Goal: Contribute content: Contribute content

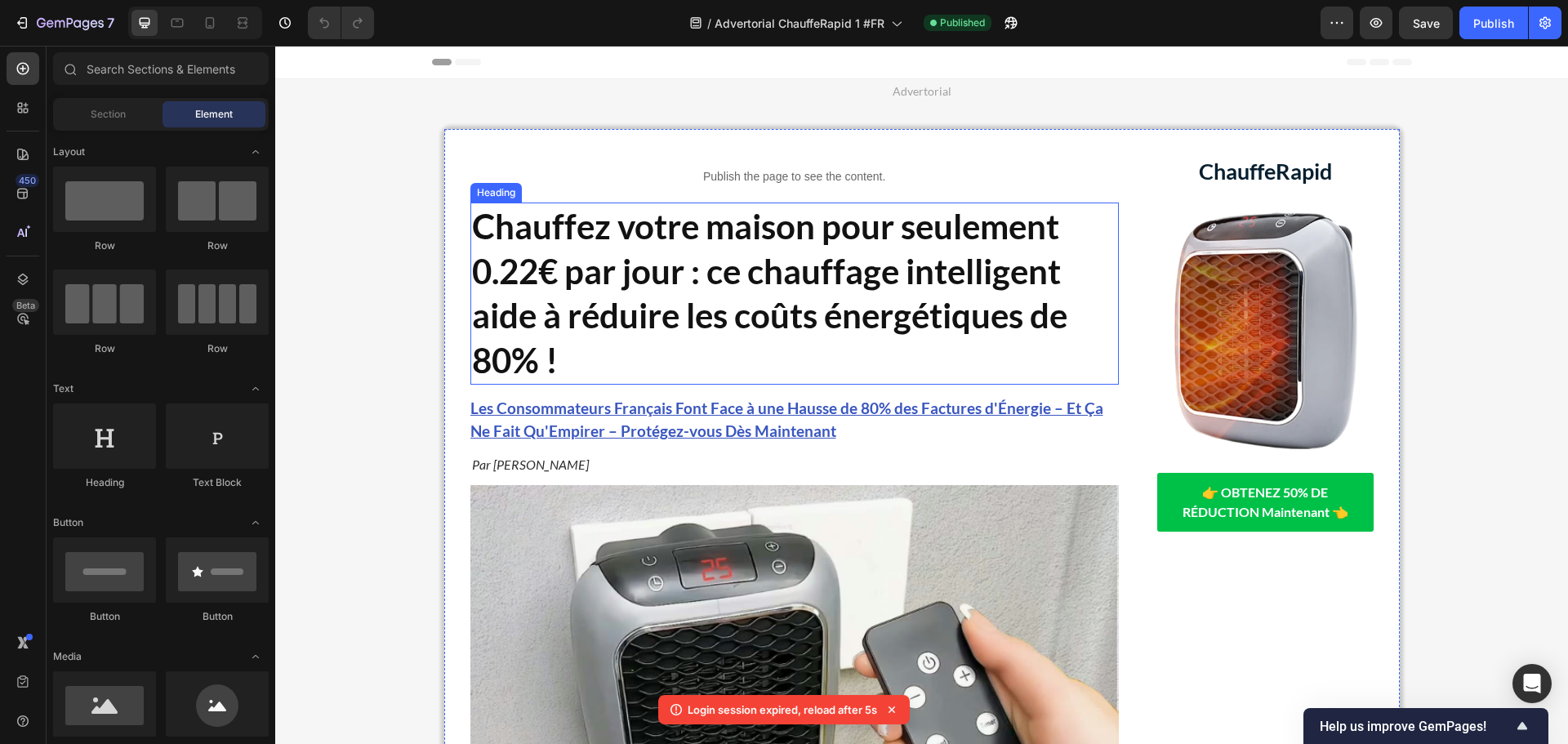
scroll to position [327, 0]
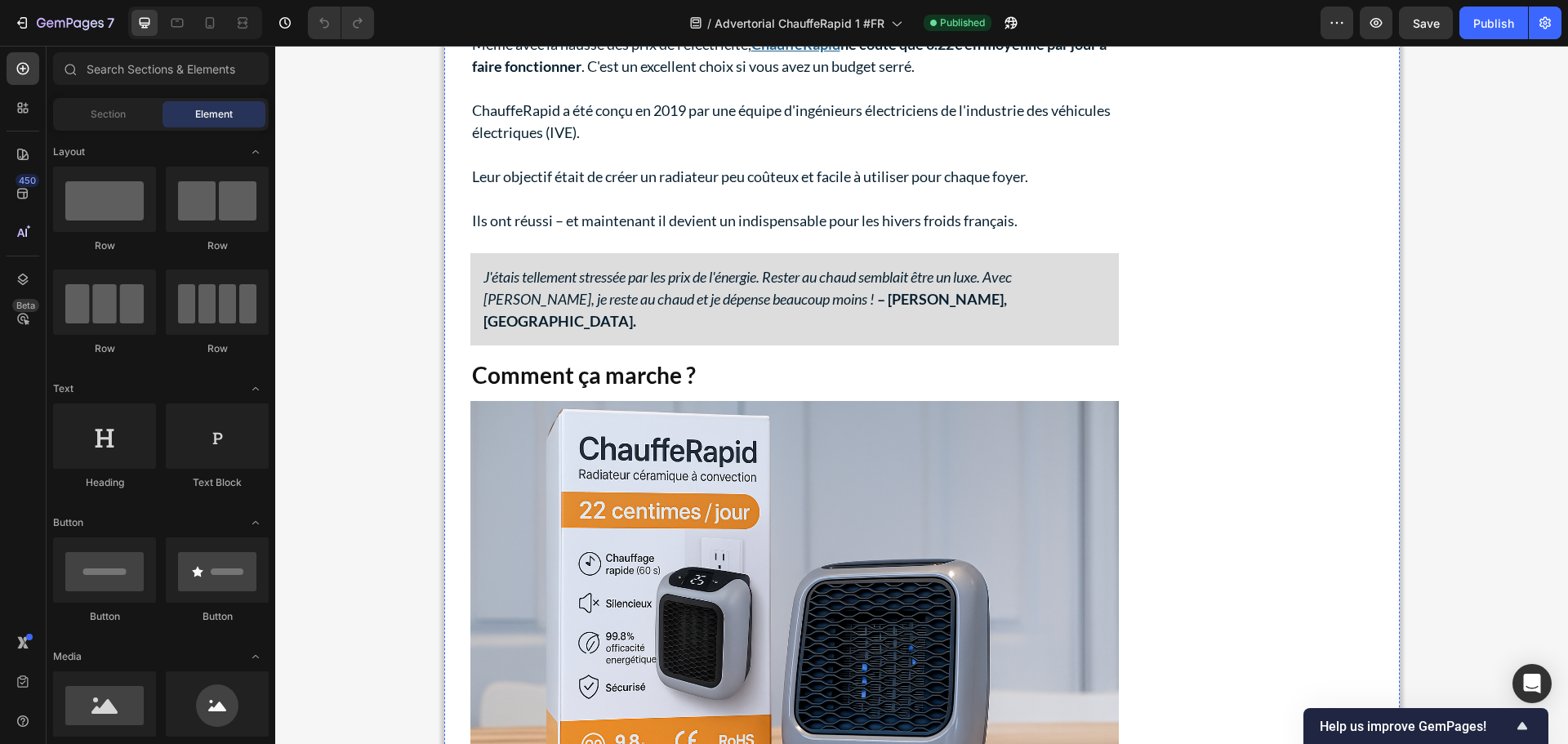
scroll to position [2368, 0]
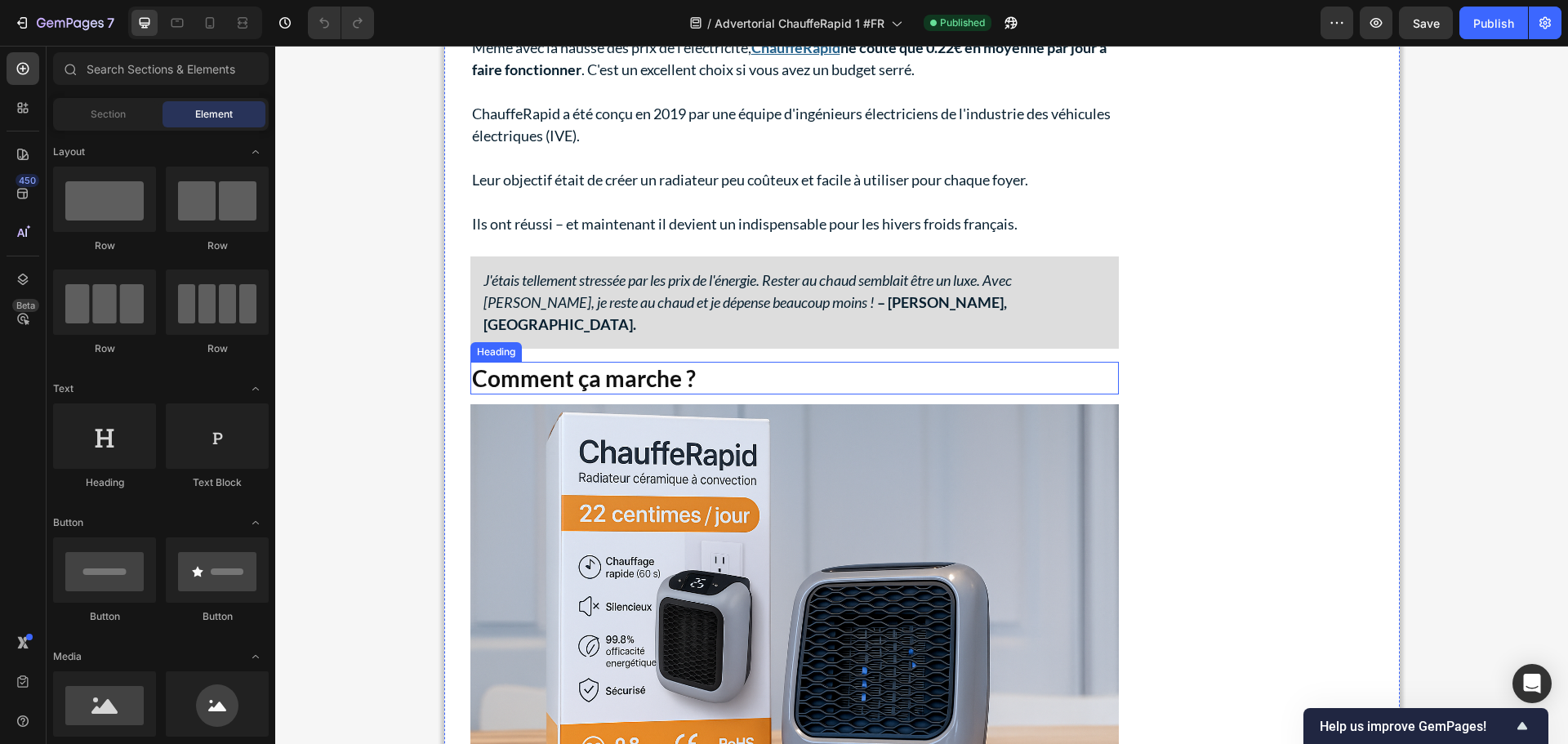
click at [625, 364] on strong "Comment ça marche ?" at bounding box center [584, 379] width 224 height 28
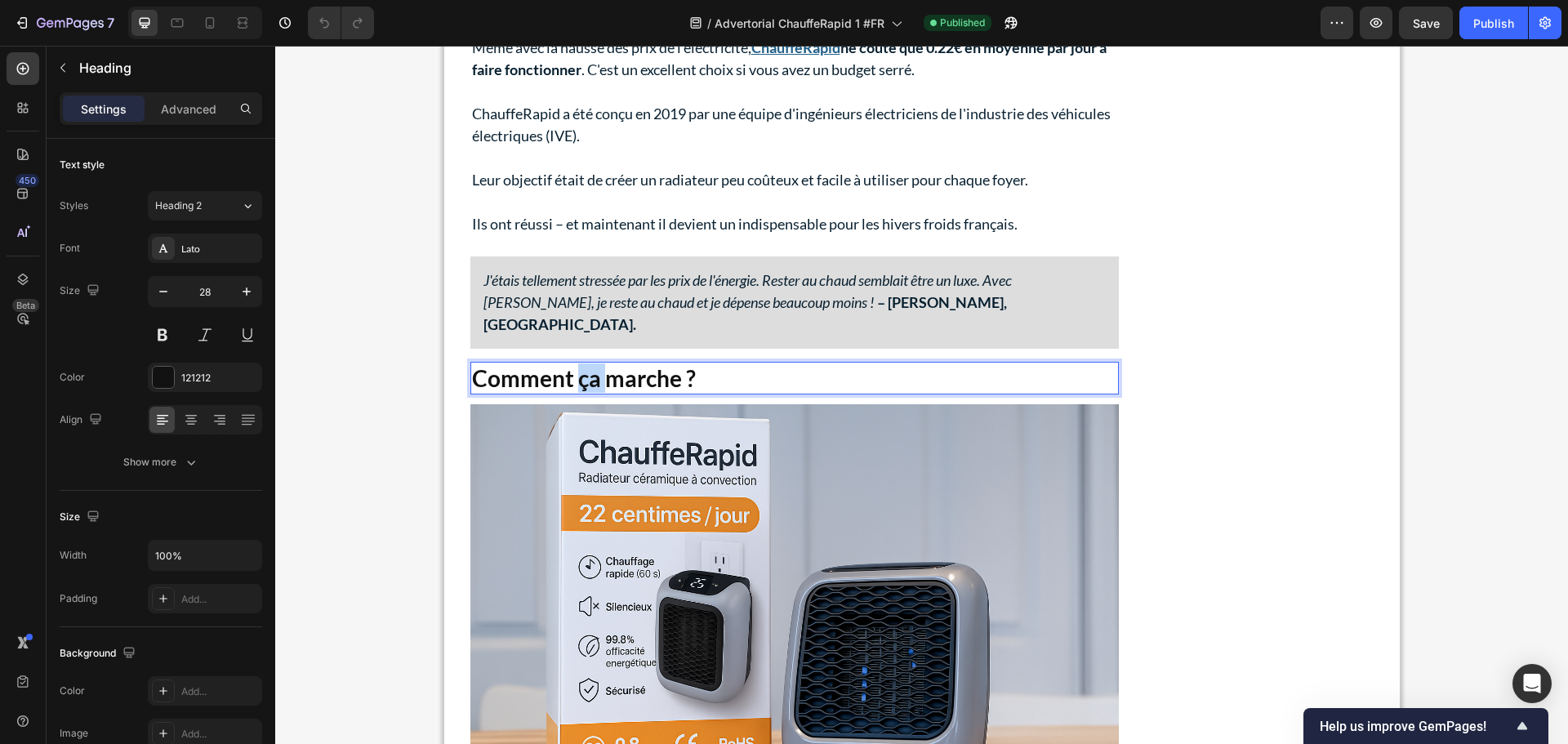
click at [571, 364] on strong "Comment ça marche ?" at bounding box center [584, 379] width 224 height 28
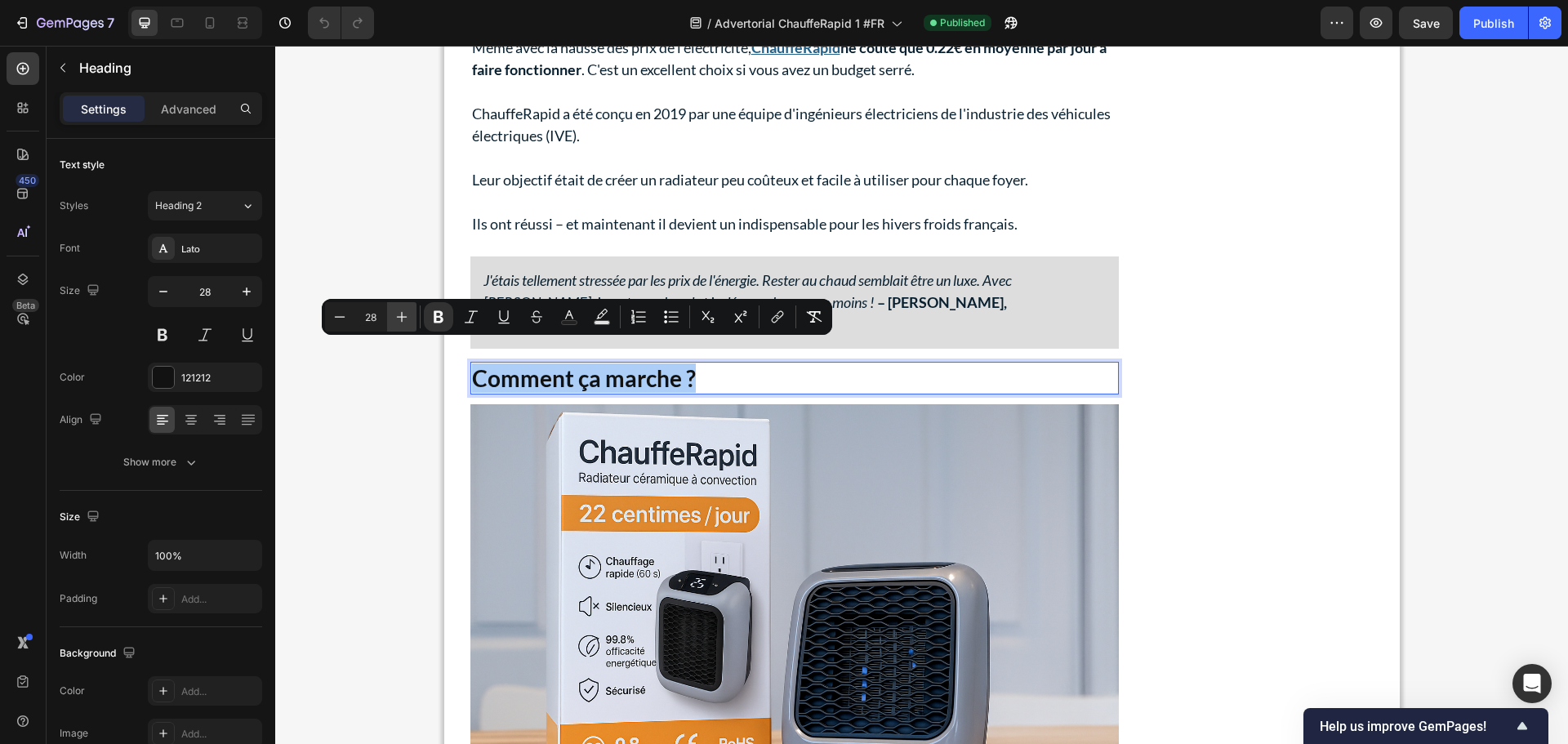
click at [403, 316] on icon "Editor contextual toolbar" at bounding box center [401, 317] width 16 height 16
click at [403, 313] on icon "Editor contextual toolbar" at bounding box center [401, 317] width 16 height 16
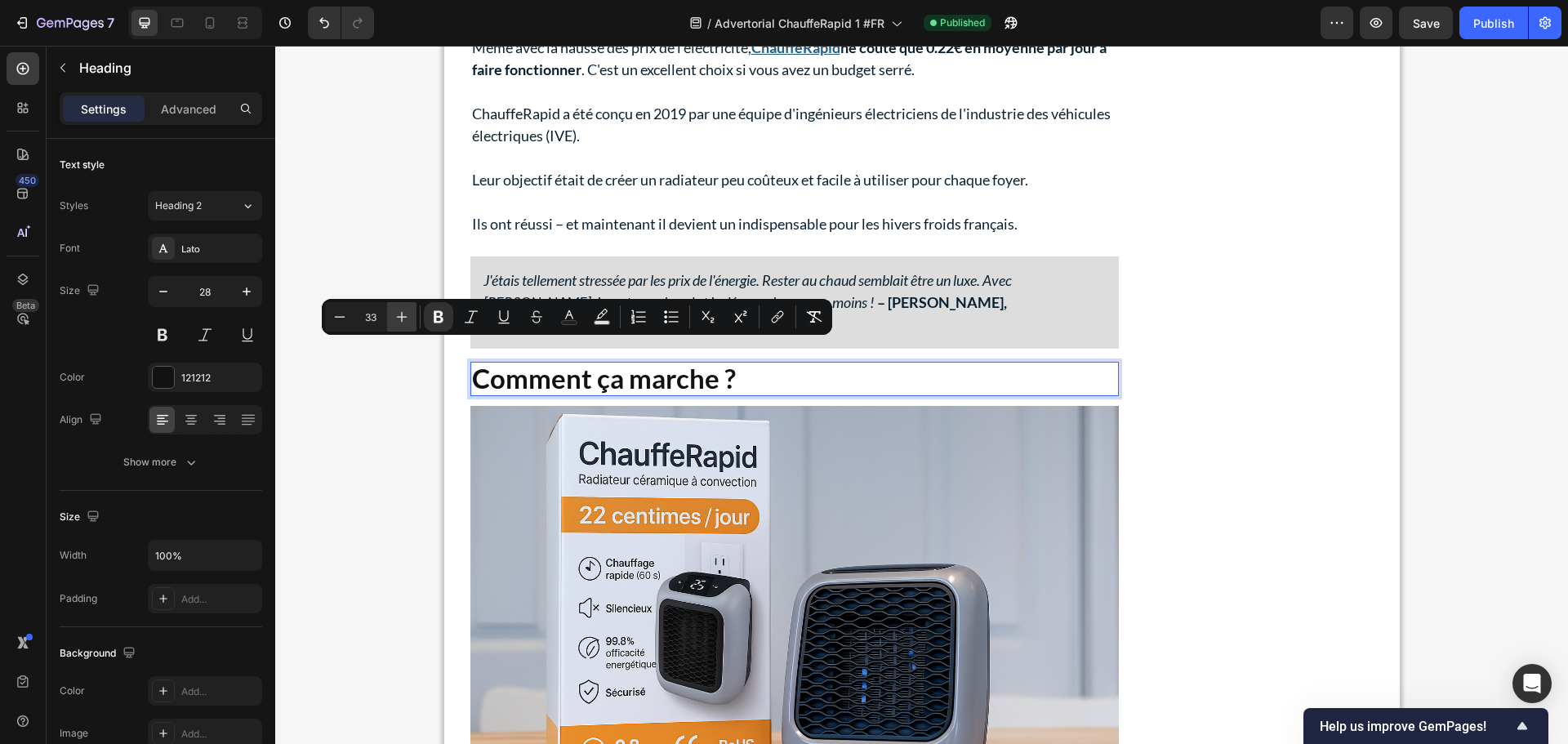
click at [403, 313] on icon "Editor contextual toolbar" at bounding box center [401, 317] width 16 height 16
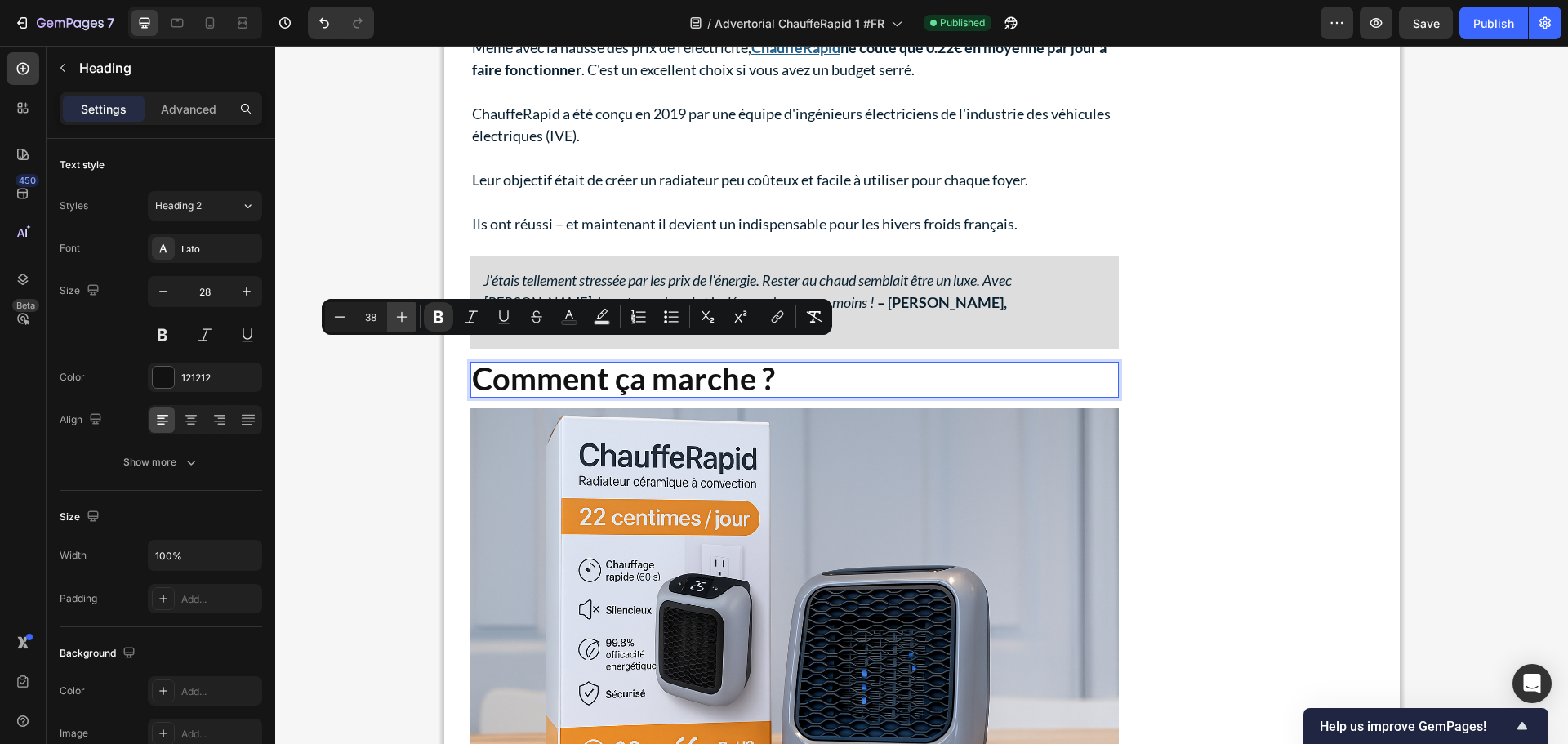
click at [403, 313] on icon "Editor contextual toolbar" at bounding box center [401, 317] width 16 height 16
type input "40"
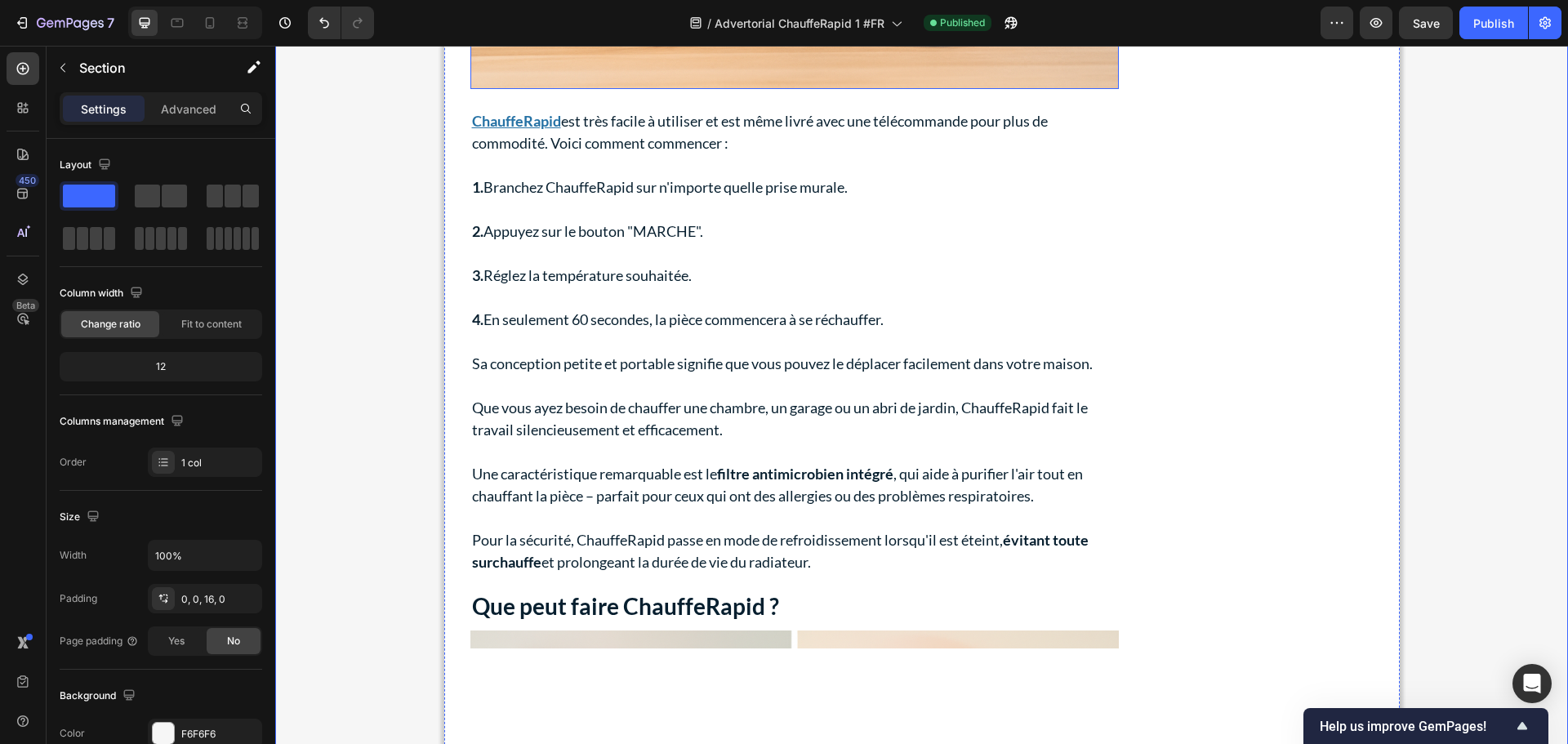
scroll to position [3348, 0]
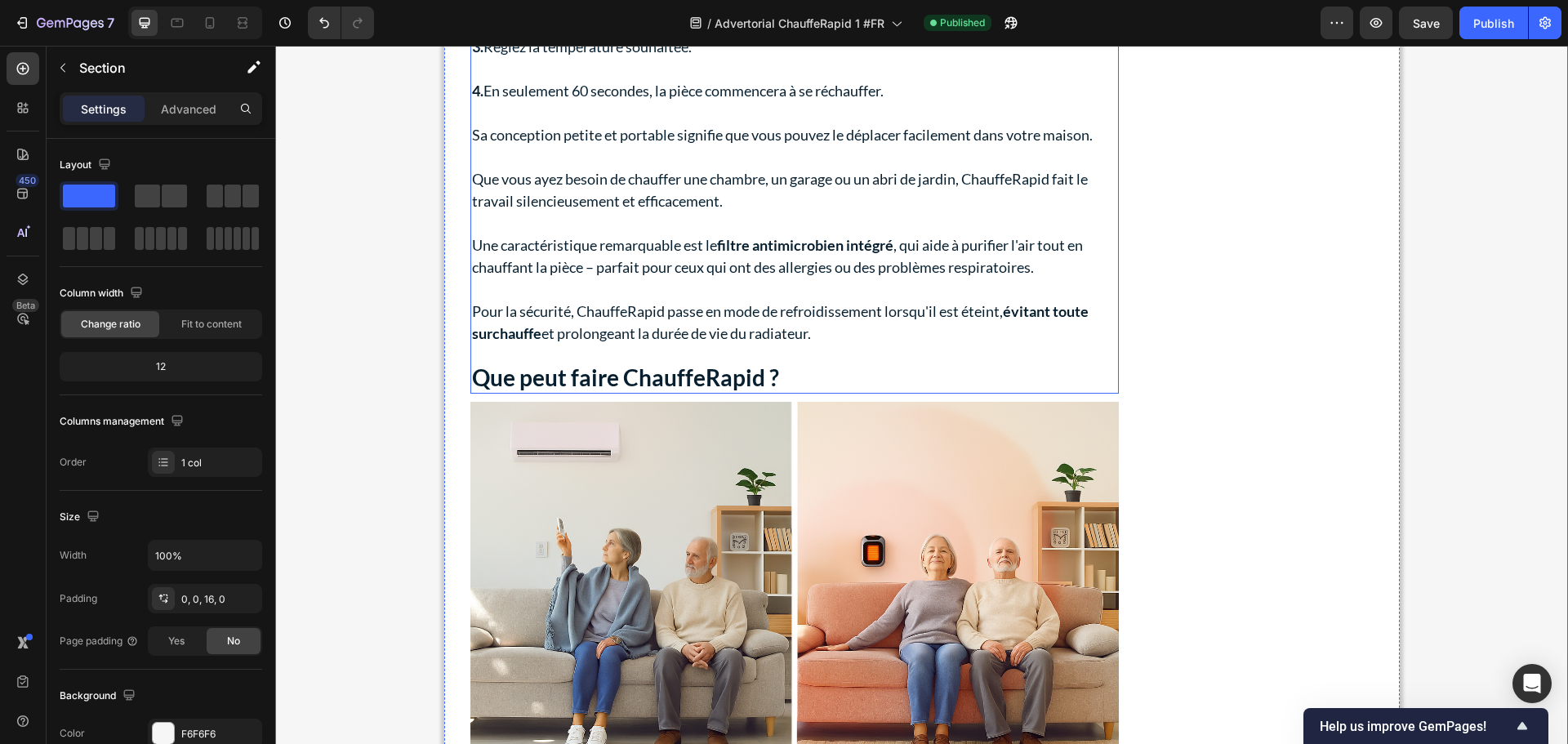
click at [571, 364] on strong "Que peut faire ChauffeRapid ?" at bounding box center [626, 378] width 307 height 28
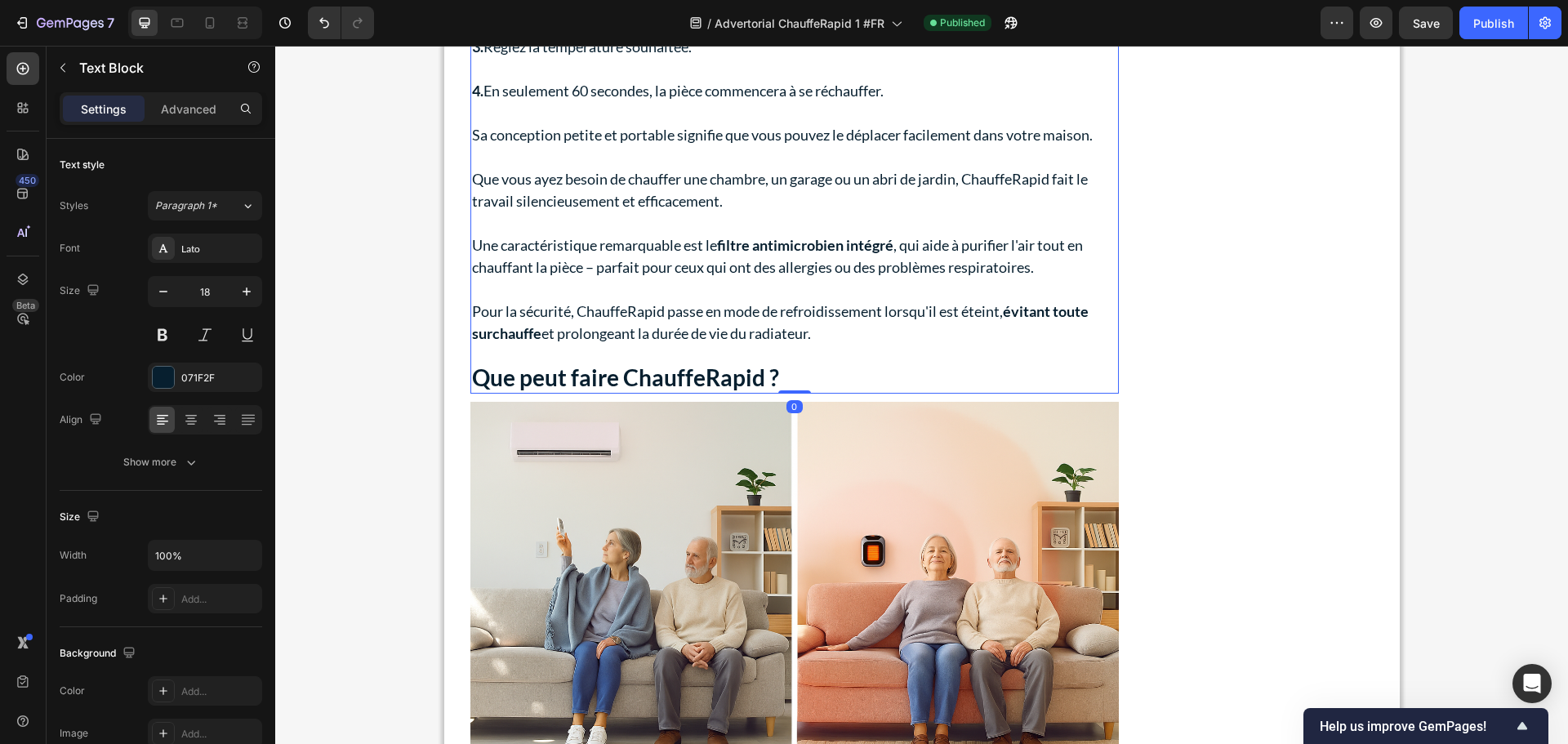
click at [571, 364] on strong "Que peut faire ChauffeRapid ?" at bounding box center [626, 378] width 307 height 28
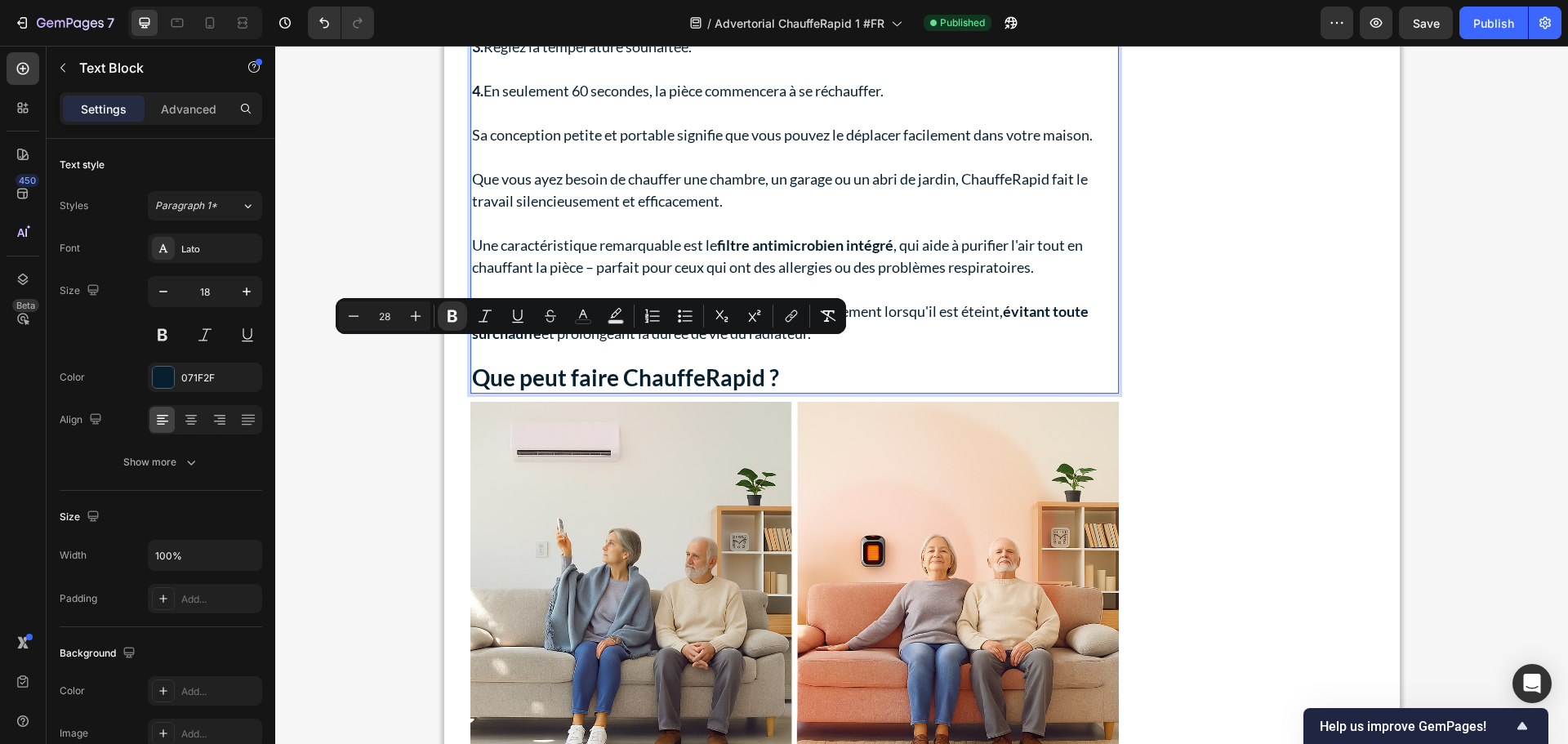
click at [537, 364] on strong "Que peut faire ChauffeRapid ?" at bounding box center [626, 378] width 307 height 28
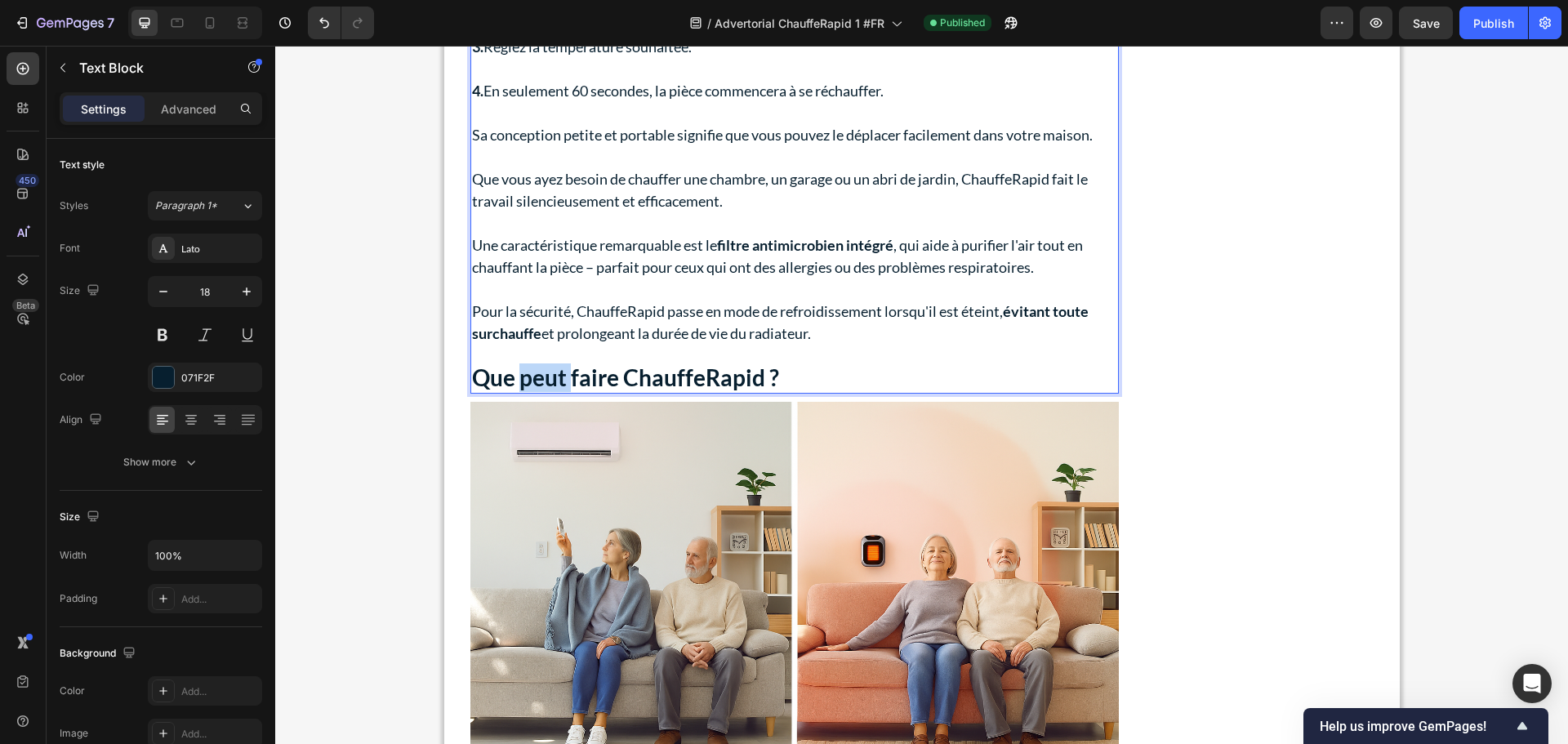
click at [537, 364] on strong "Que peut faire ChauffeRapid ?" at bounding box center [626, 378] width 307 height 28
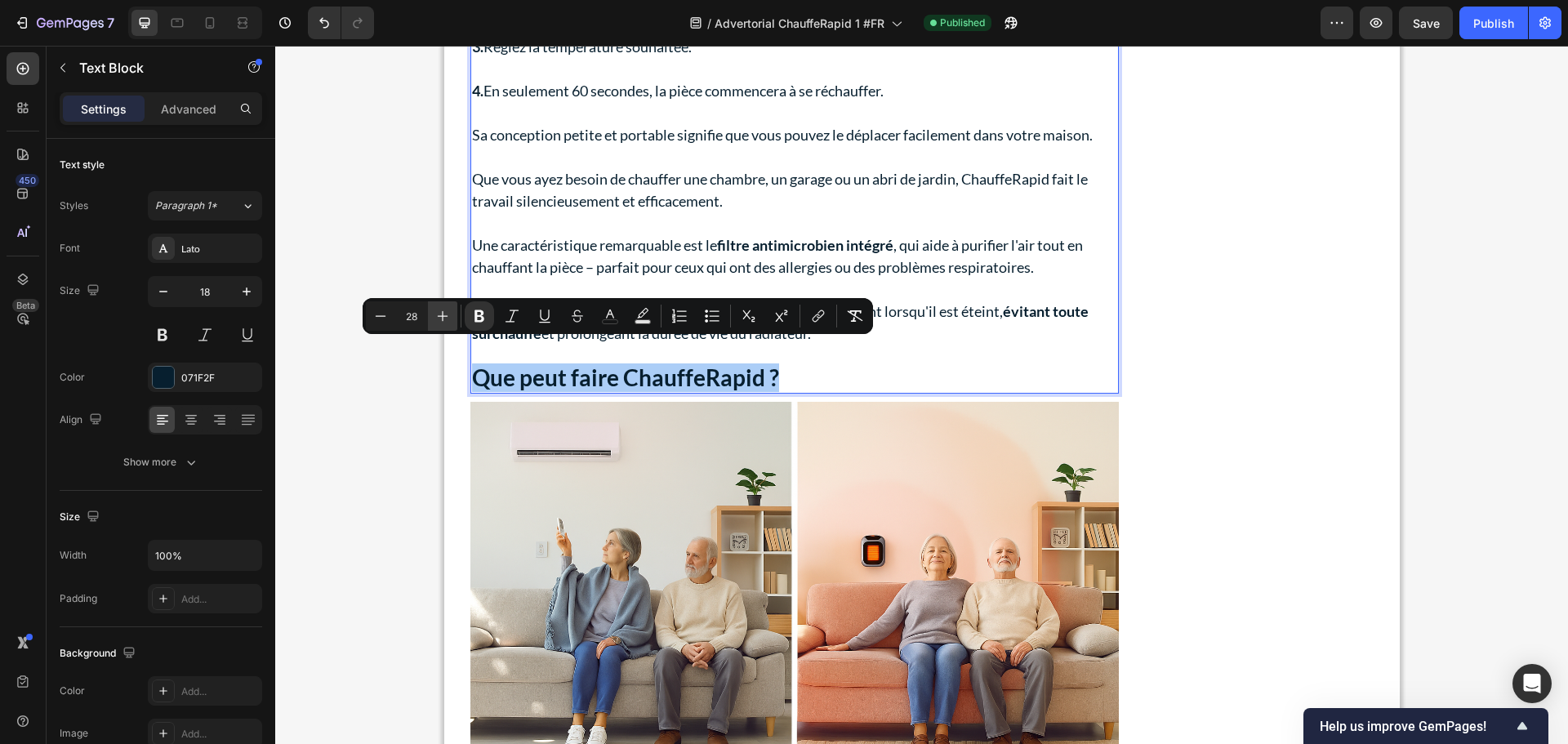
click at [442, 316] on icon "Editor contextual toolbar" at bounding box center [442, 316] width 16 height 16
click at [442, 316] on icon "Editor contextual toolbar" at bounding box center [442, 316] width 10 height 10
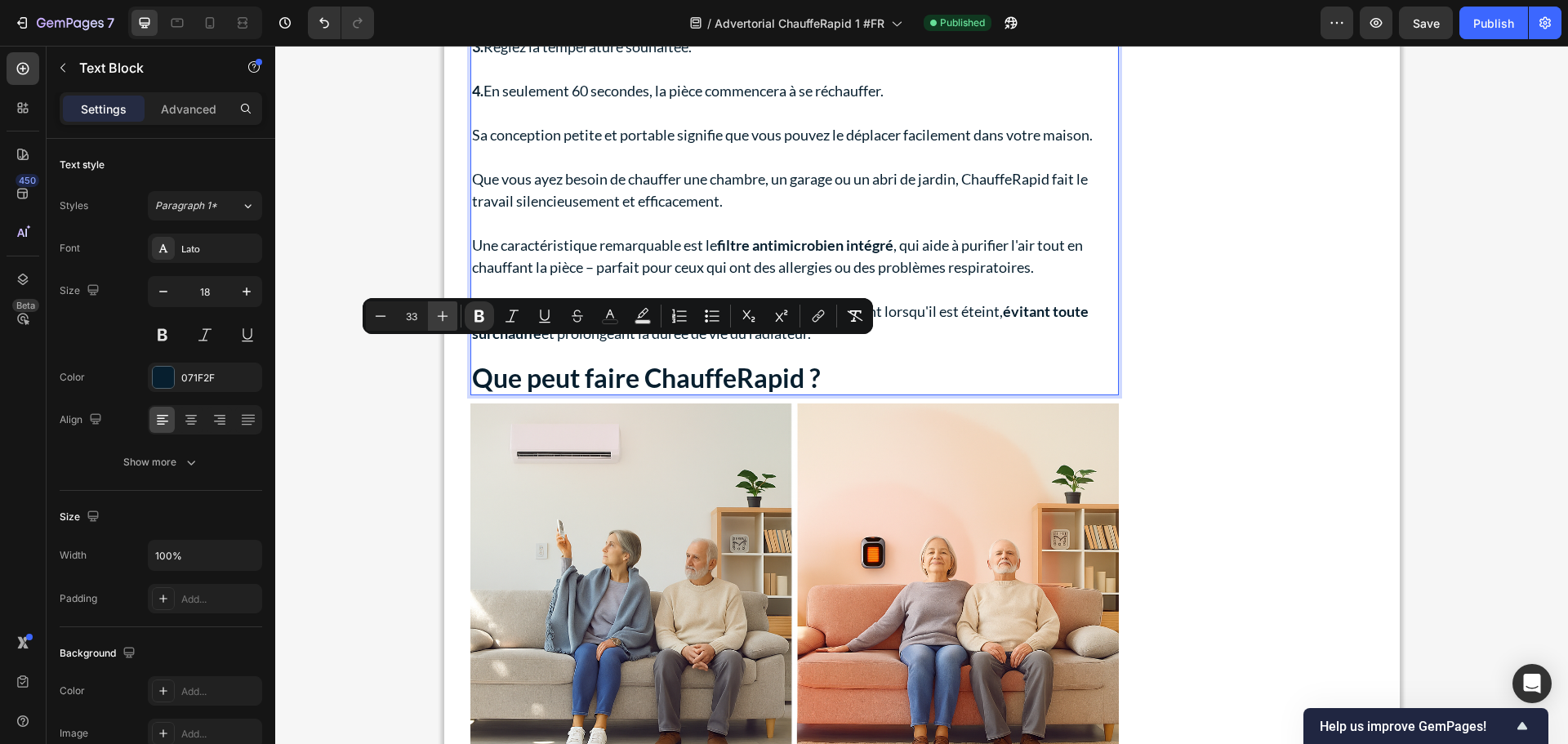
click at [442, 316] on icon "Editor contextual toolbar" at bounding box center [442, 316] width 10 height 10
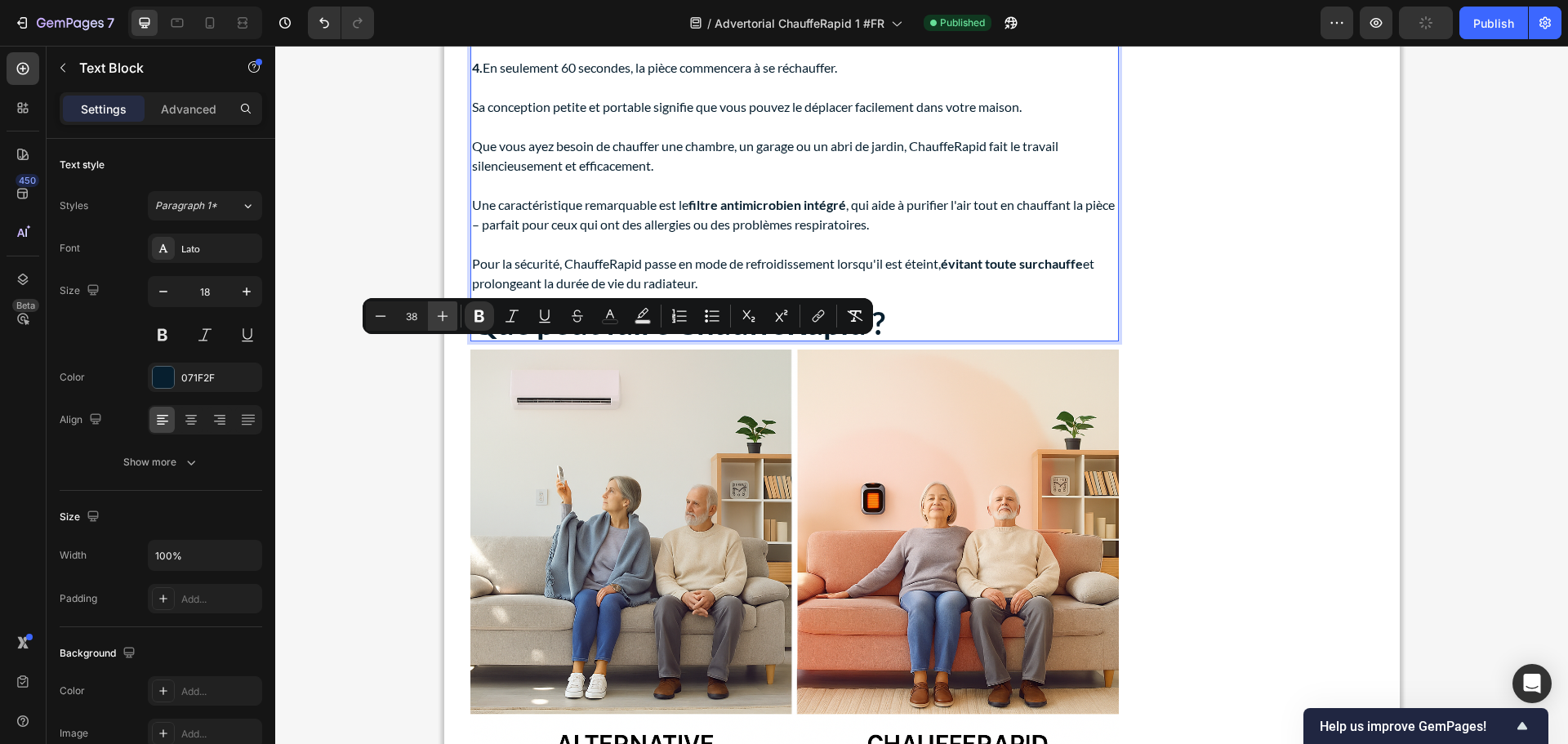
click at [442, 316] on icon "Editor contextual toolbar" at bounding box center [442, 316] width 10 height 10
type input "40"
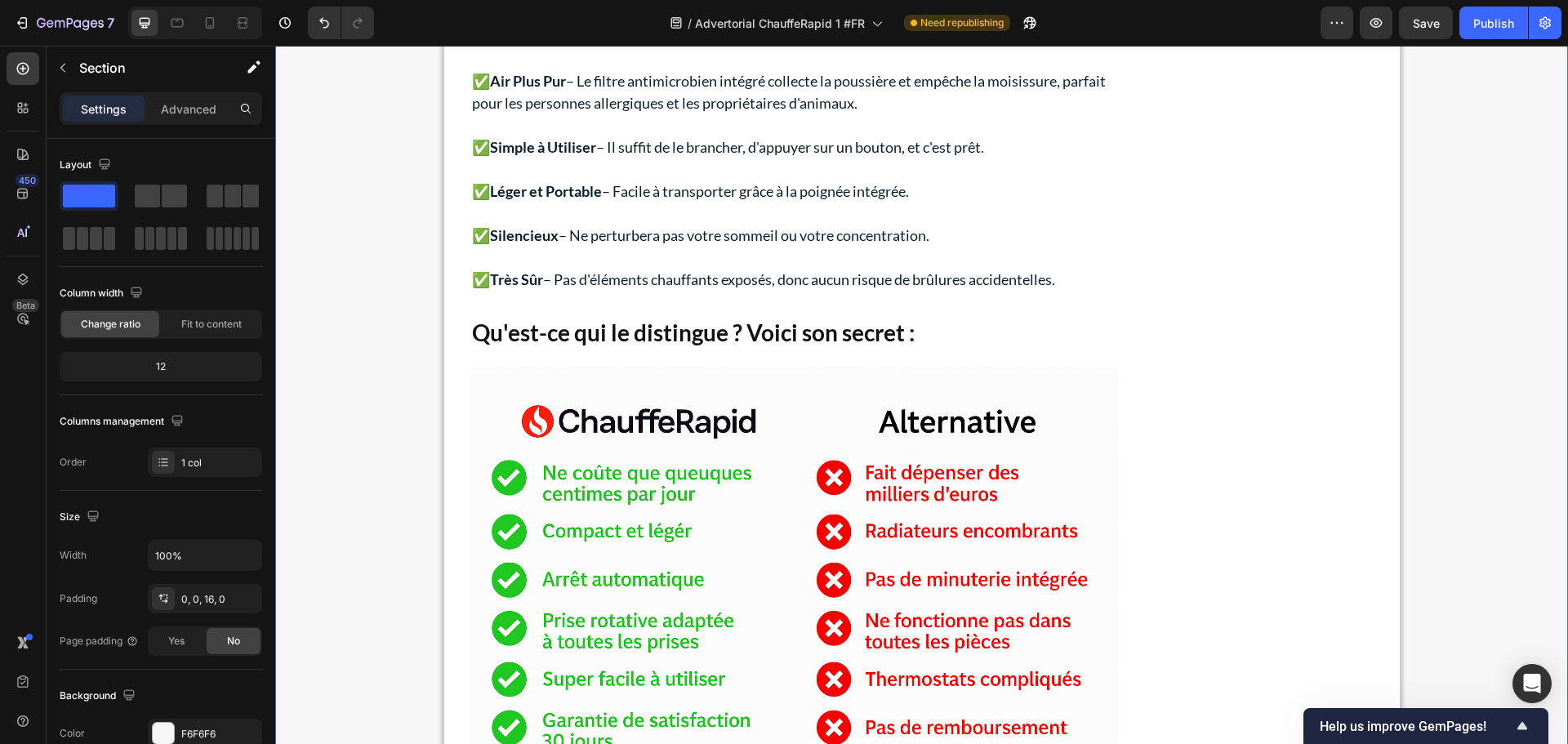
scroll to position [4492, 0]
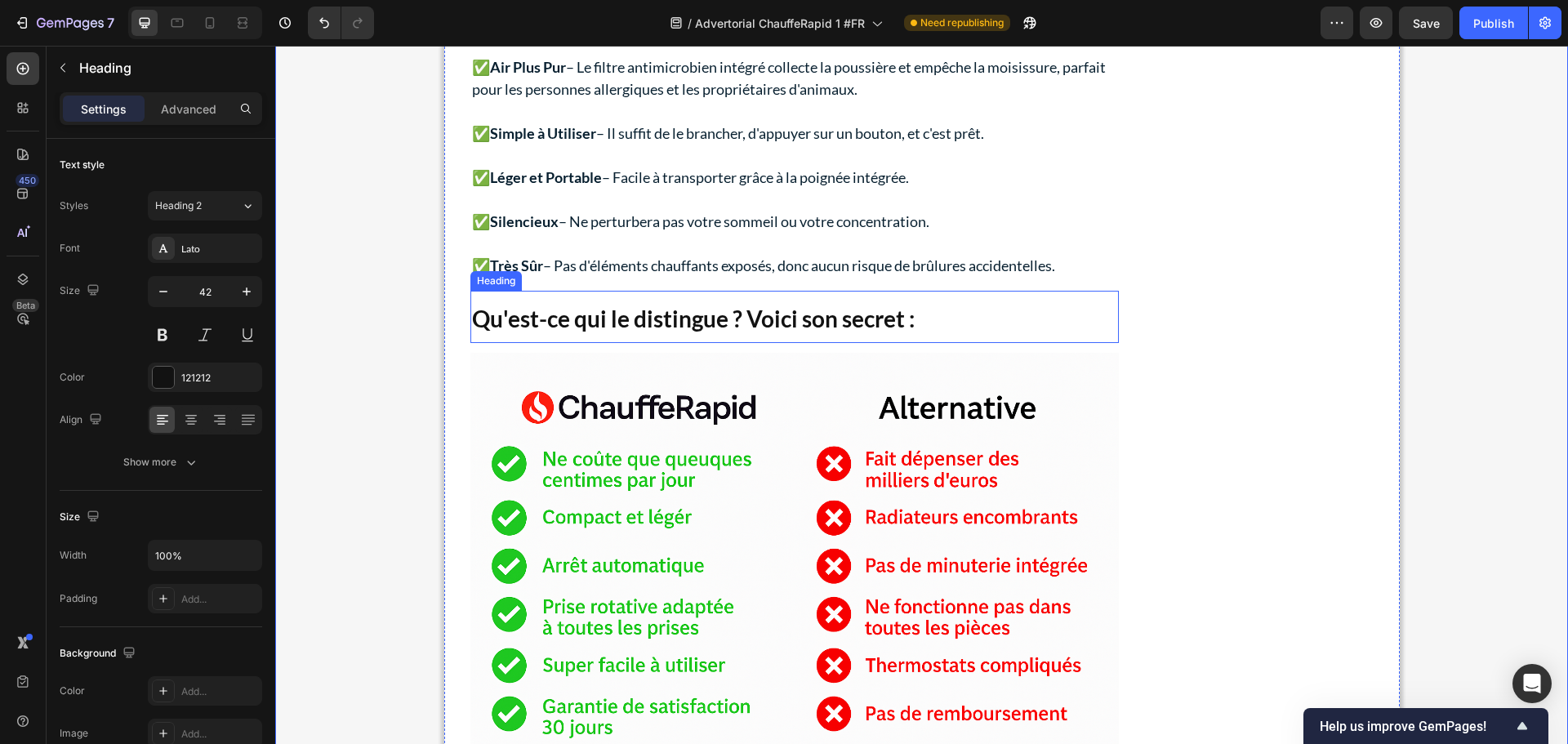
click at [521, 319] on strong "Qu'est-ce qui le distingue ? Voici son secret :" at bounding box center [693, 318] width 442 height 28
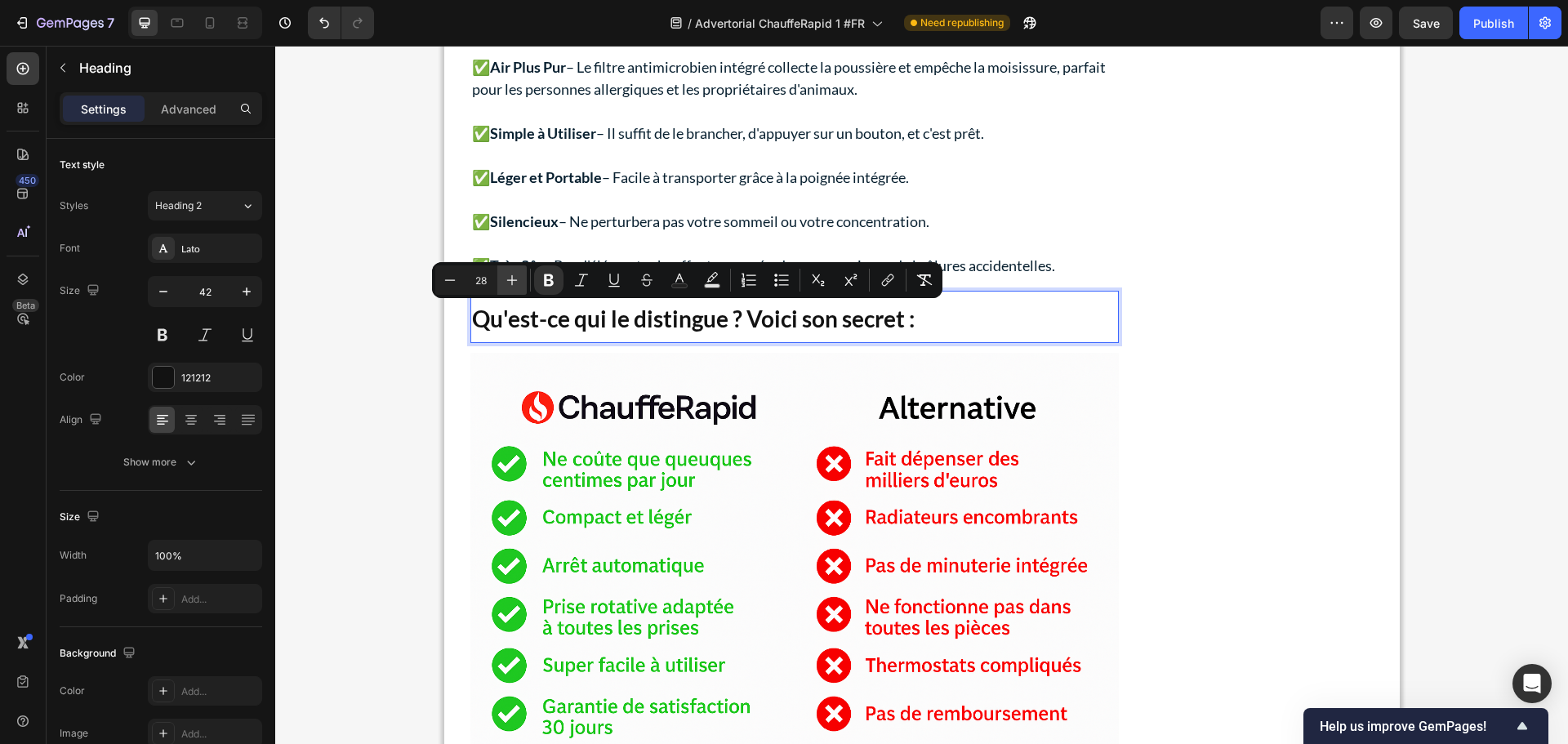
click at [504, 280] on icon "Editor contextual toolbar" at bounding box center [511, 280] width 16 height 16
click at [505, 280] on icon "Editor contextual toolbar" at bounding box center [511, 280] width 16 height 16
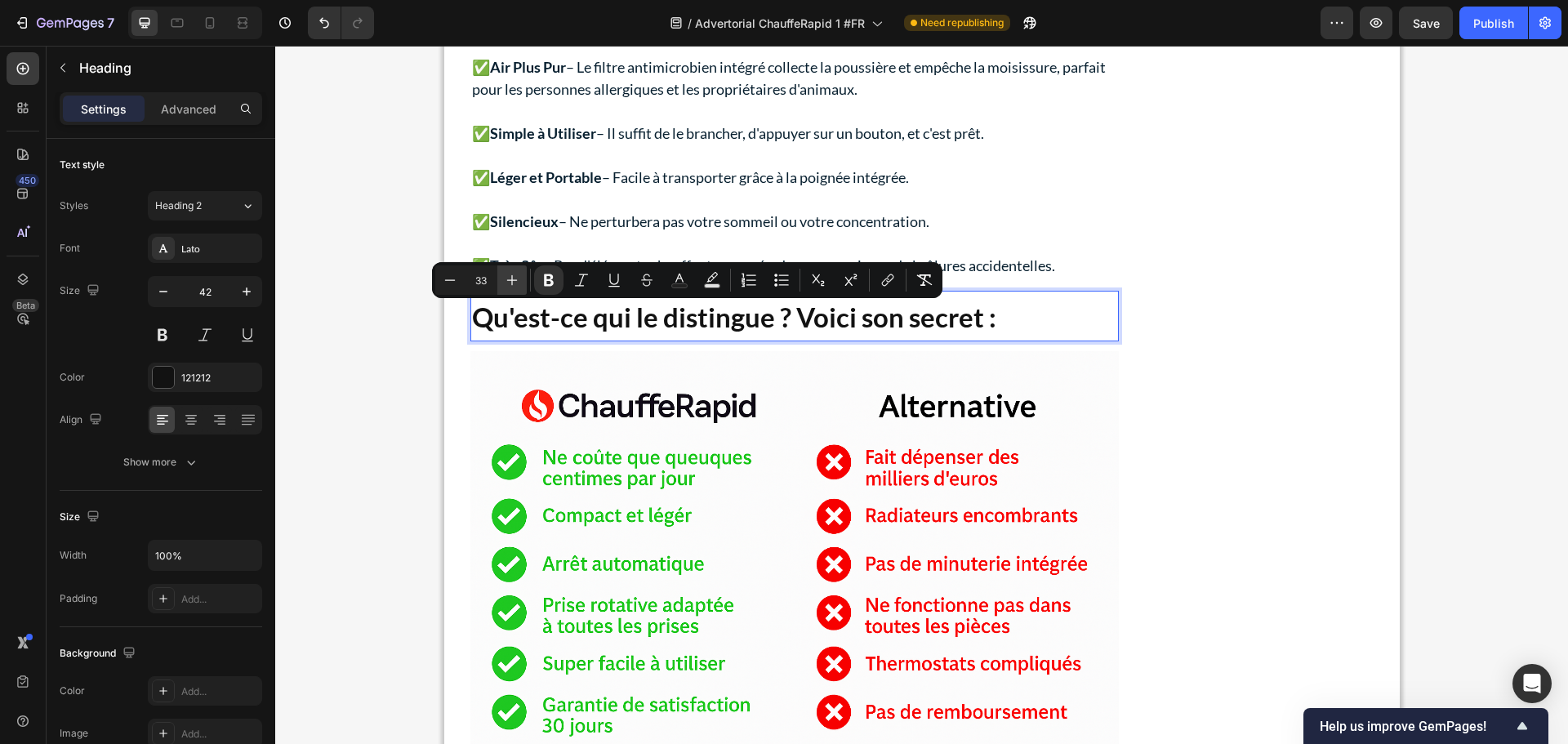
click at [505, 280] on icon "Editor contextual toolbar" at bounding box center [511, 280] width 16 height 16
click at [505, 279] on icon "Editor contextual toolbar" at bounding box center [511, 280] width 16 height 16
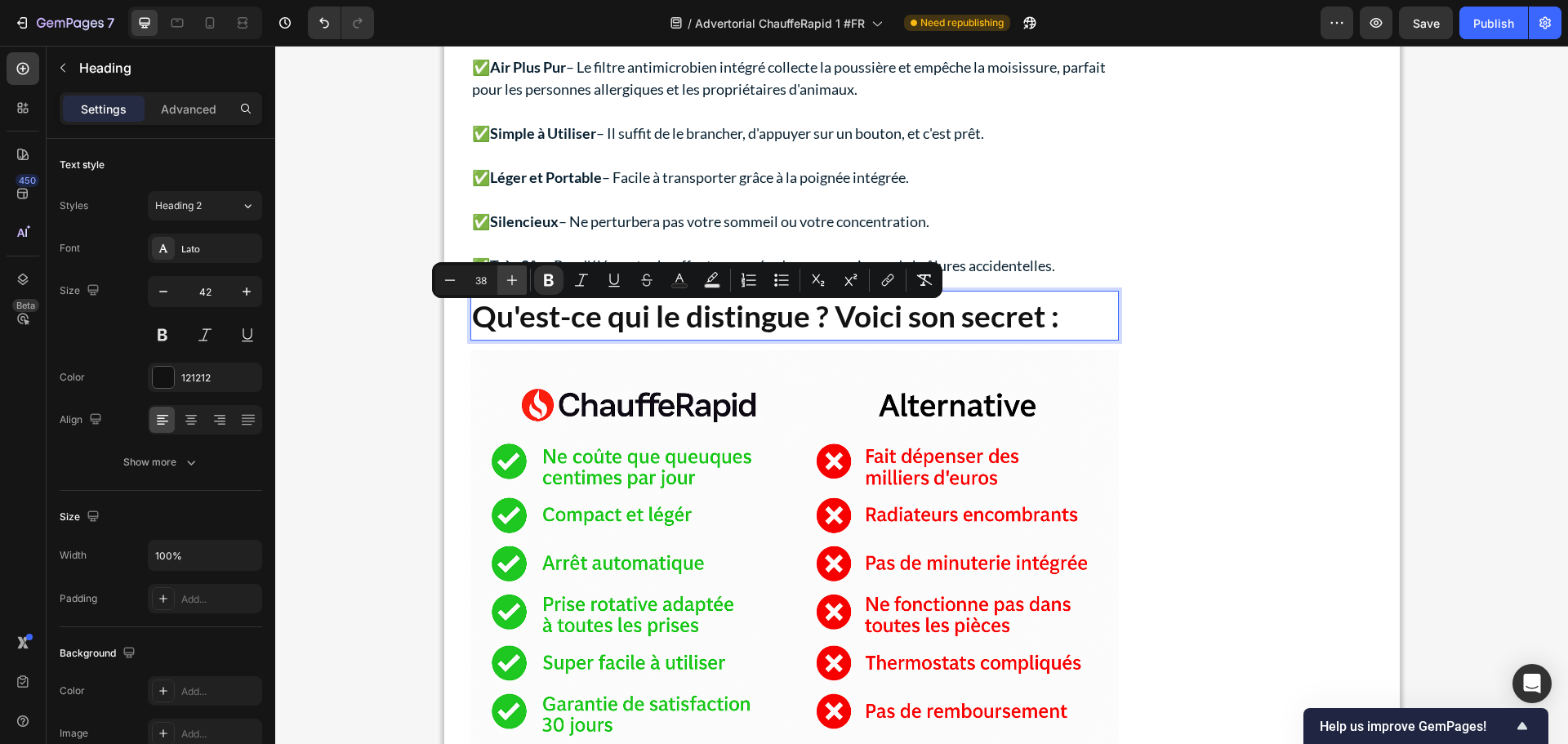
click at [505, 279] on icon "Editor contextual toolbar" at bounding box center [511, 280] width 16 height 16
type input "40"
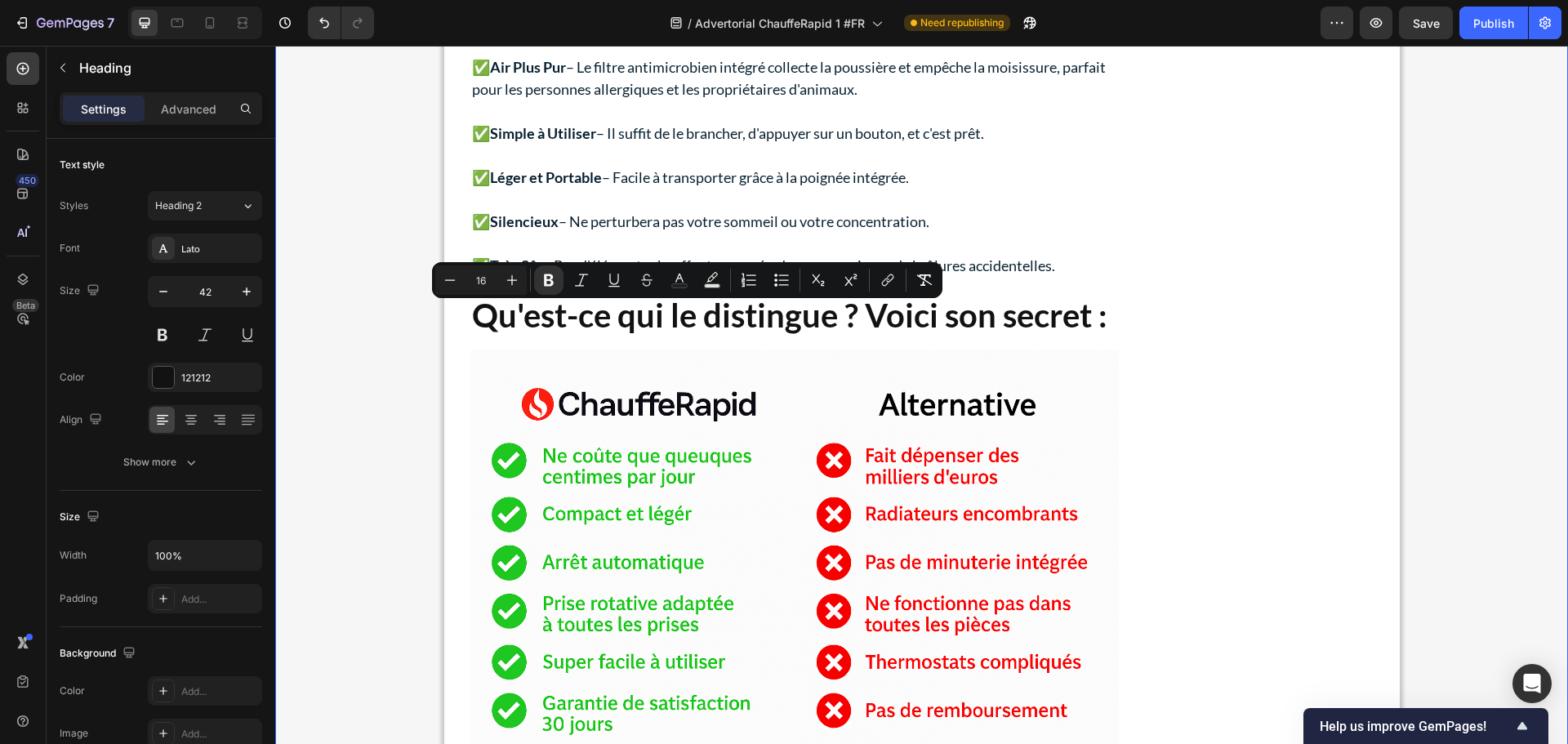
click at [363, 386] on div "Advertorial Text Block Publish the page to see the content. Custom Code Chauffe…" at bounding box center [922, 656] width 1293 height 10137
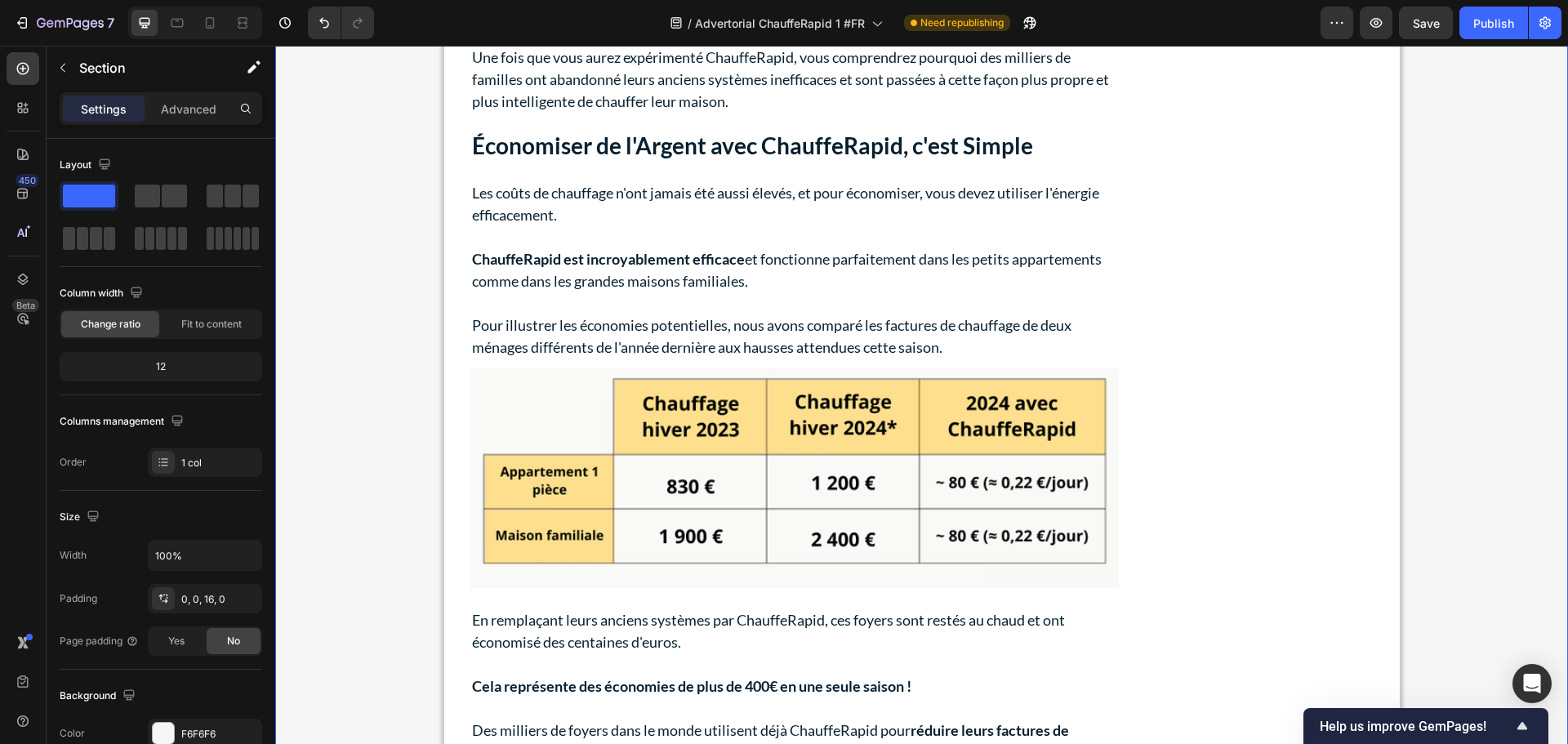
scroll to position [5309, 0]
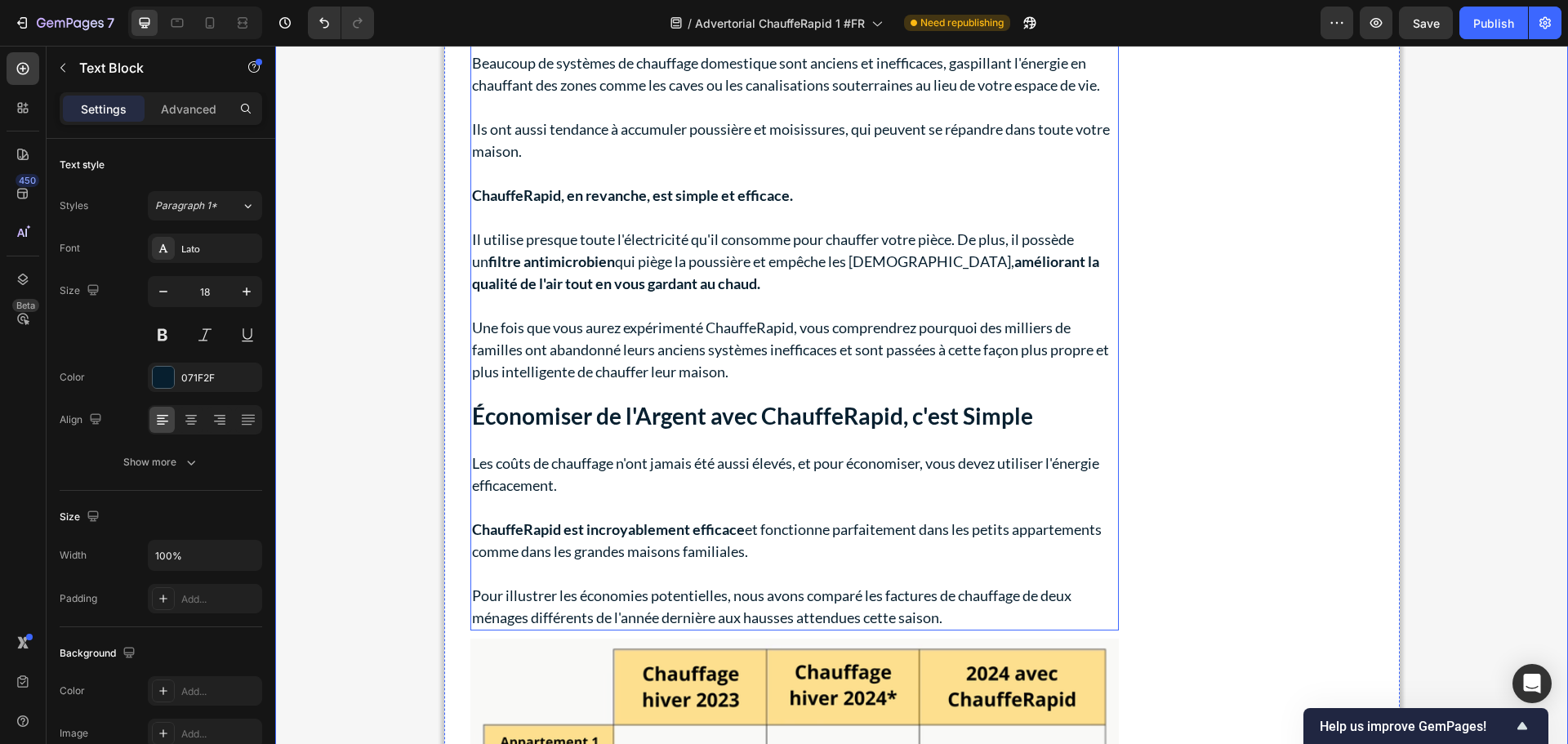
click at [551, 411] on strong "Économiser de l'Argent avec ChauffeRapid, c'est Simple" at bounding box center [753, 416] width 561 height 28
click at [568, 420] on strong "Économiser de l'Argent avec ChauffeRapid, c'est Simple" at bounding box center [753, 416] width 561 height 28
click at [579, 414] on strong "Économiser de l'Argent avec ChauffeRapid, c'est Simple" at bounding box center [753, 416] width 561 height 28
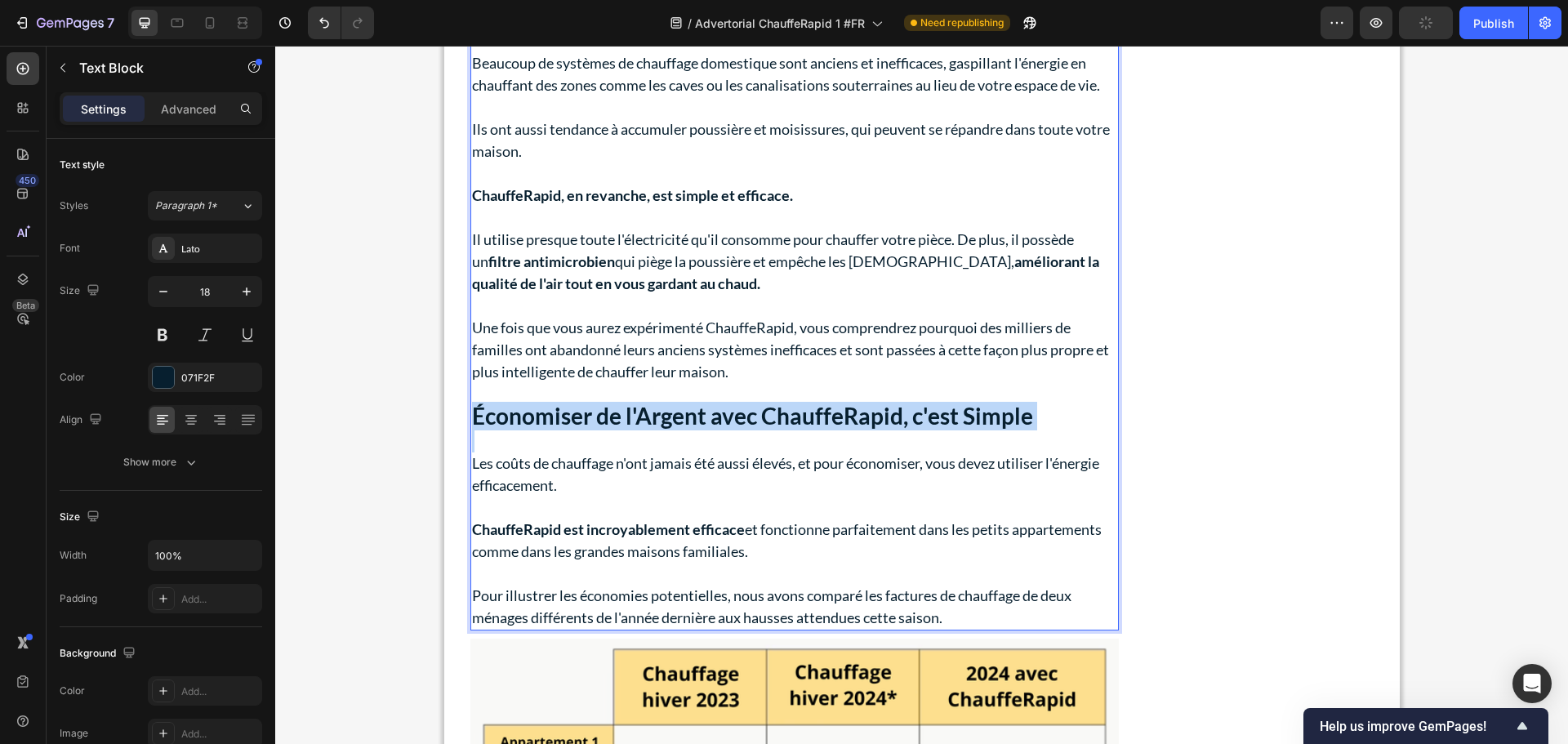
click at [579, 414] on strong "Économiser de l'Argent avec ChauffeRapid, c'est Simple" at bounding box center [753, 416] width 561 height 28
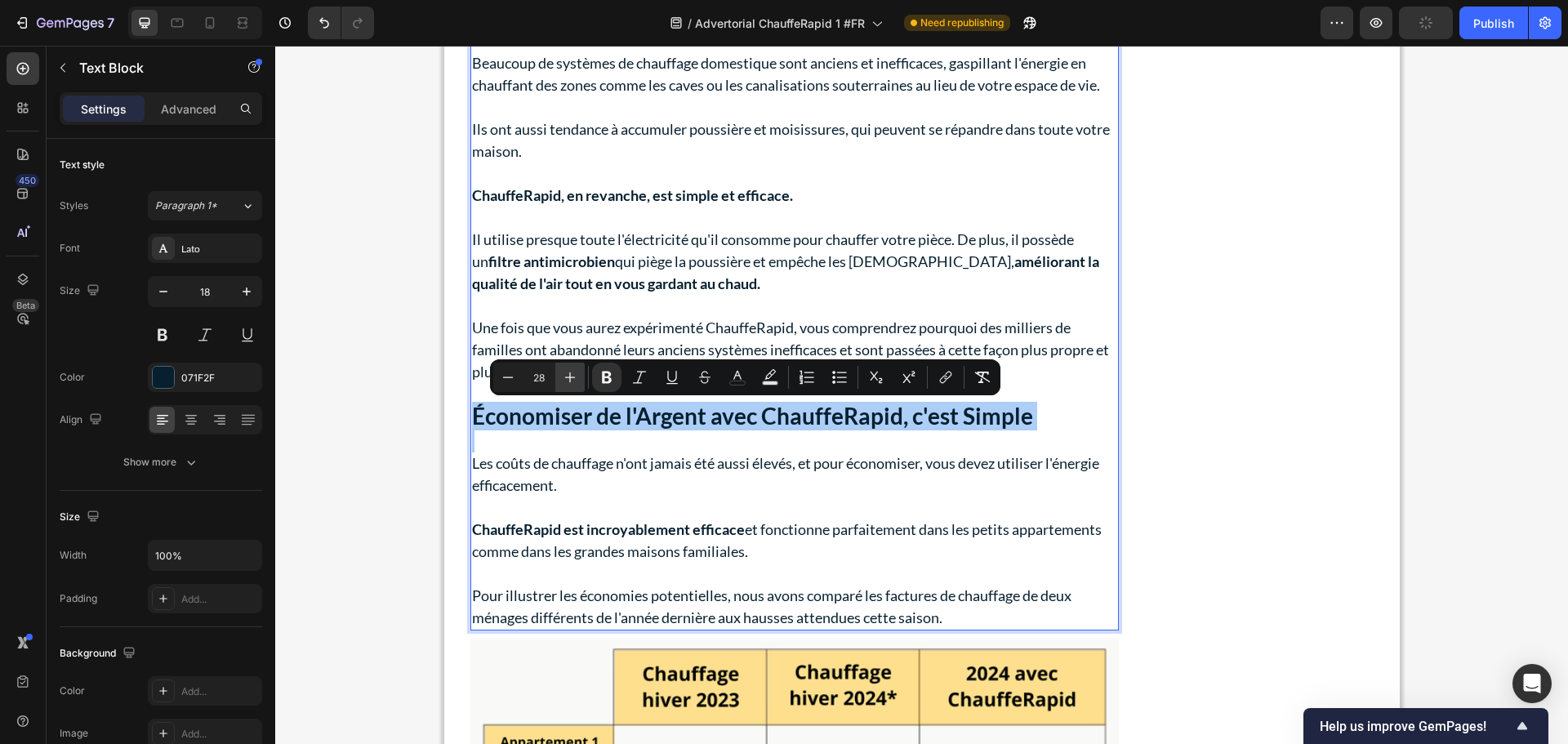
click at [574, 382] on icon "Editor contextual toolbar" at bounding box center [569, 377] width 16 height 16
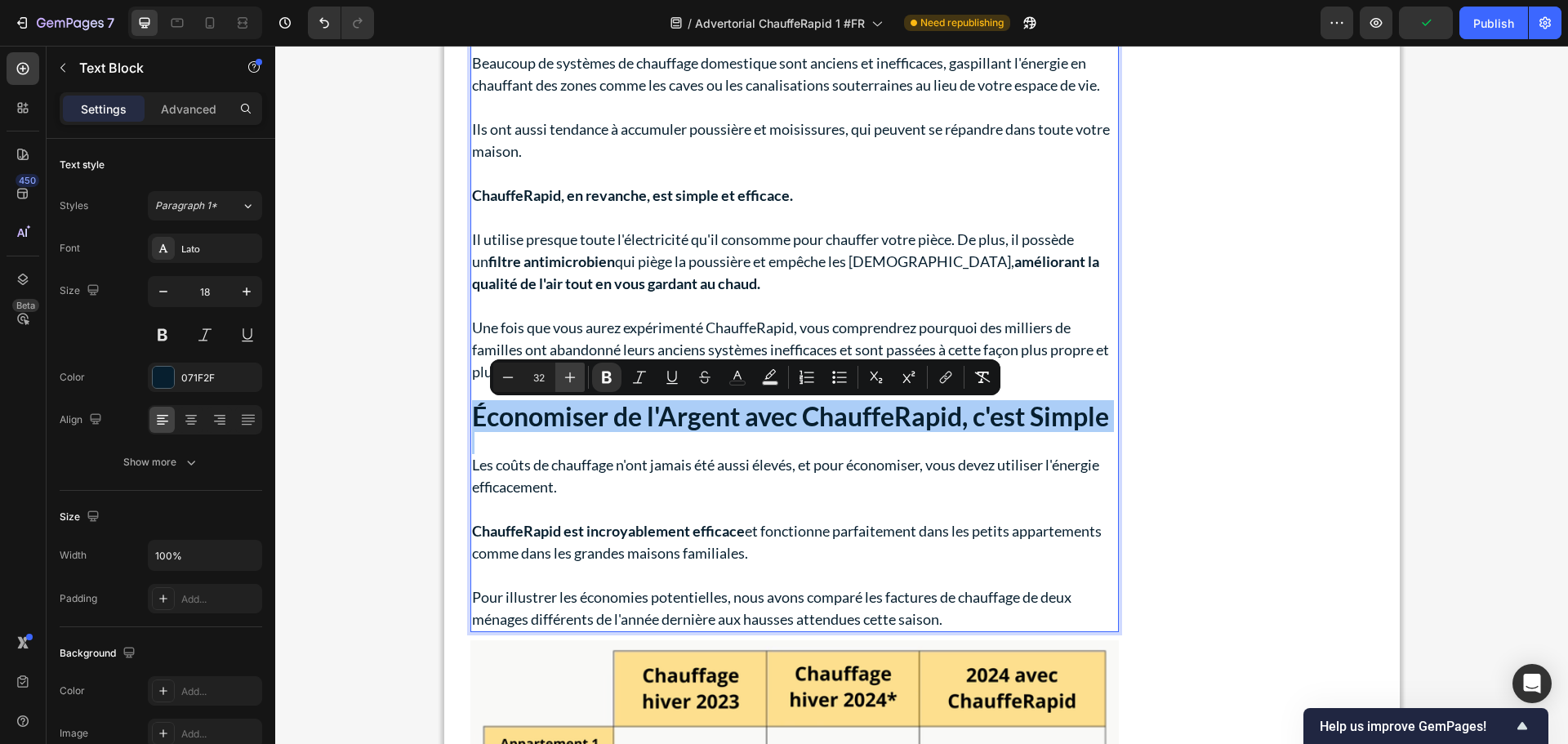
click at [574, 382] on icon "Editor contextual toolbar" at bounding box center [569, 377] width 16 height 16
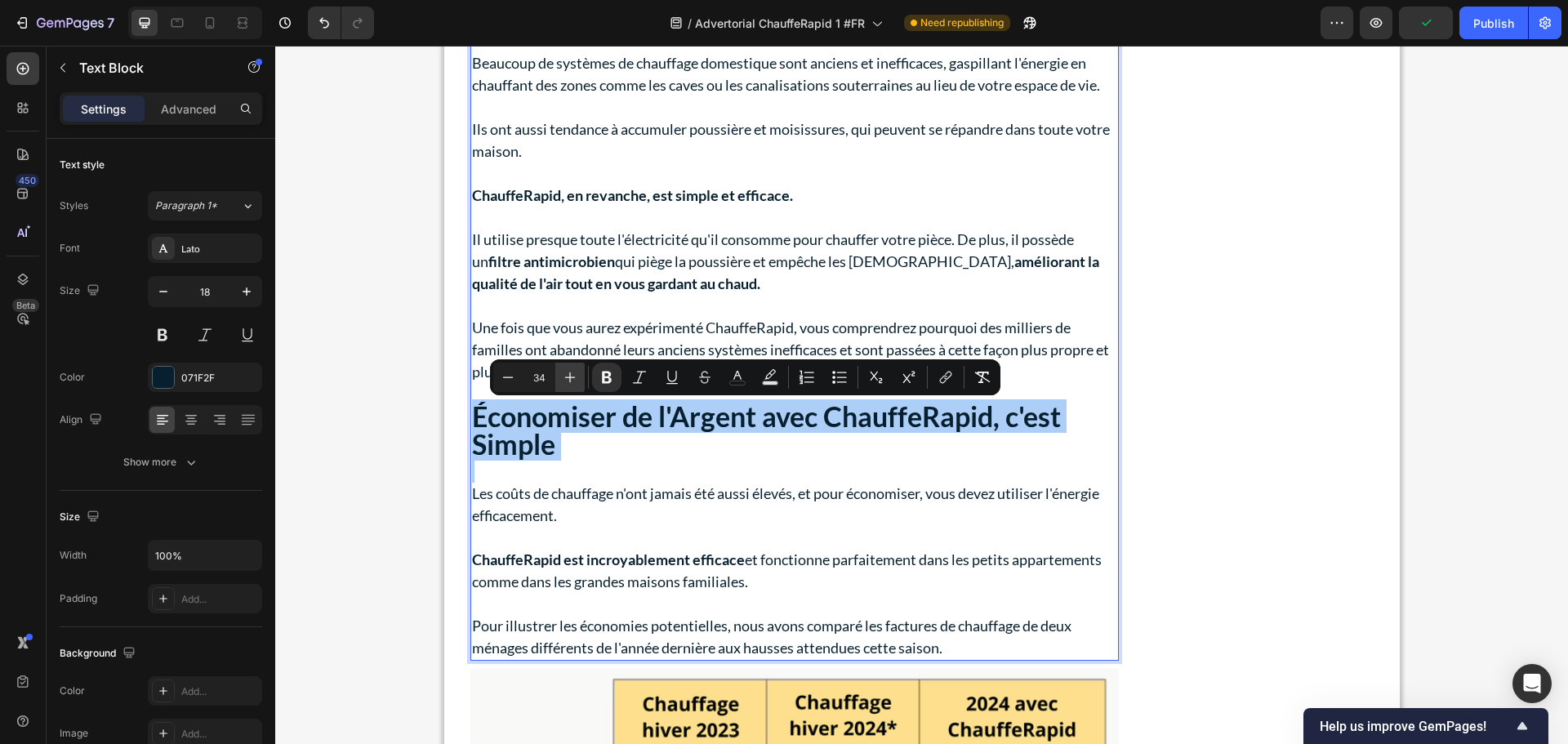
click at [574, 382] on icon "Editor contextual toolbar" at bounding box center [569, 377] width 16 height 16
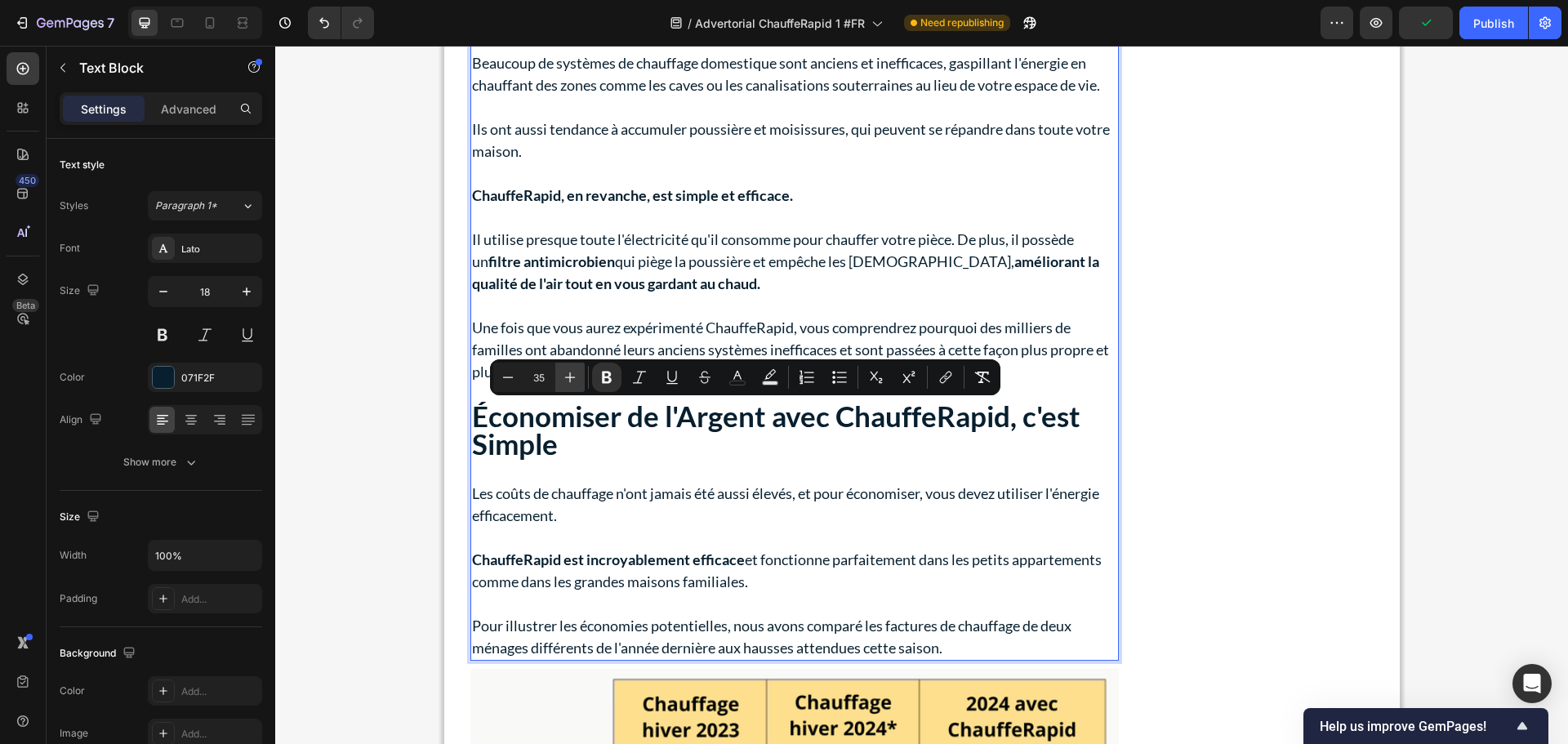
click at [574, 382] on icon "Editor contextual toolbar" at bounding box center [569, 377] width 16 height 16
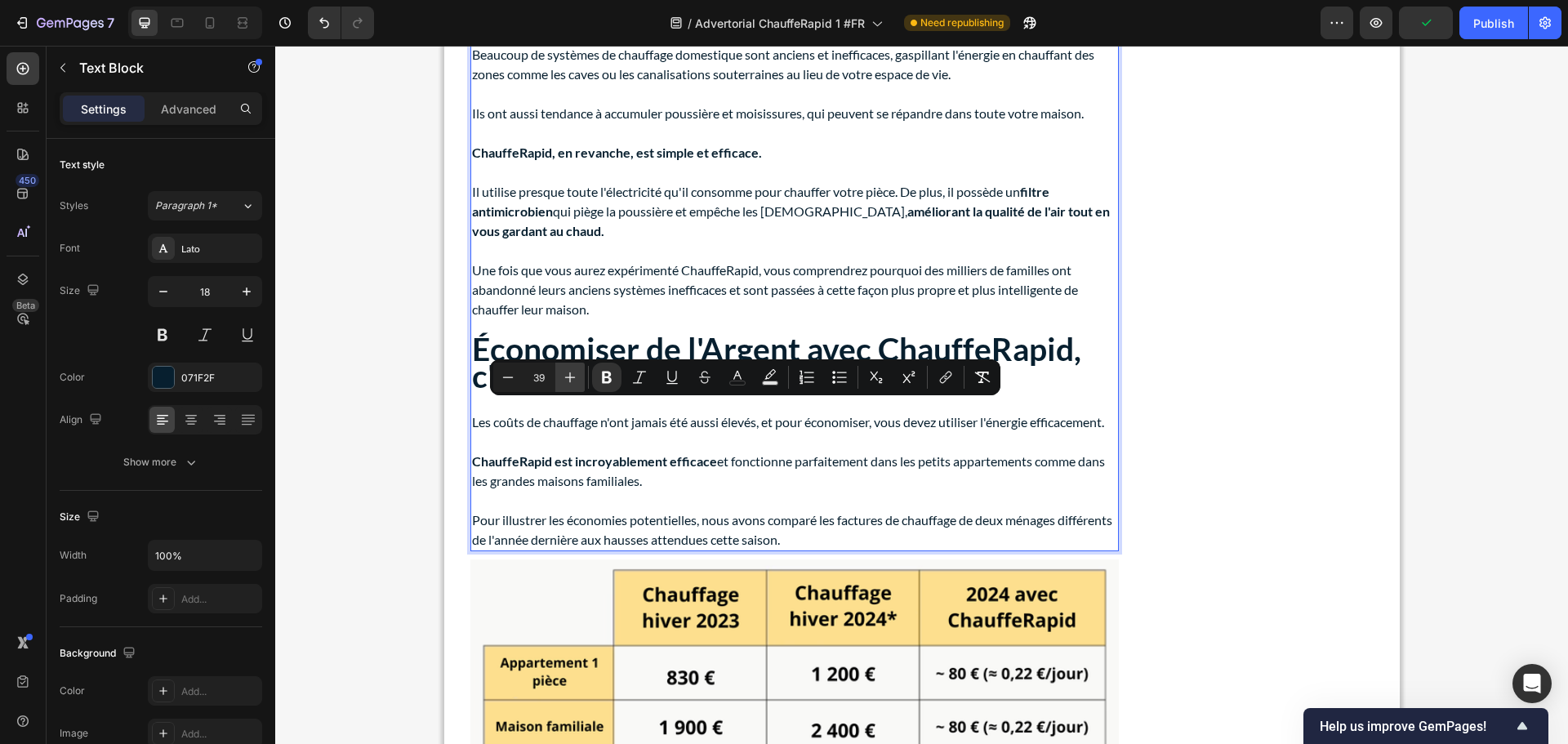
click at [574, 382] on icon "Editor contextual toolbar" at bounding box center [569, 377] width 16 height 16
type input "40"
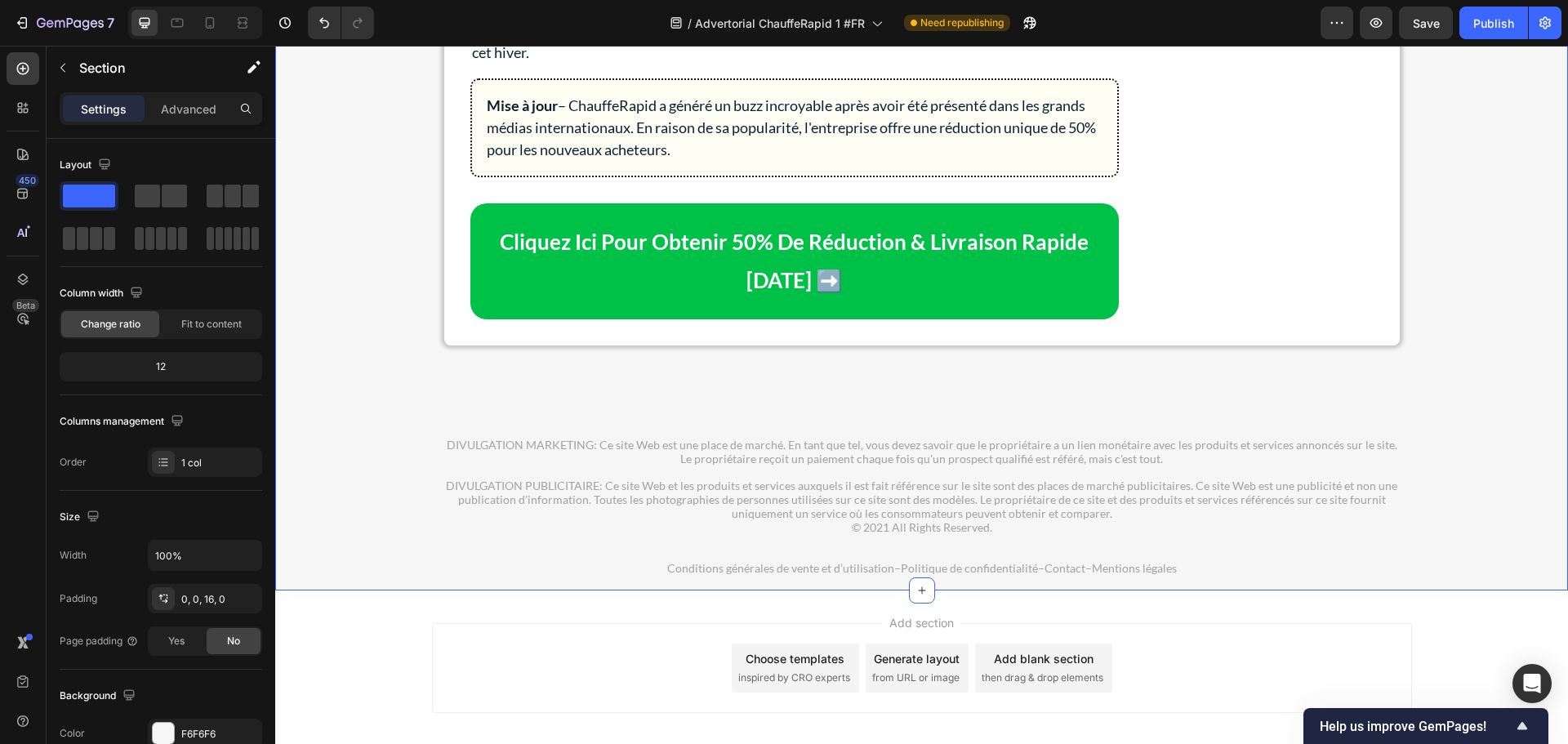
scroll to position [9310, 0]
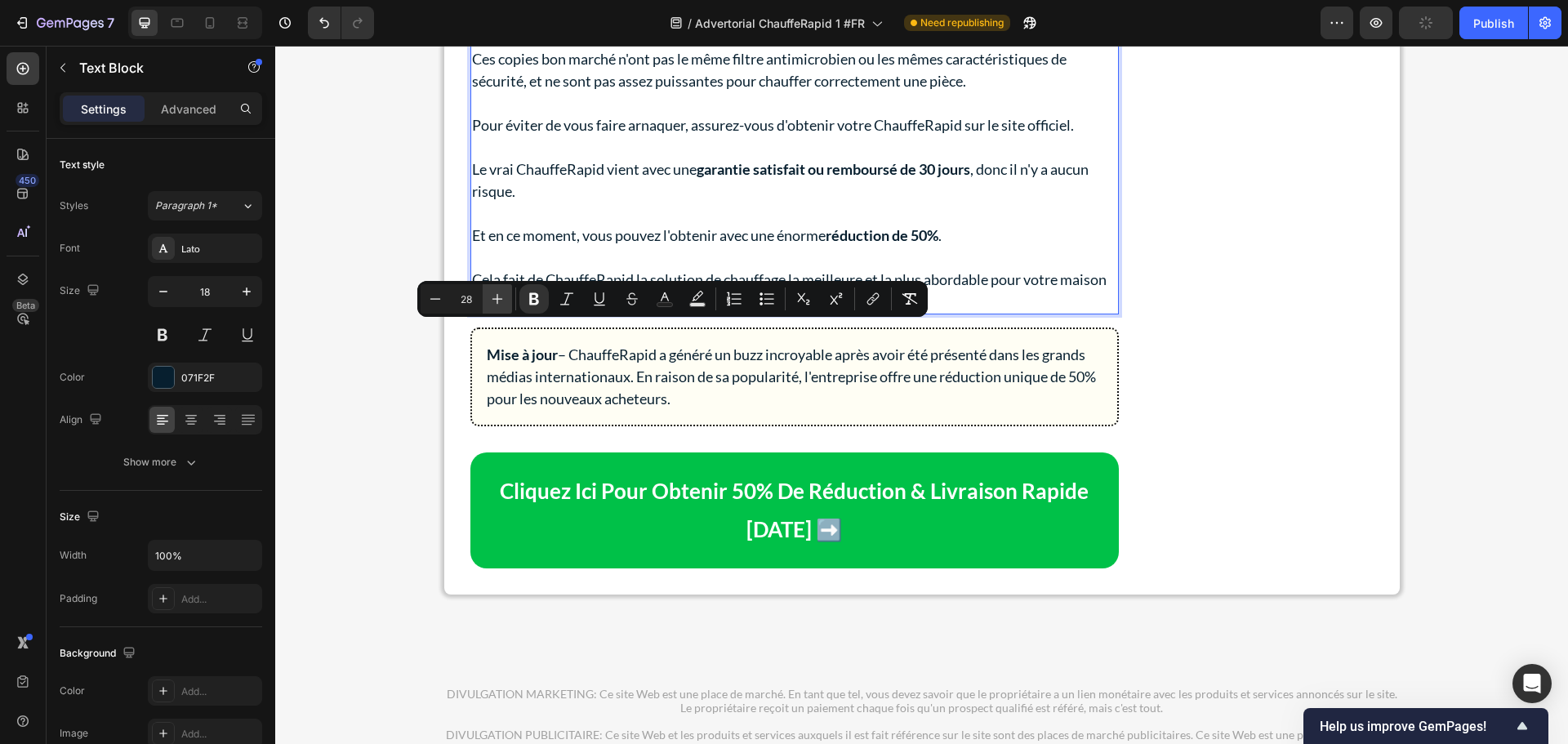
click at [491, 298] on icon "Editor contextual toolbar" at bounding box center [497, 298] width 16 height 16
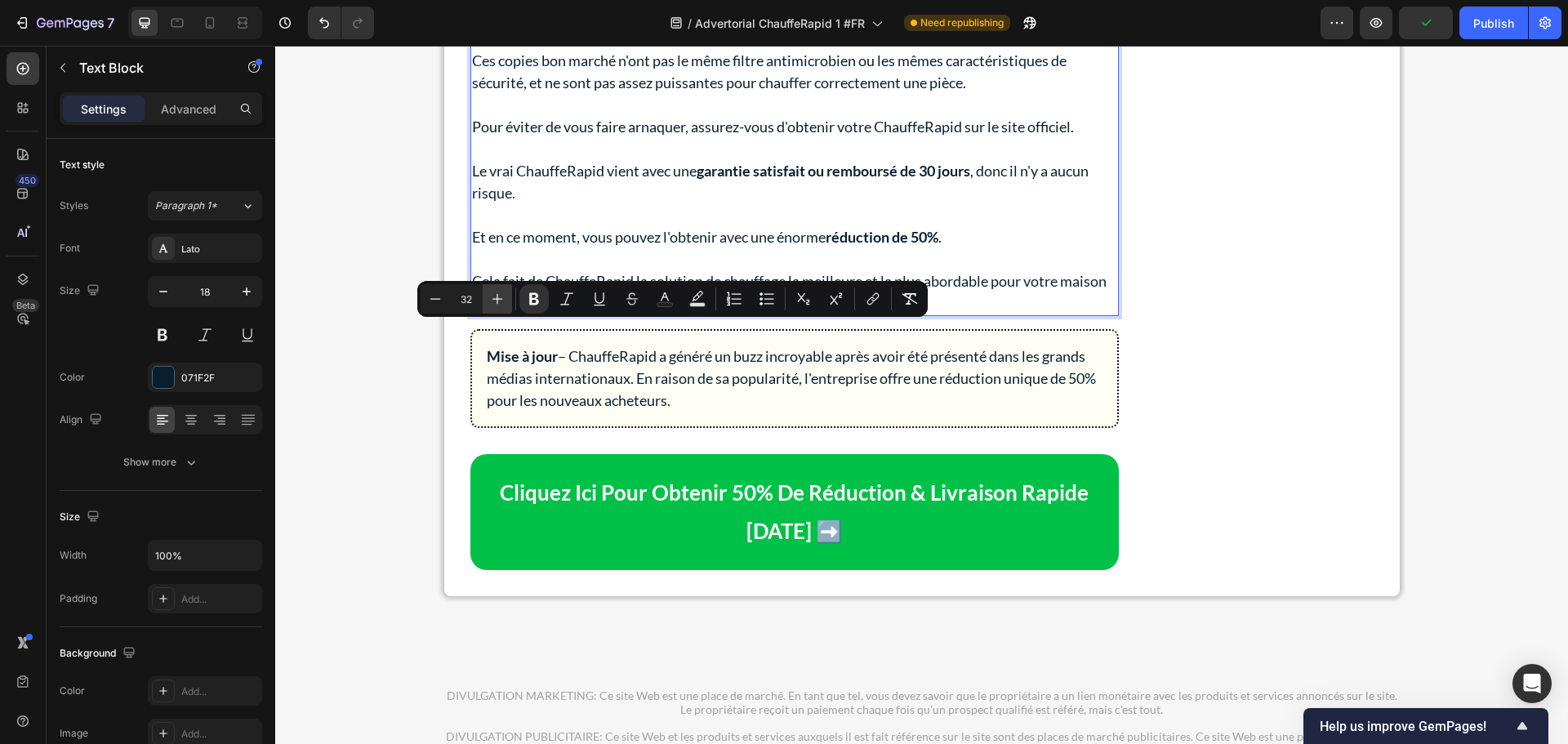
click at [491, 298] on icon "Editor contextual toolbar" at bounding box center [497, 298] width 16 height 16
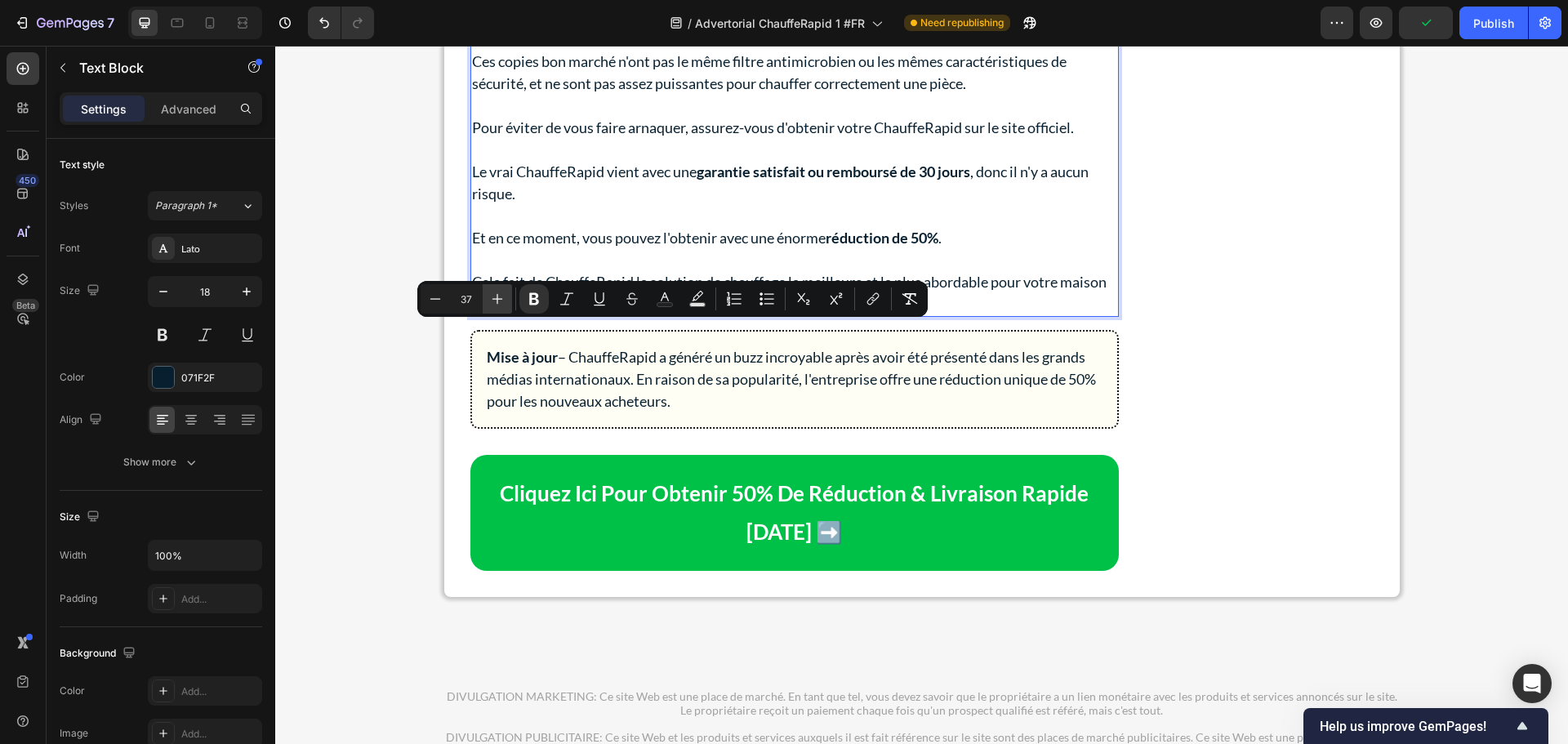
click at [491, 298] on icon "Editor contextual toolbar" at bounding box center [497, 298] width 16 height 16
type input "40"
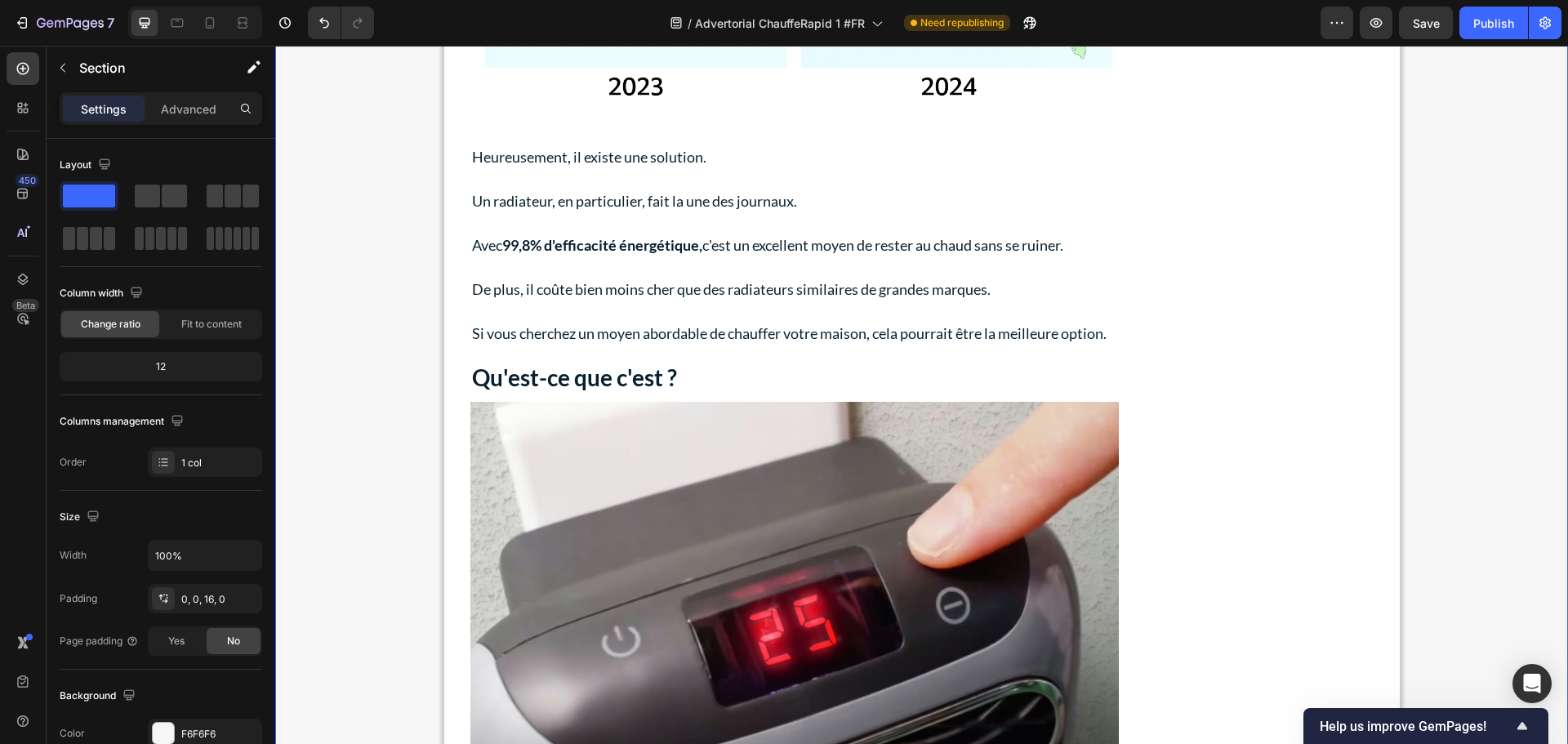
scroll to position [1388, 0]
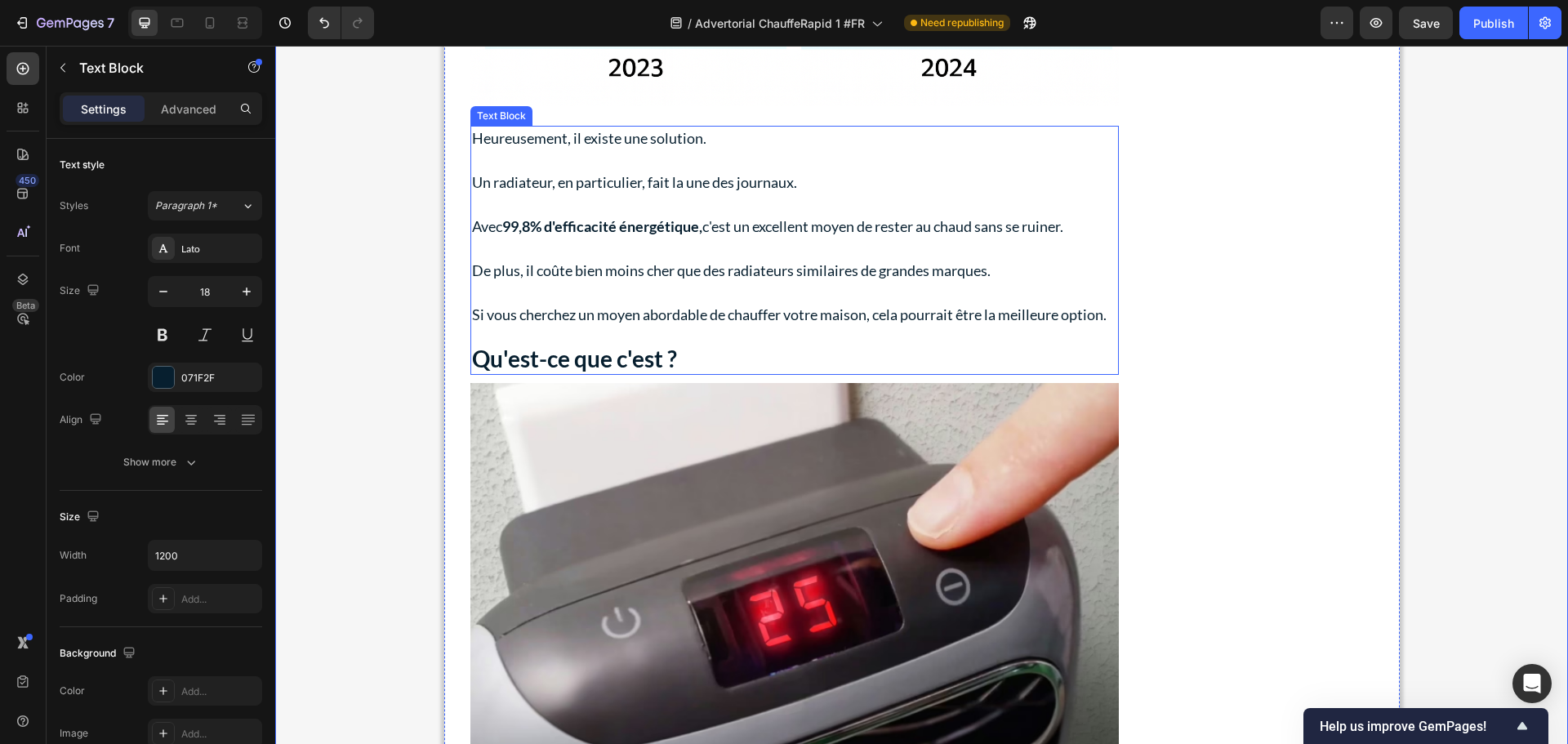
click at [569, 358] on strong "Qu'est-ce que c'est ?" at bounding box center [575, 359] width 205 height 28
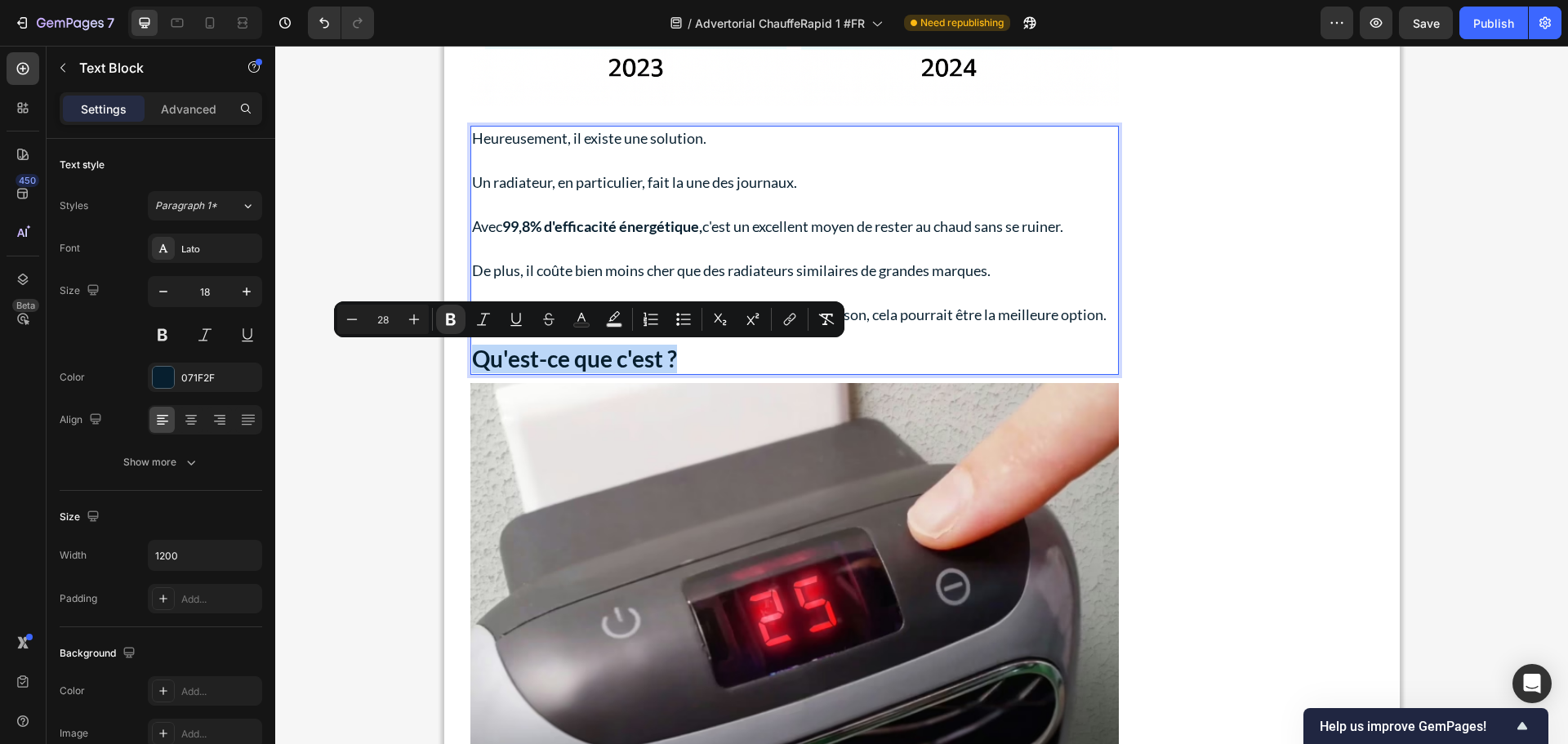
click at [569, 358] on strong "Qu'est-ce que c'est ?" at bounding box center [575, 359] width 205 height 28
click at [391, 314] on icon "Editor contextual toolbar" at bounding box center [392, 318] width 16 height 16
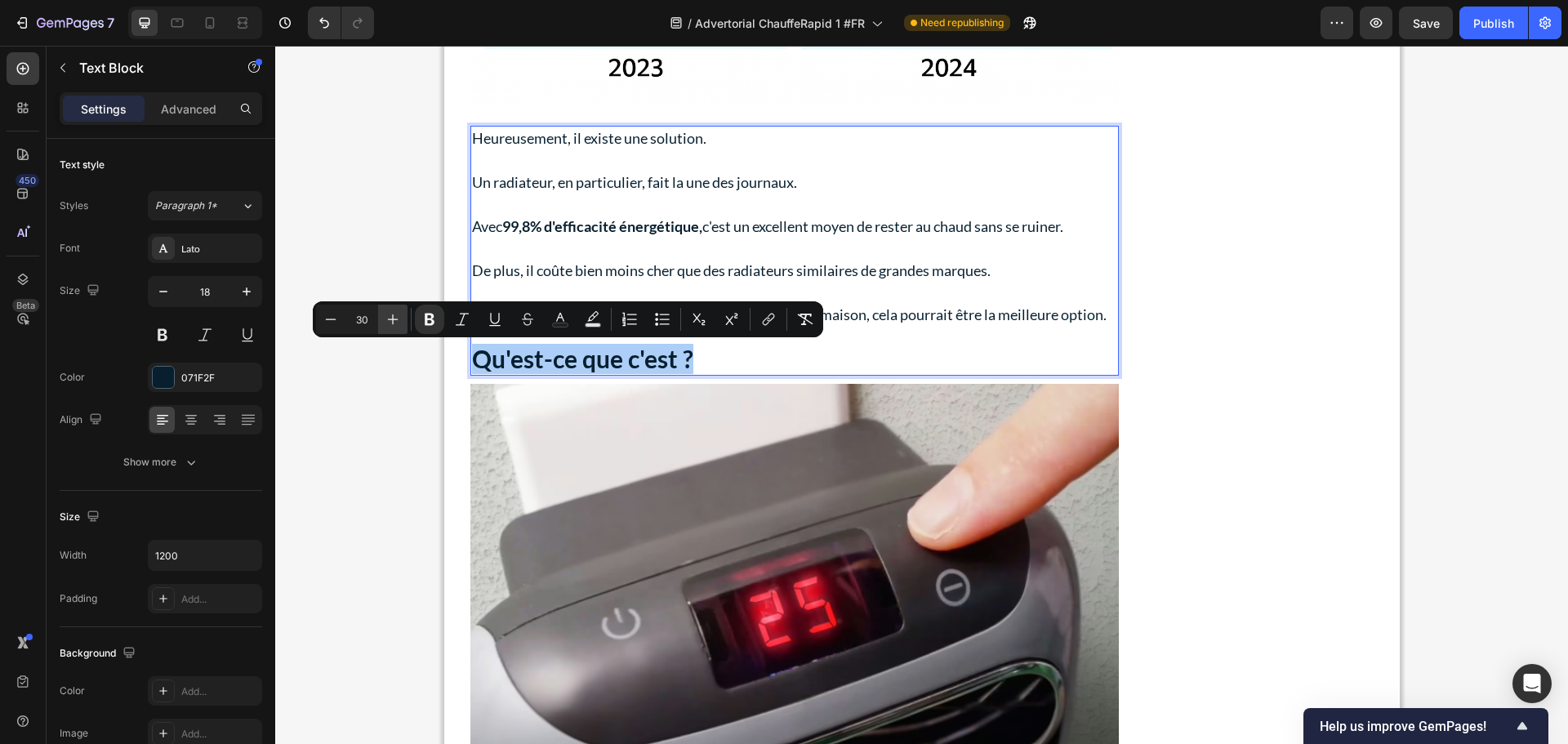
click at [391, 314] on icon "Editor contextual toolbar" at bounding box center [392, 318] width 16 height 16
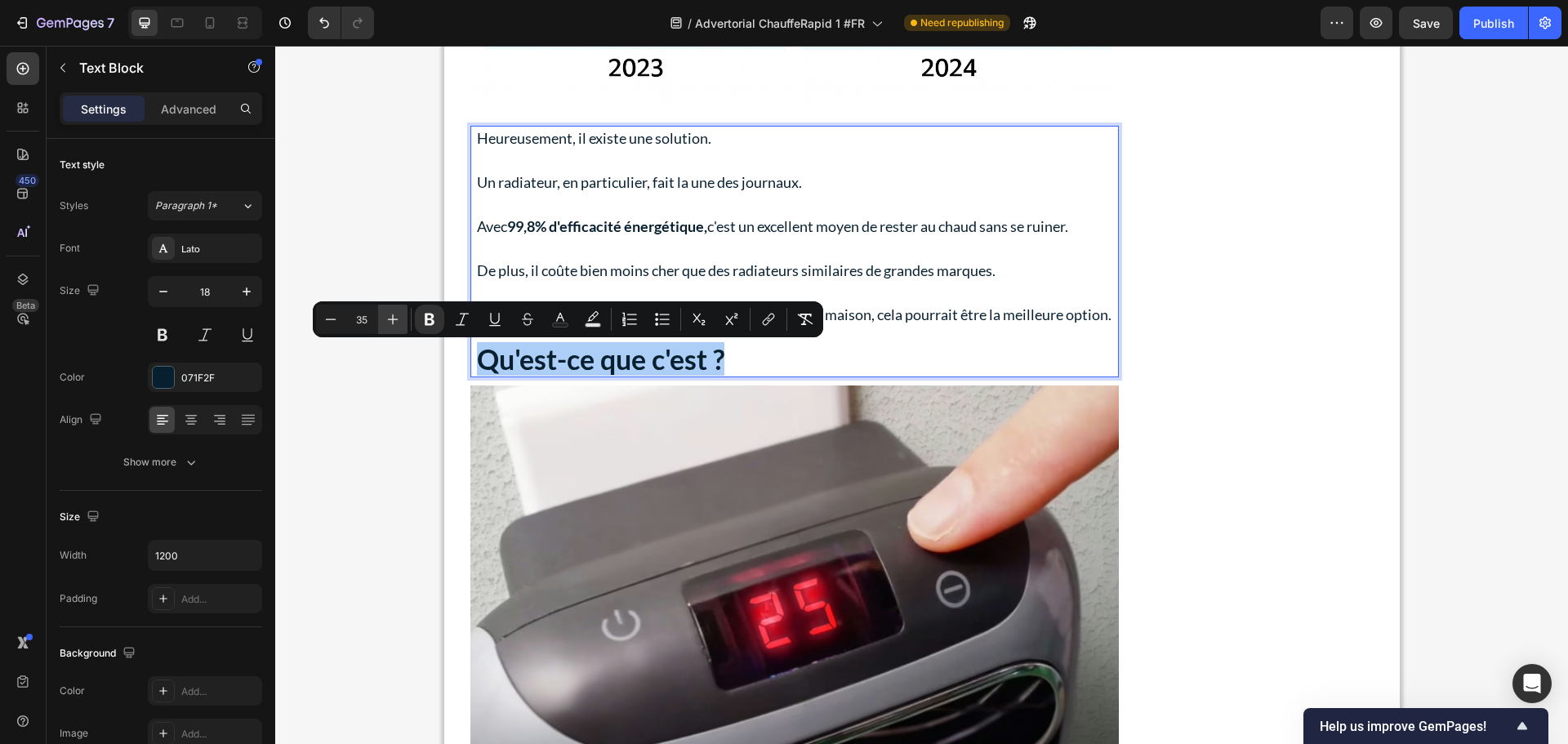
click at [391, 314] on icon "Editor contextual toolbar" at bounding box center [392, 318] width 16 height 16
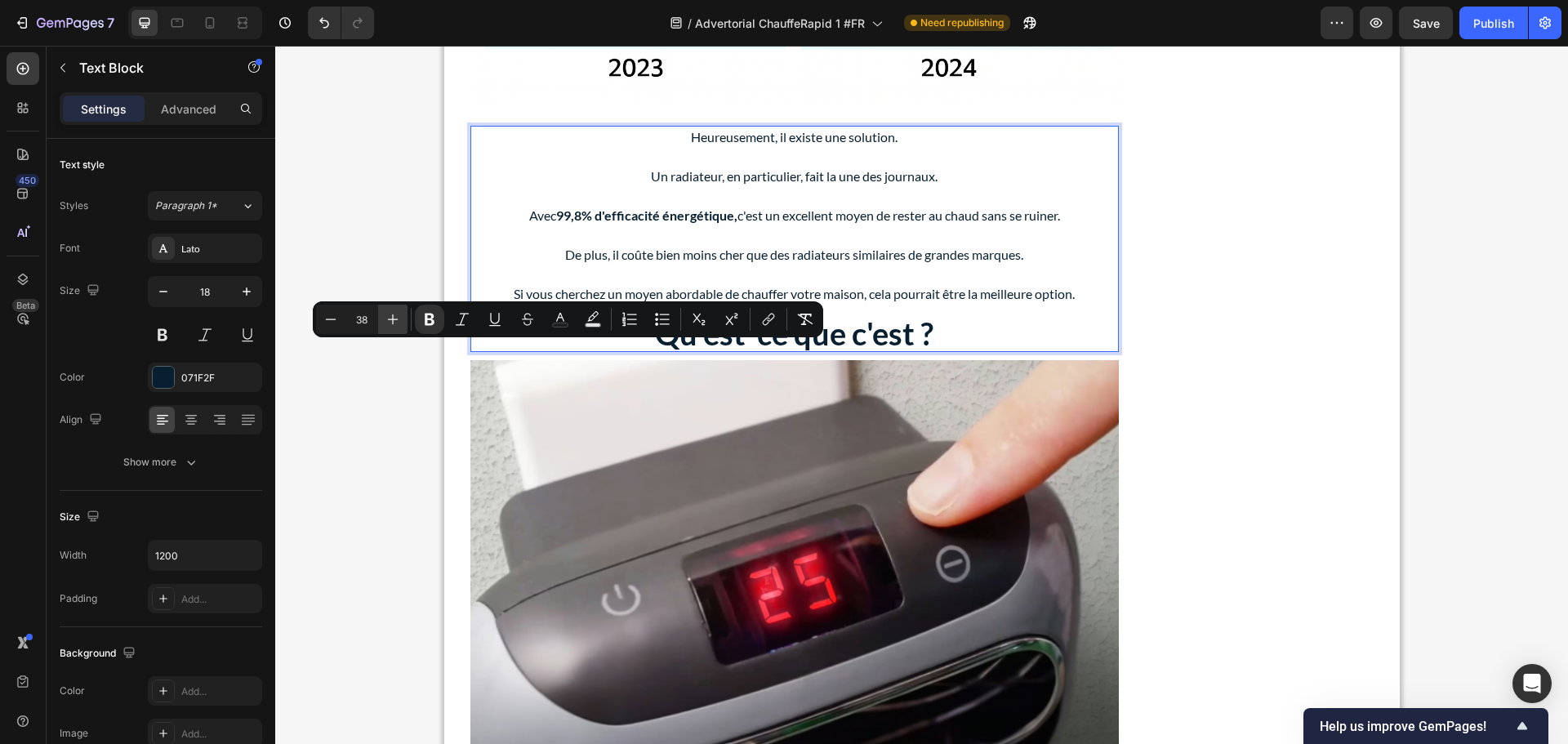
click at [391, 314] on icon "Editor contextual toolbar" at bounding box center [392, 318] width 16 height 16
type input "40"
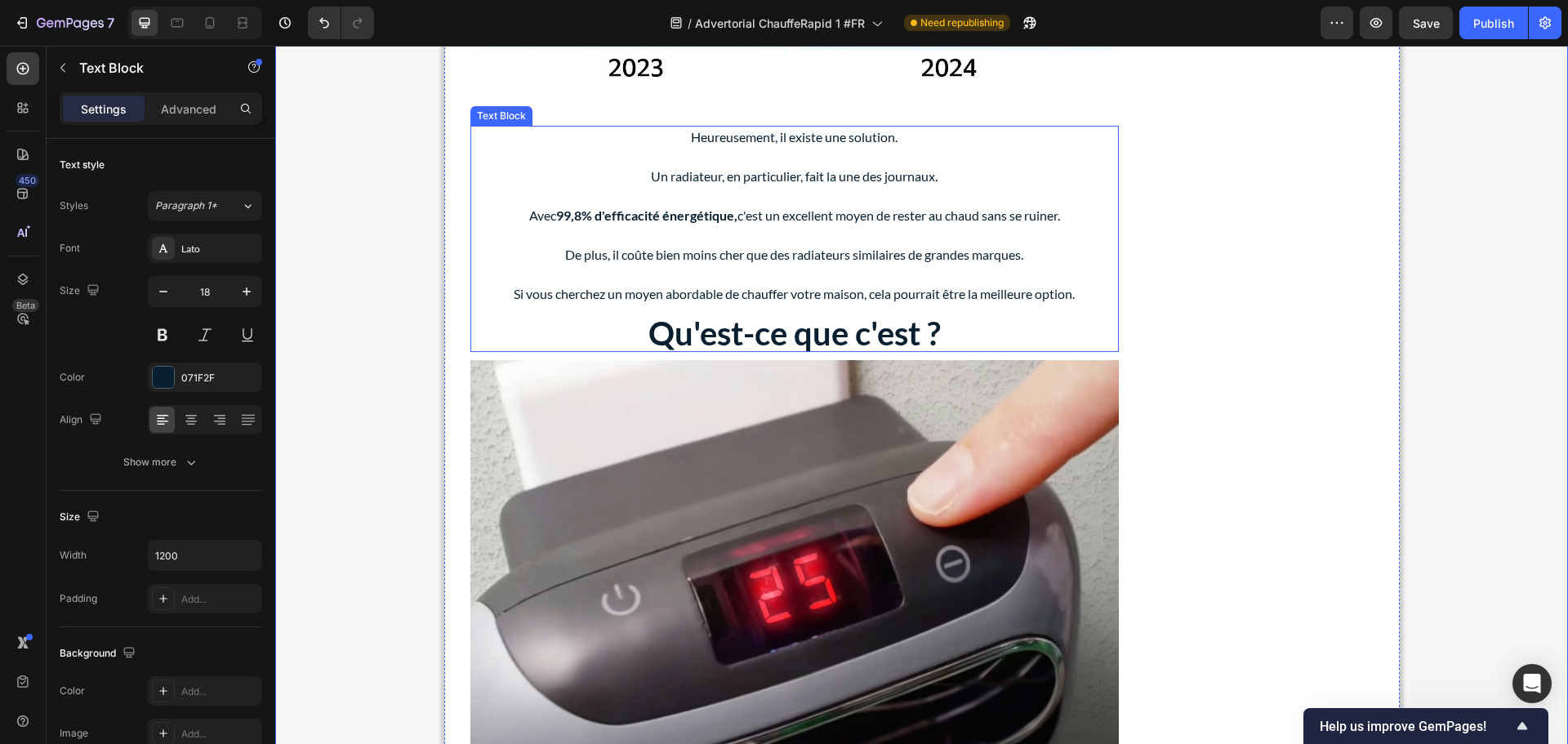
click at [753, 251] on p "De plus, il coûte bien moins cher que des radiateurs similaires de grandes marq…" at bounding box center [794, 255] width 561 height 20
click at [600, 203] on p "Rich Text Editor. Editing area: main" at bounding box center [794, 195] width 561 height 20
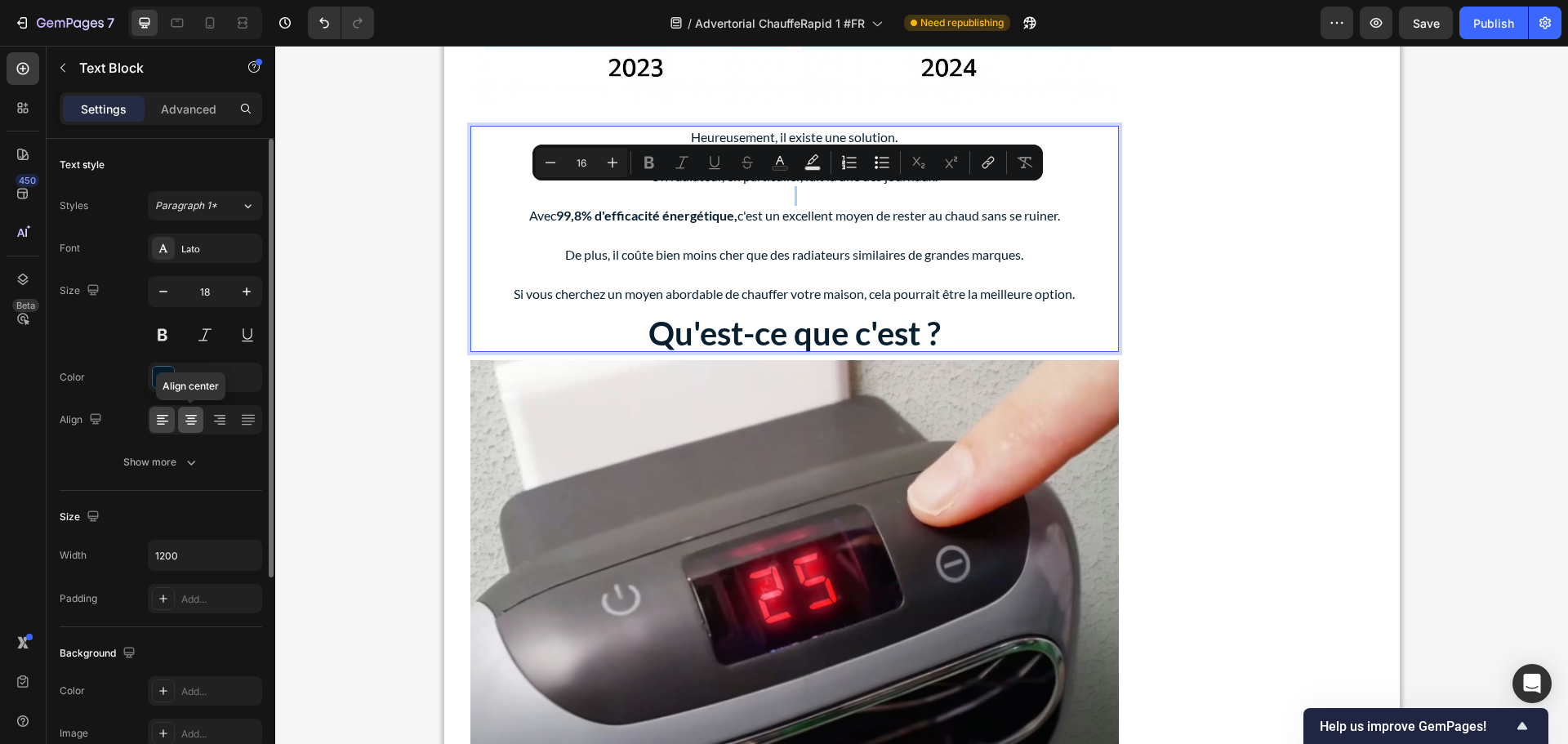
click at [184, 424] on icon at bounding box center [191, 419] width 16 height 16
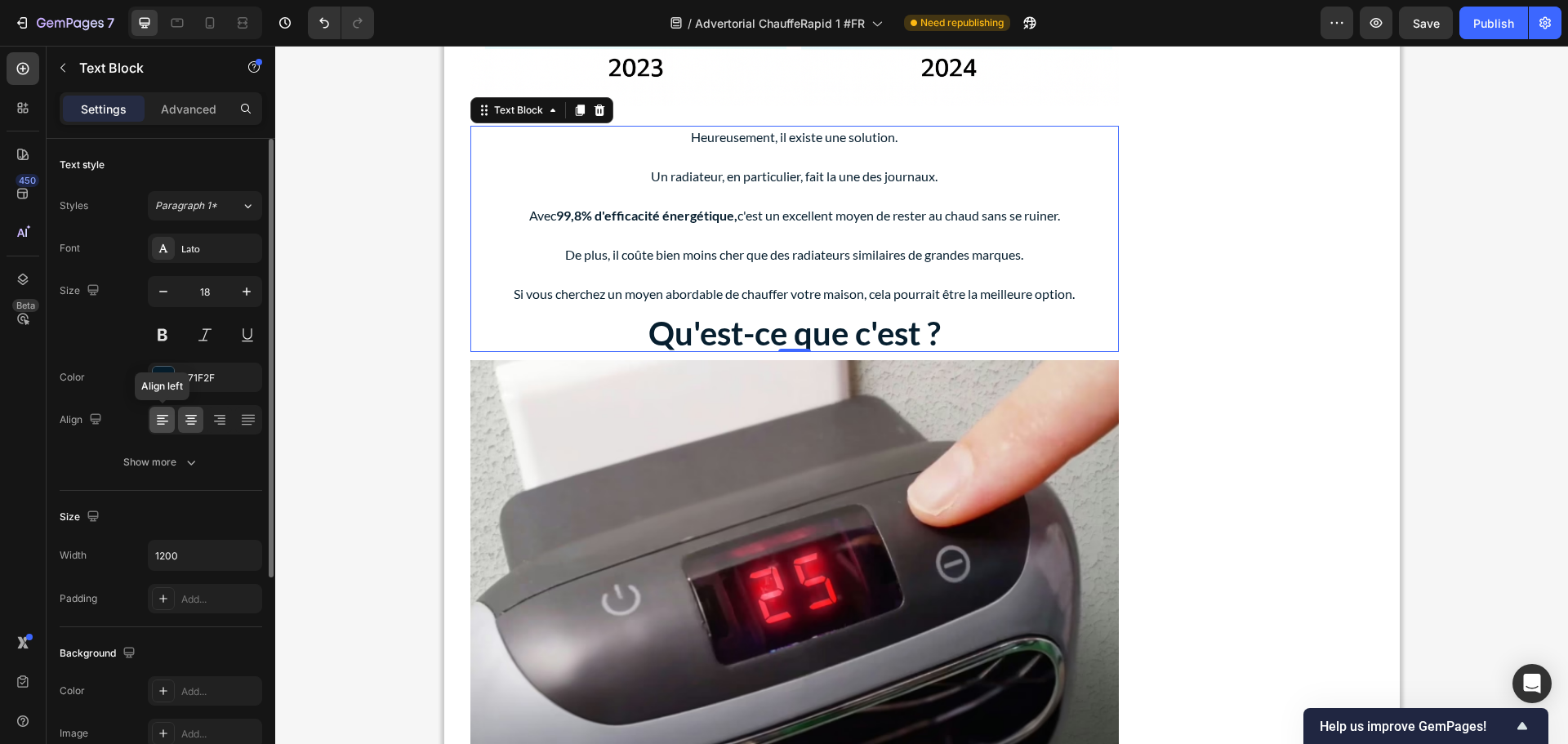
click at [162, 422] on icon at bounding box center [162, 419] width 16 height 16
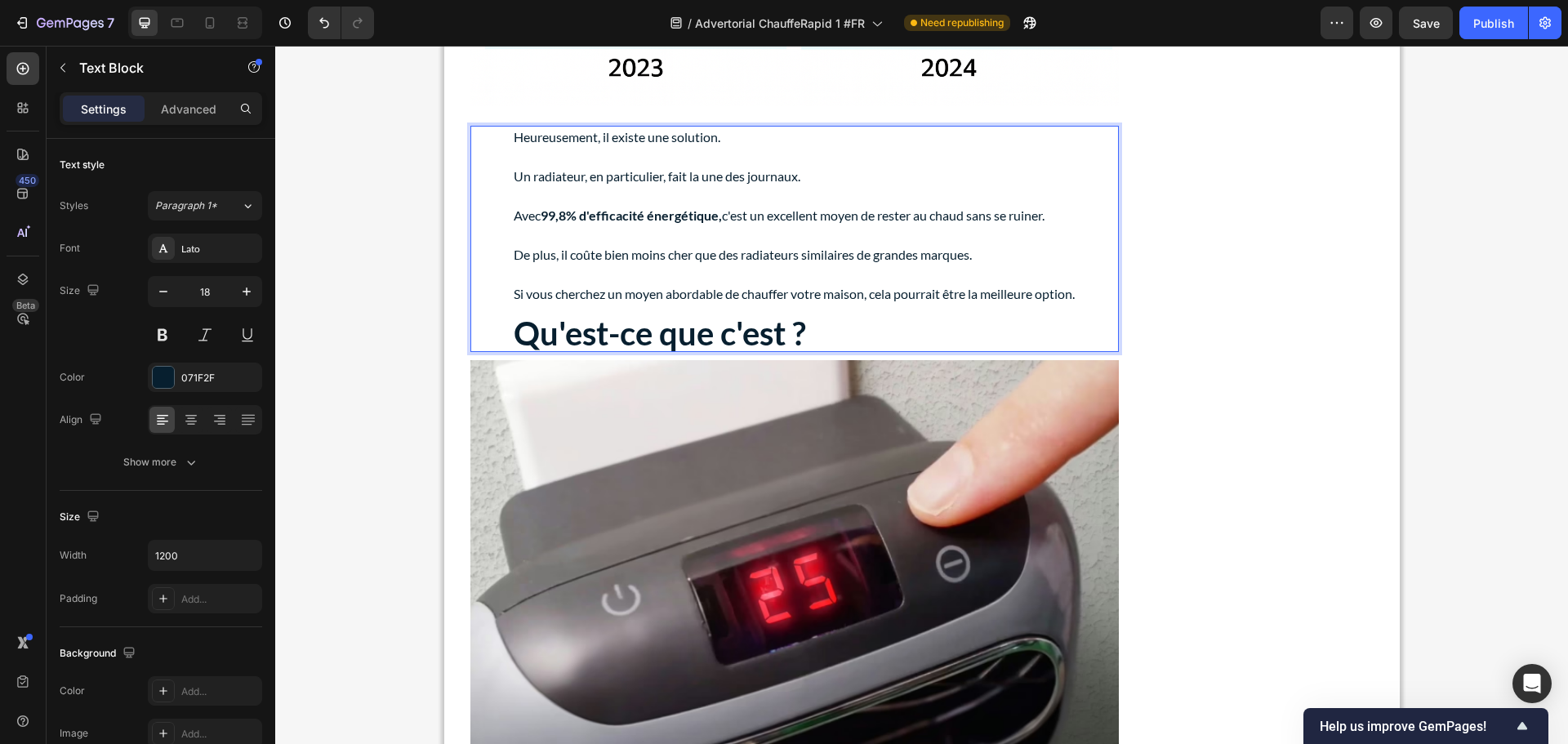
click at [553, 254] on p "De plus, il coûte bien moins cher que des radiateurs similaires de grandes marq…" at bounding box center [794, 255] width 561 height 20
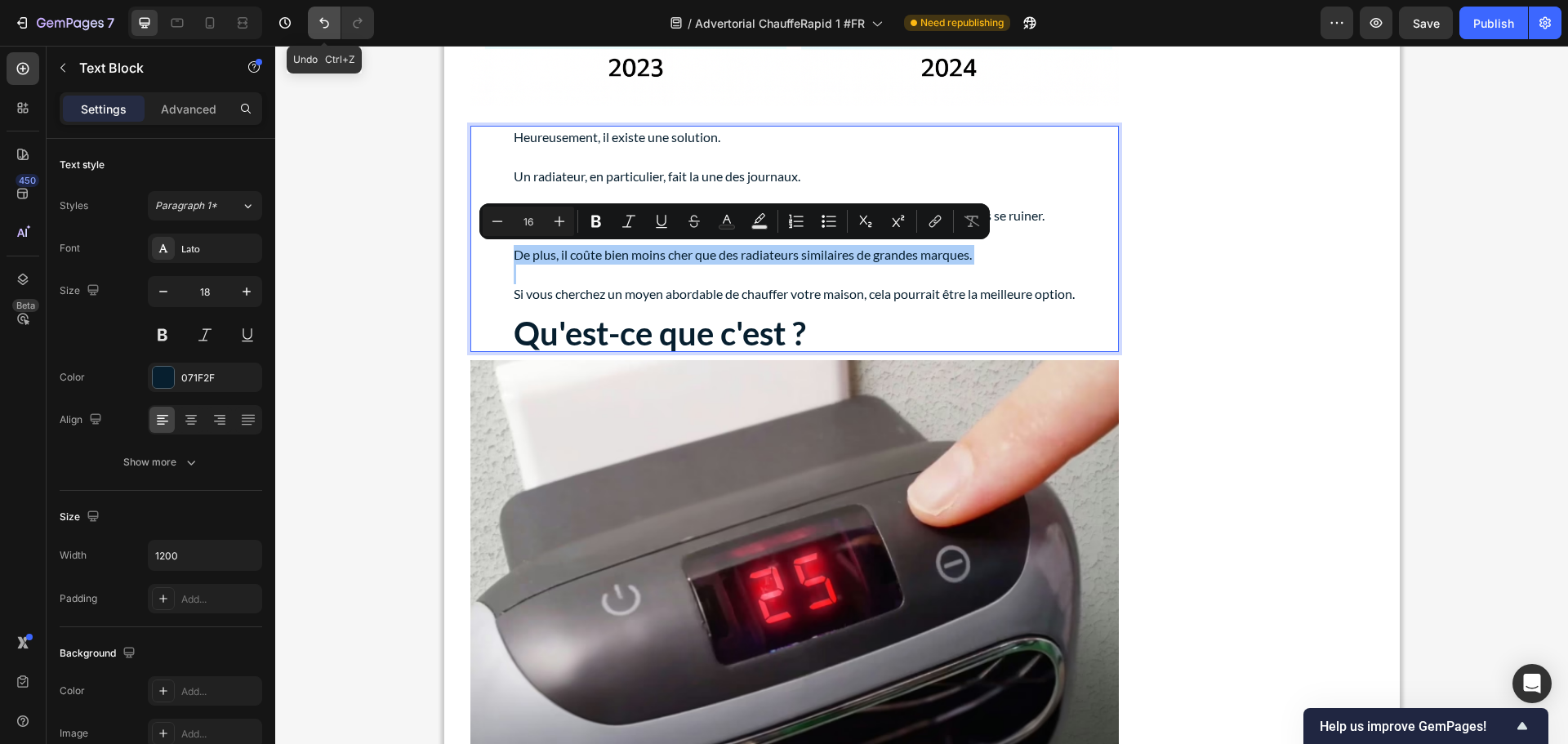
click at [328, 25] on icon "Undo/Redo" at bounding box center [324, 23] width 9 height 10
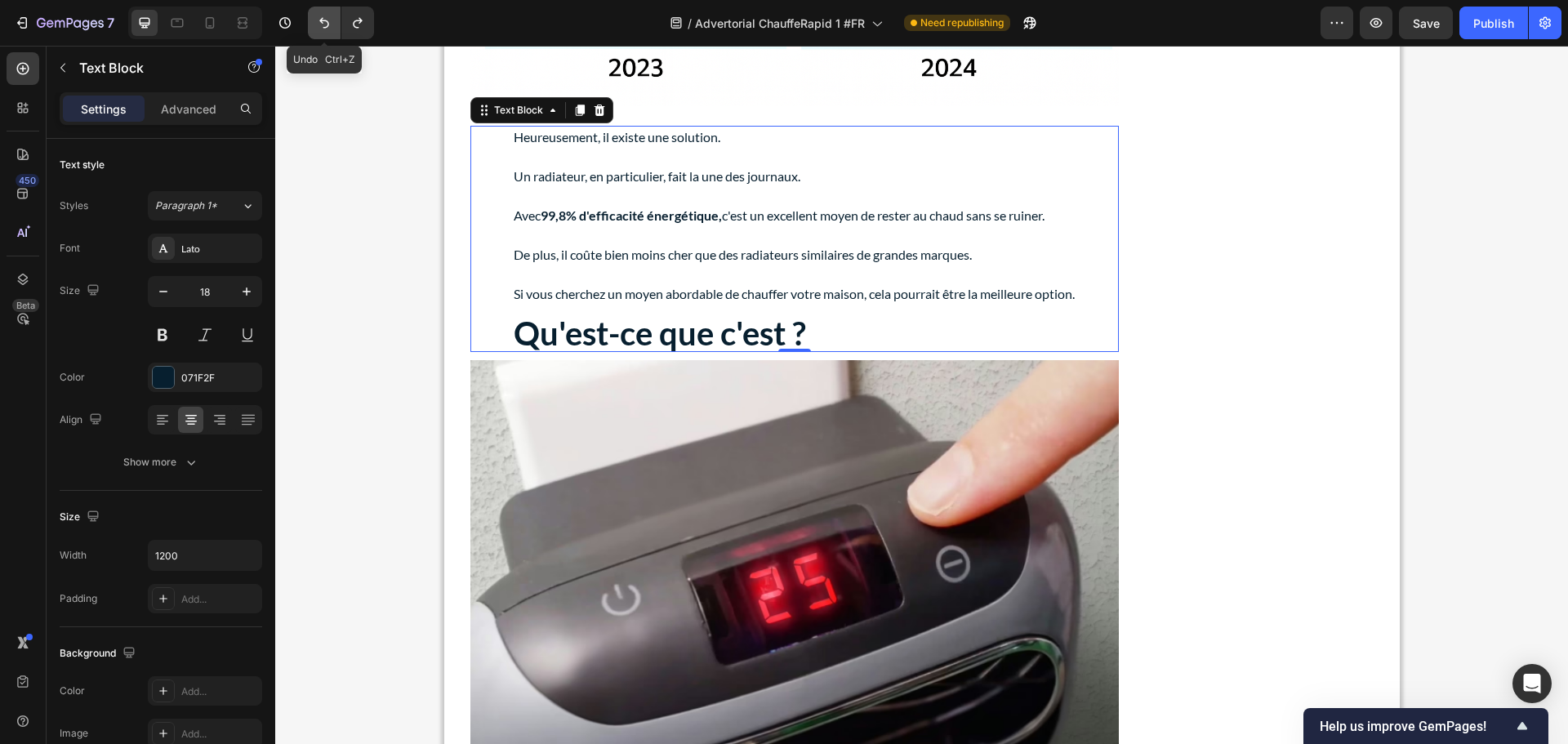
click at [328, 25] on icon "Undo/Redo" at bounding box center [324, 23] width 9 height 10
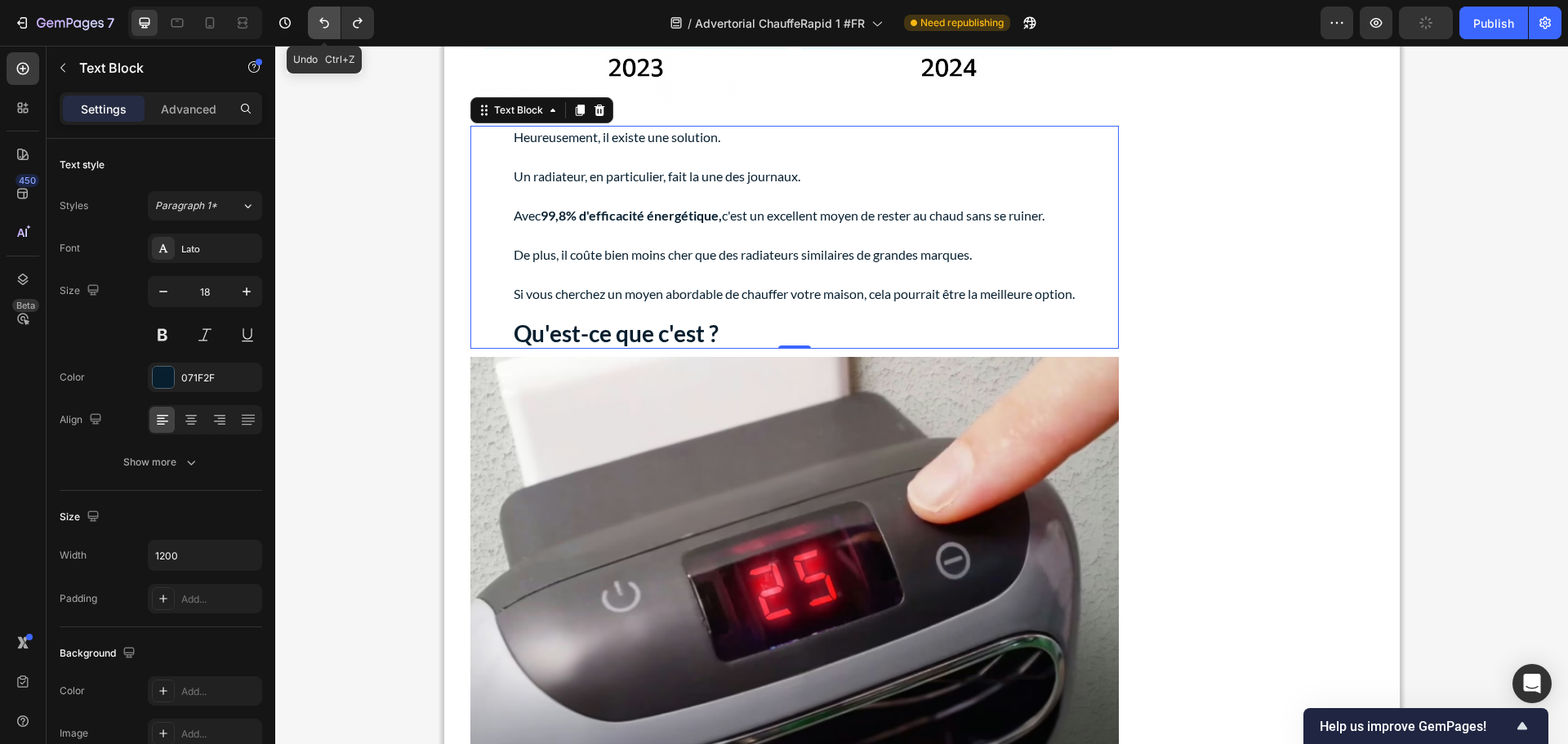
click at [328, 25] on icon "Undo/Redo" at bounding box center [324, 23] width 9 height 10
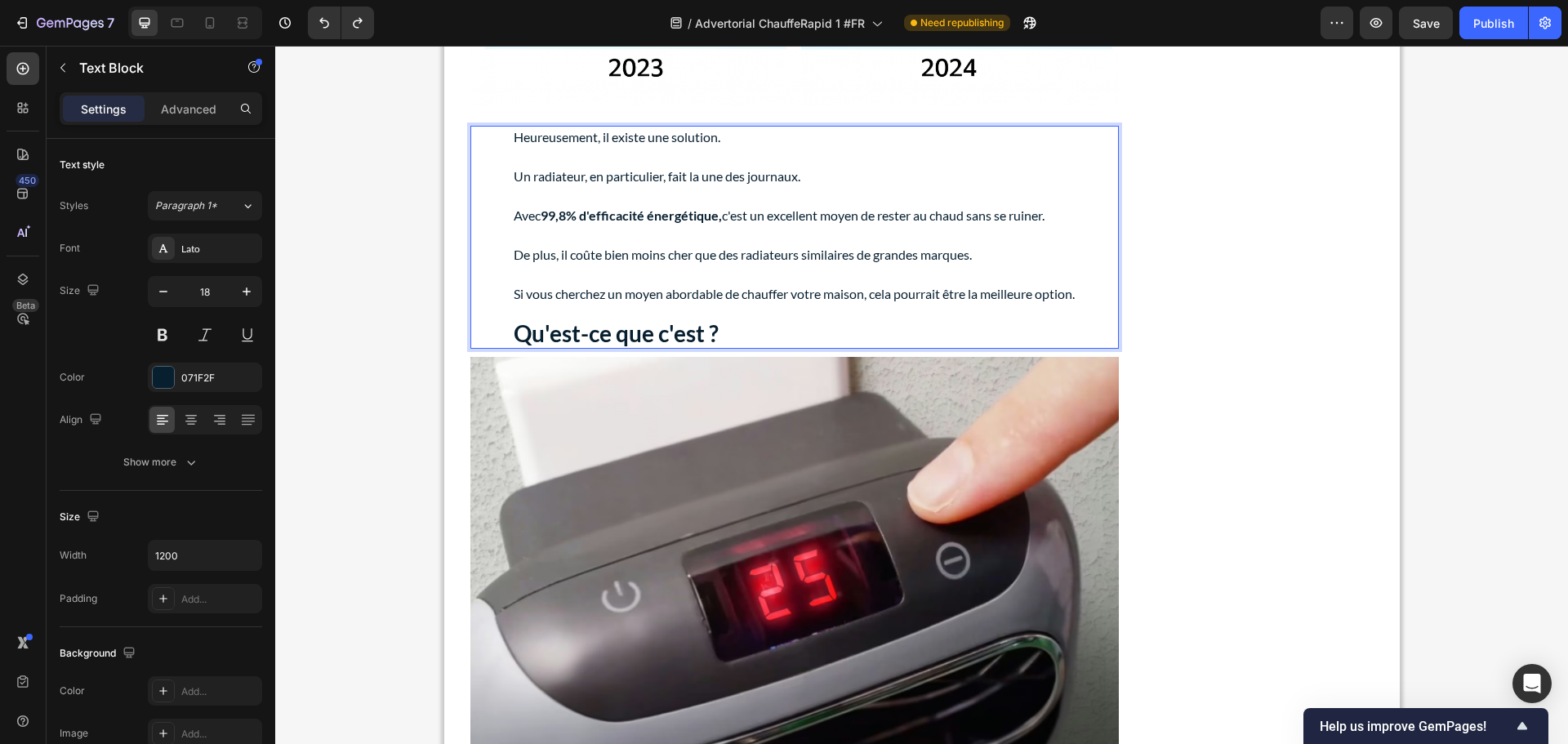
click at [629, 308] on p "Rich Text Editor. Editing area: main" at bounding box center [794, 313] width 561 height 20
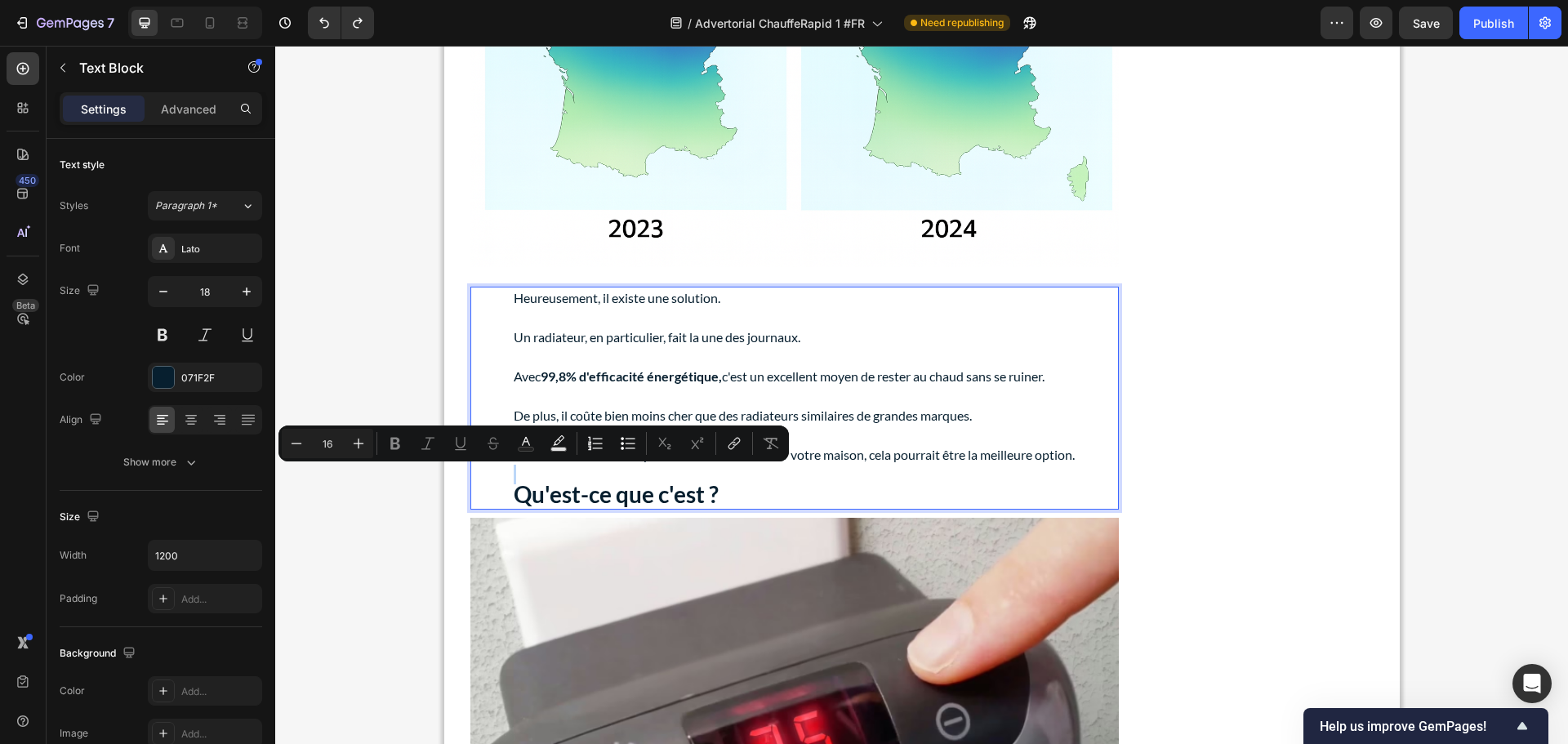
scroll to position [1225, 0]
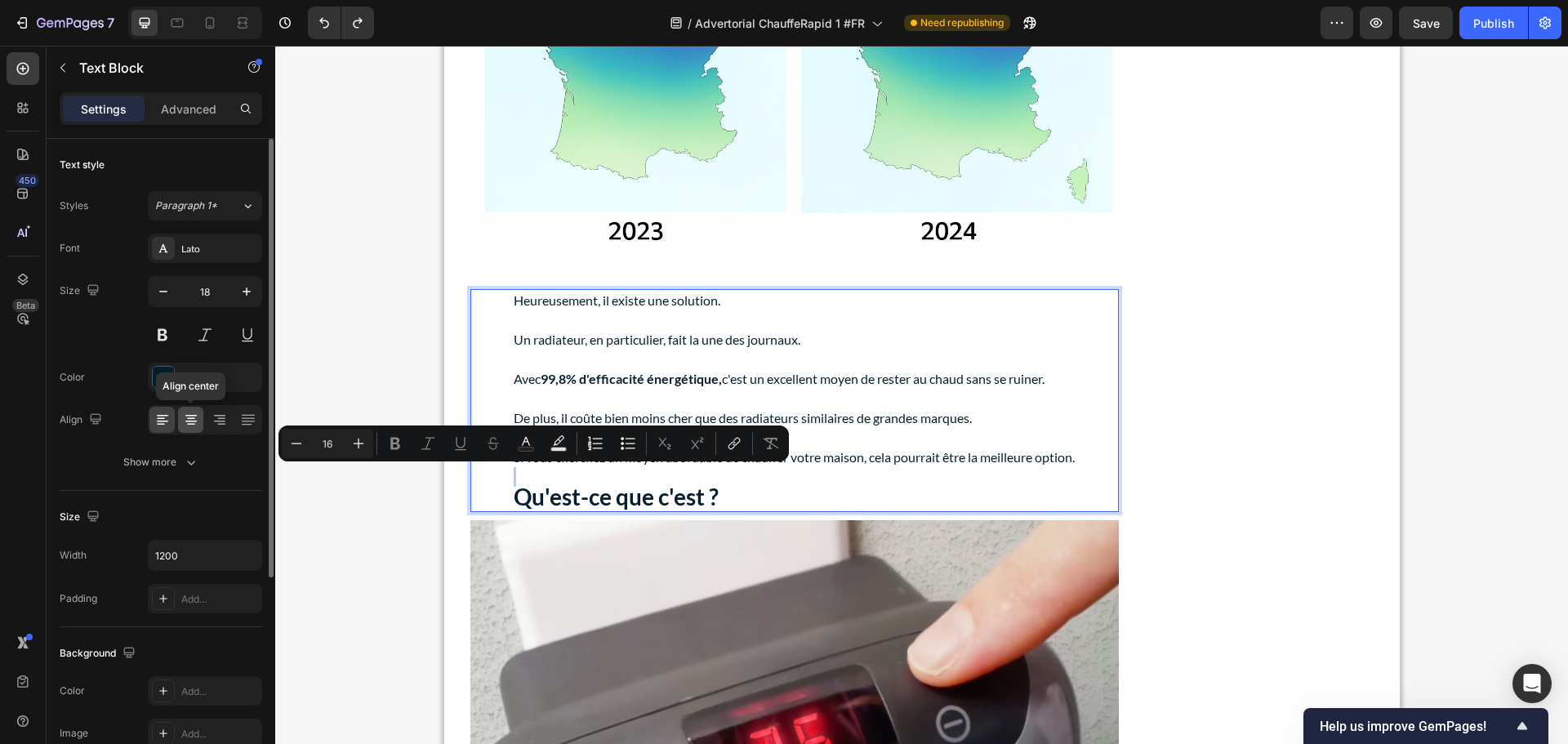
click at [191, 428] on div at bounding box center [191, 420] width 25 height 26
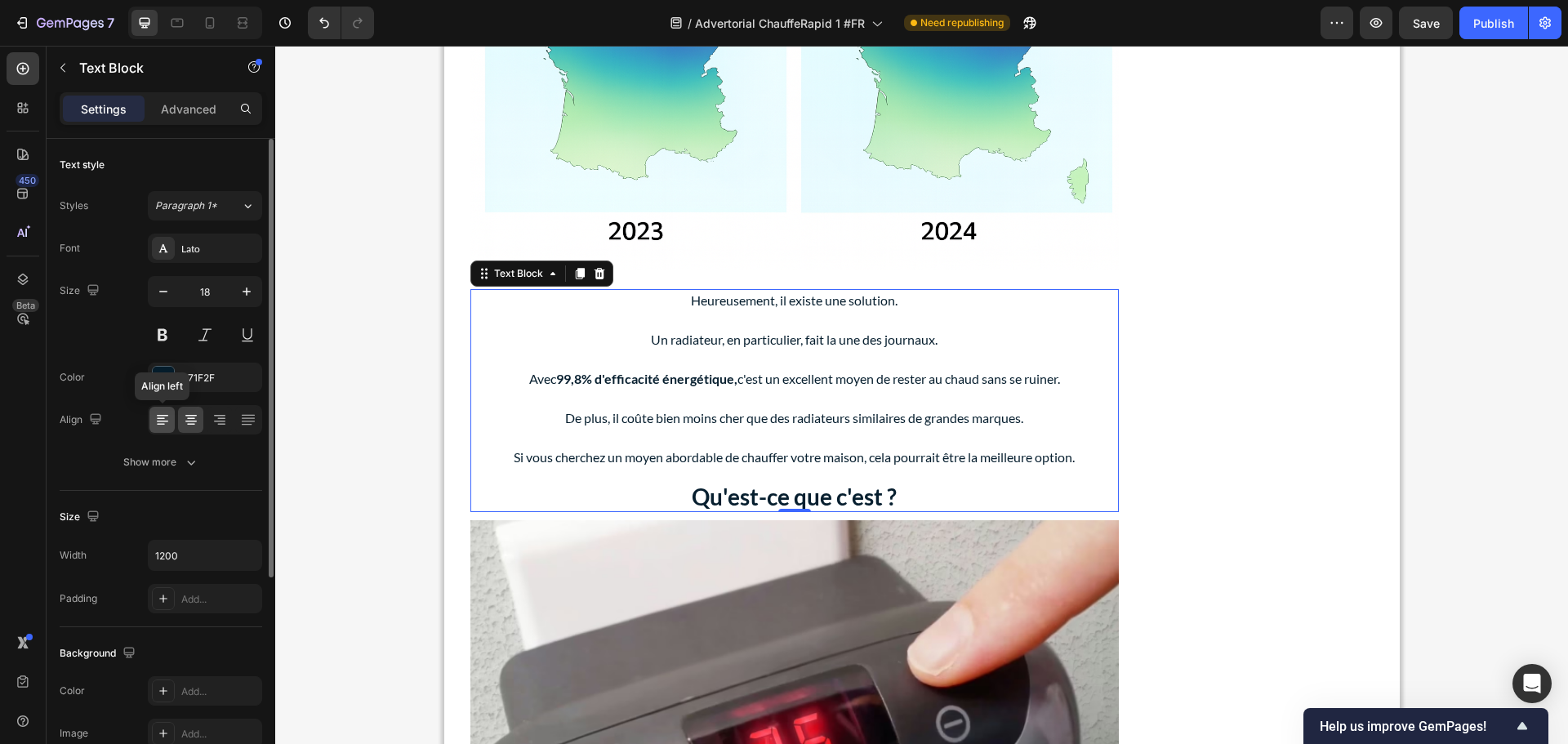
click at [170, 420] on icon at bounding box center [162, 419] width 16 height 16
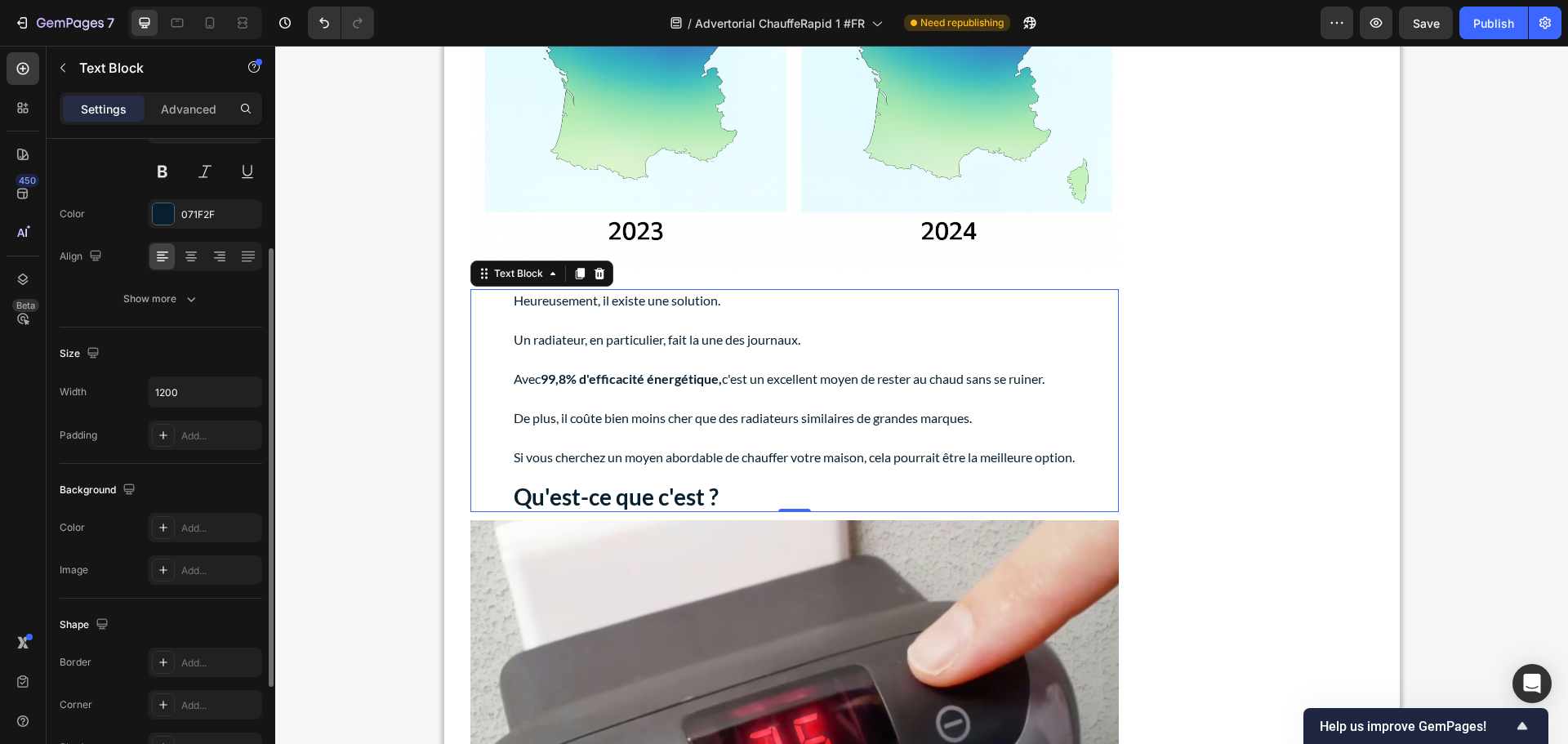
scroll to position [245, 0]
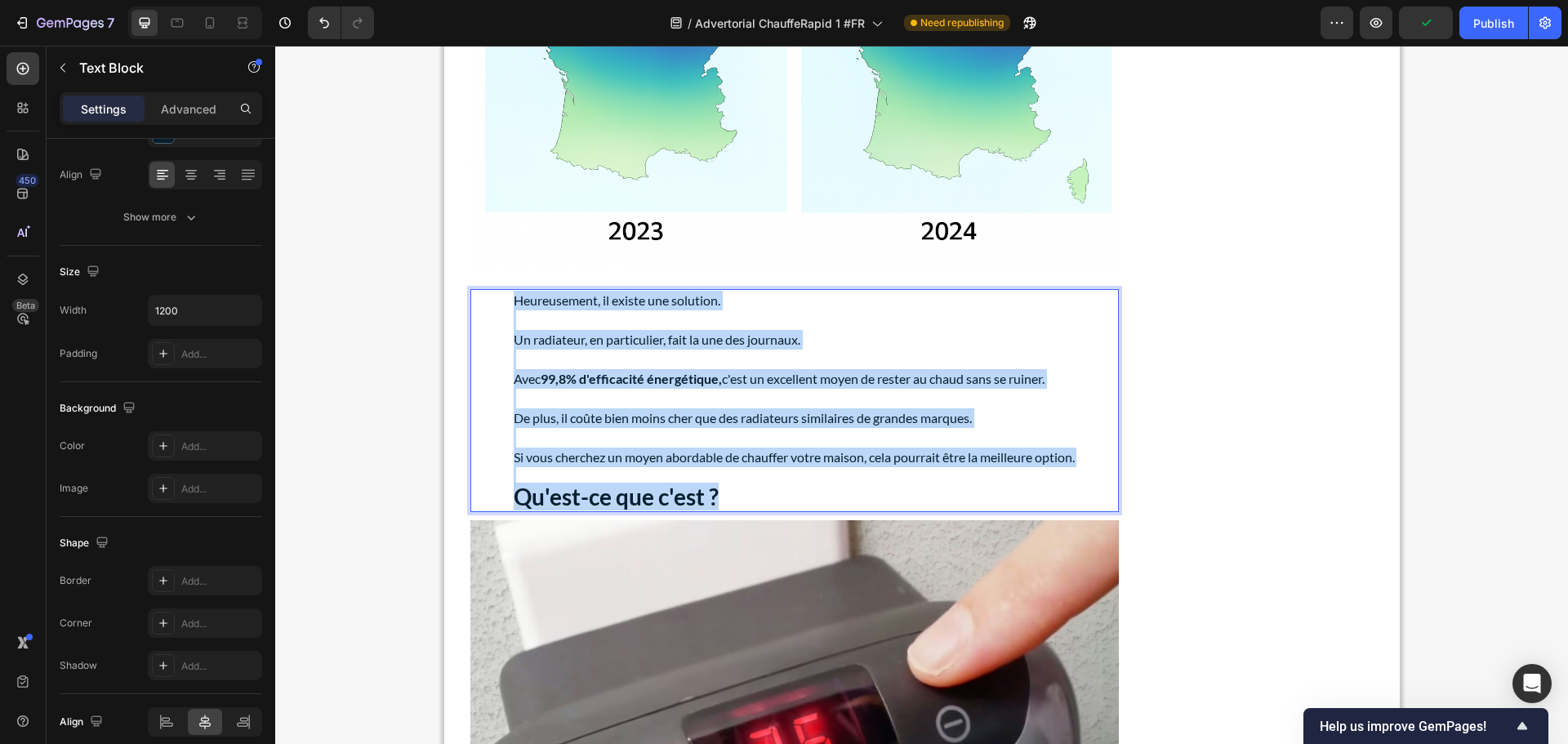
drag, startPoint x: 724, startPoint y: 492, endPoint x: 506, endPoint y: 296, distance: 293.2
click at [512, 296] on div "Heureusement, il existe une solution. Un radiateur, en particulier, fait la une…" at bounding box center [794, 400] width 565 height 223
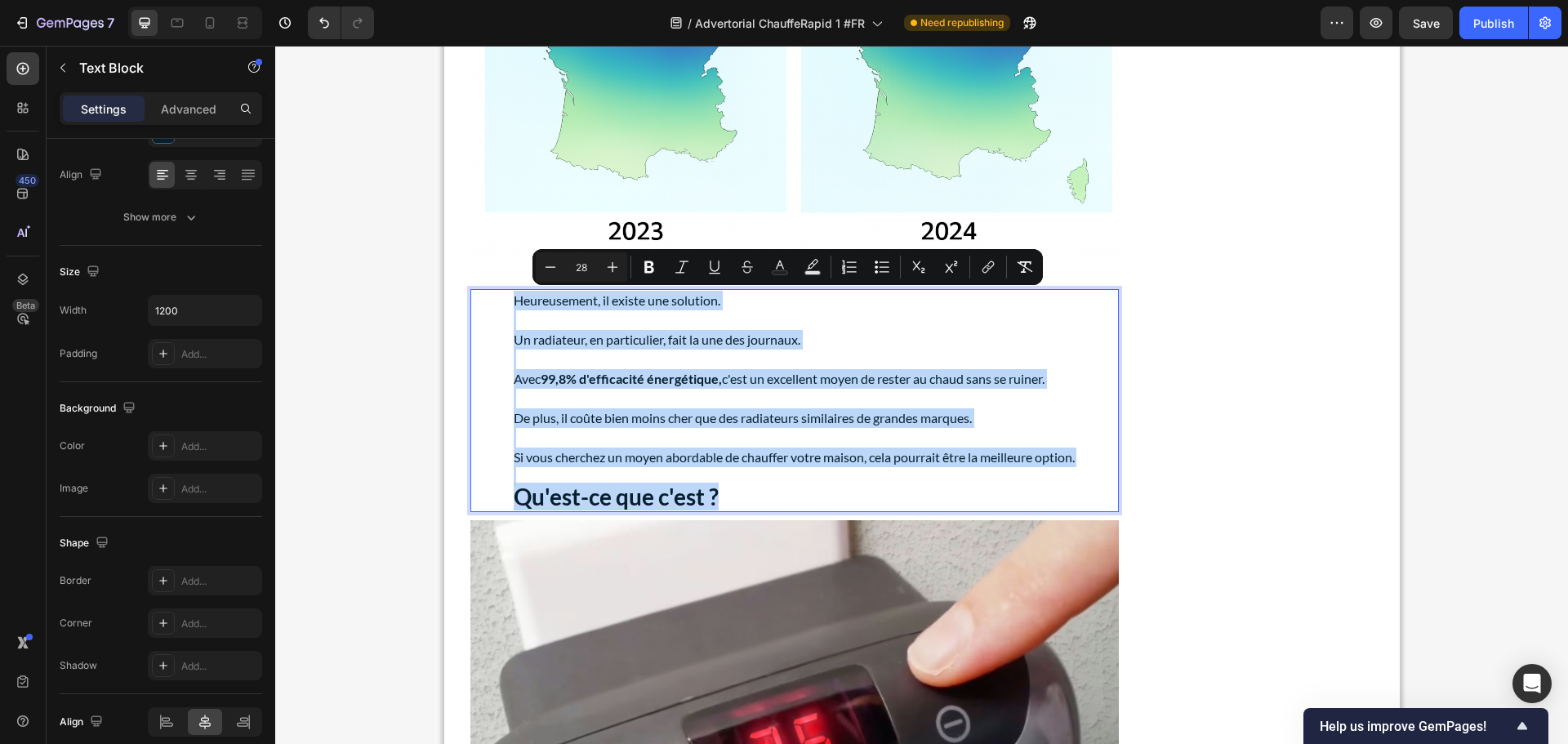
copy div "Heureusement, il existe une solution. Un radiateur, en particulier, fait la une…"
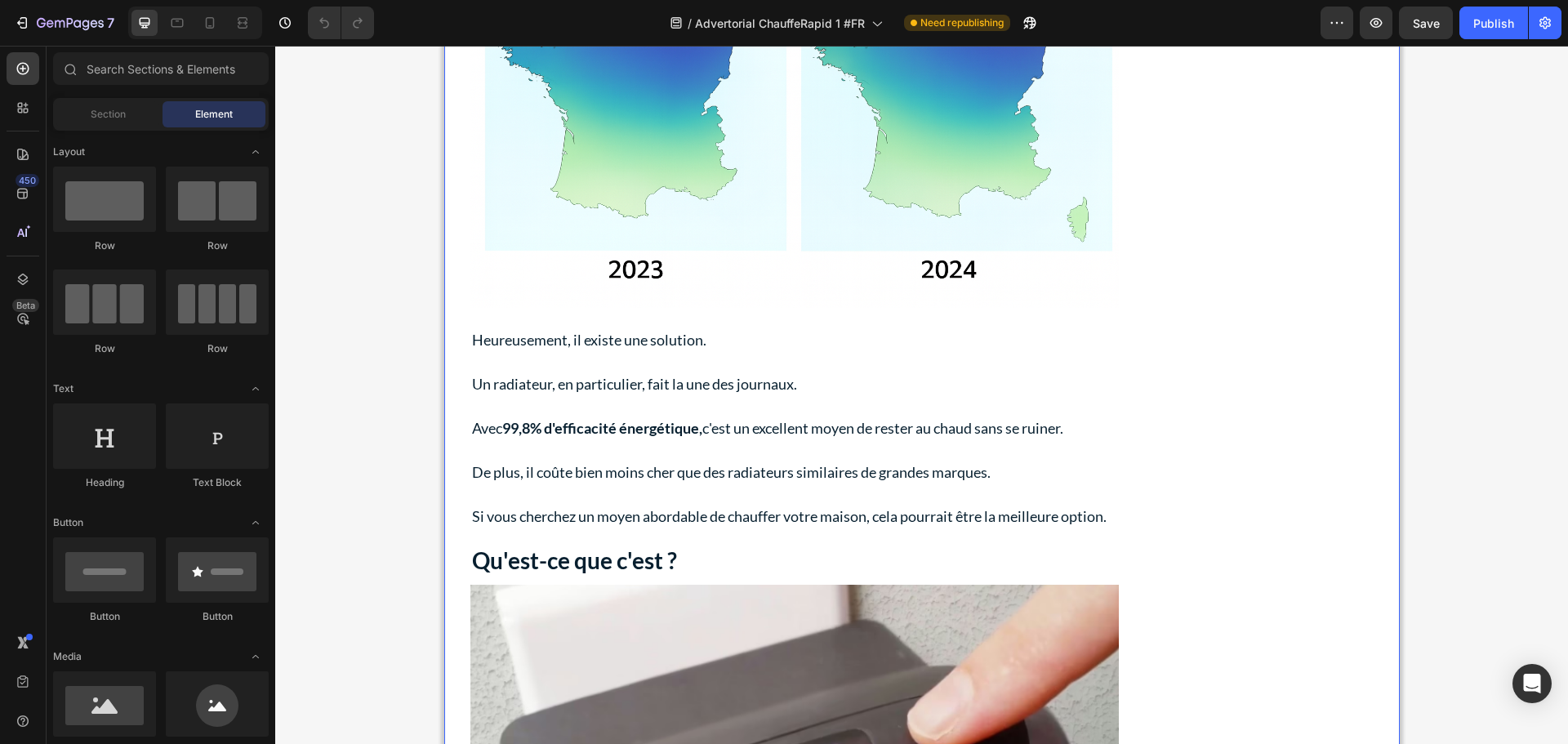
scroll to position [1143, 0]
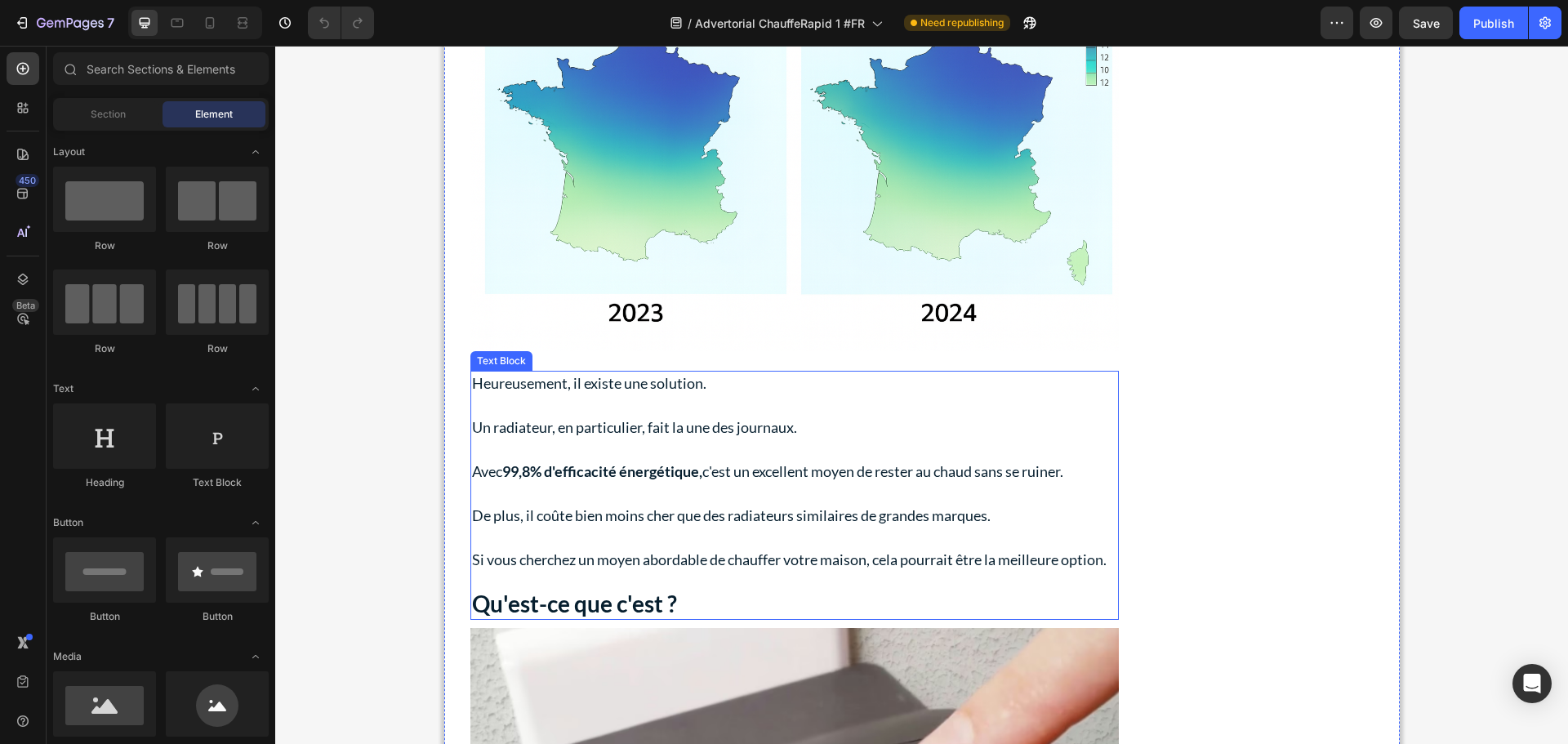
click at [625, 599] on strong "Qu'est-ce que c'est ?" at bounding box center [575, 604] width 205 height 28
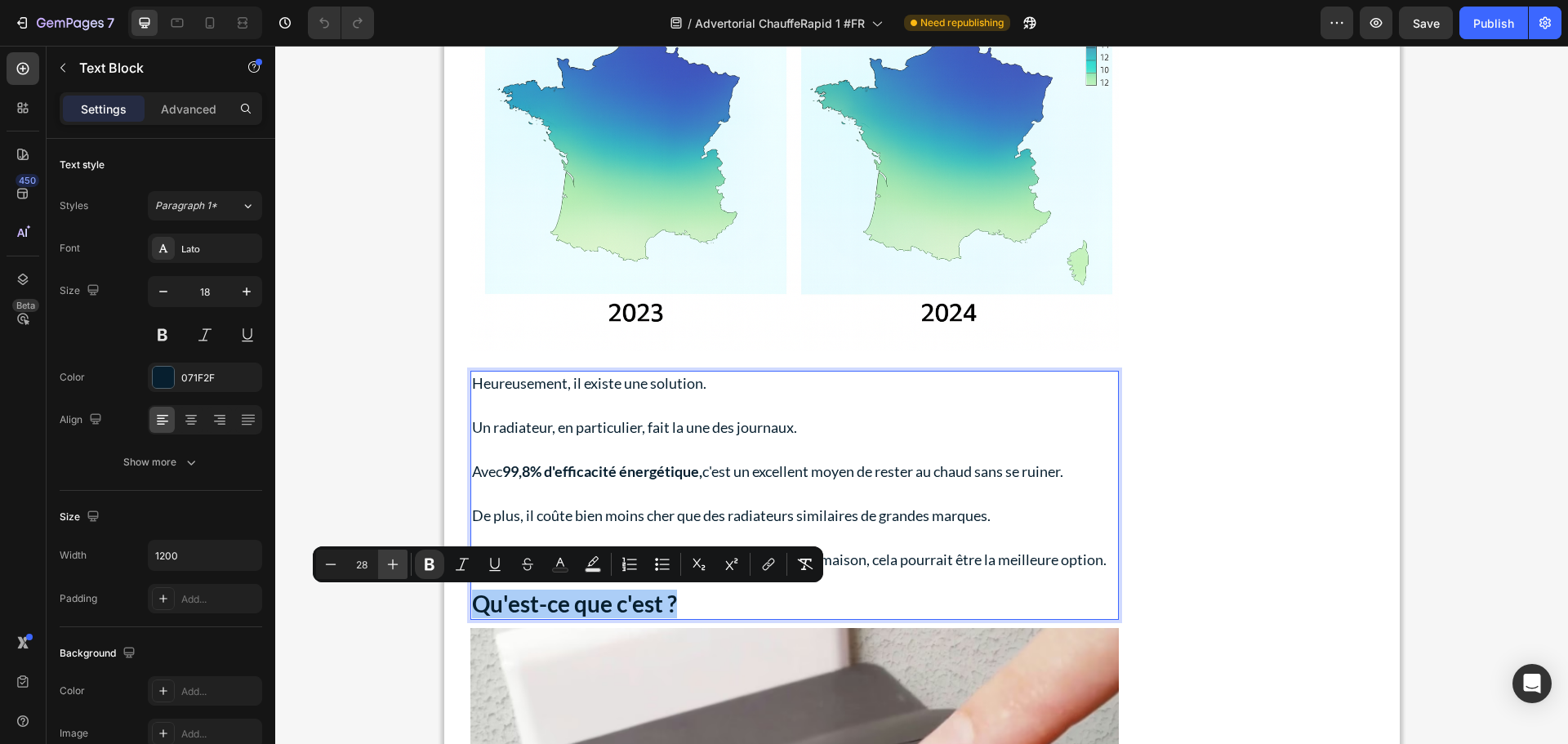
click at [397, 559] on icon "Editor contextual toolbar" at bounding box center [392, 564] width 16 height 16
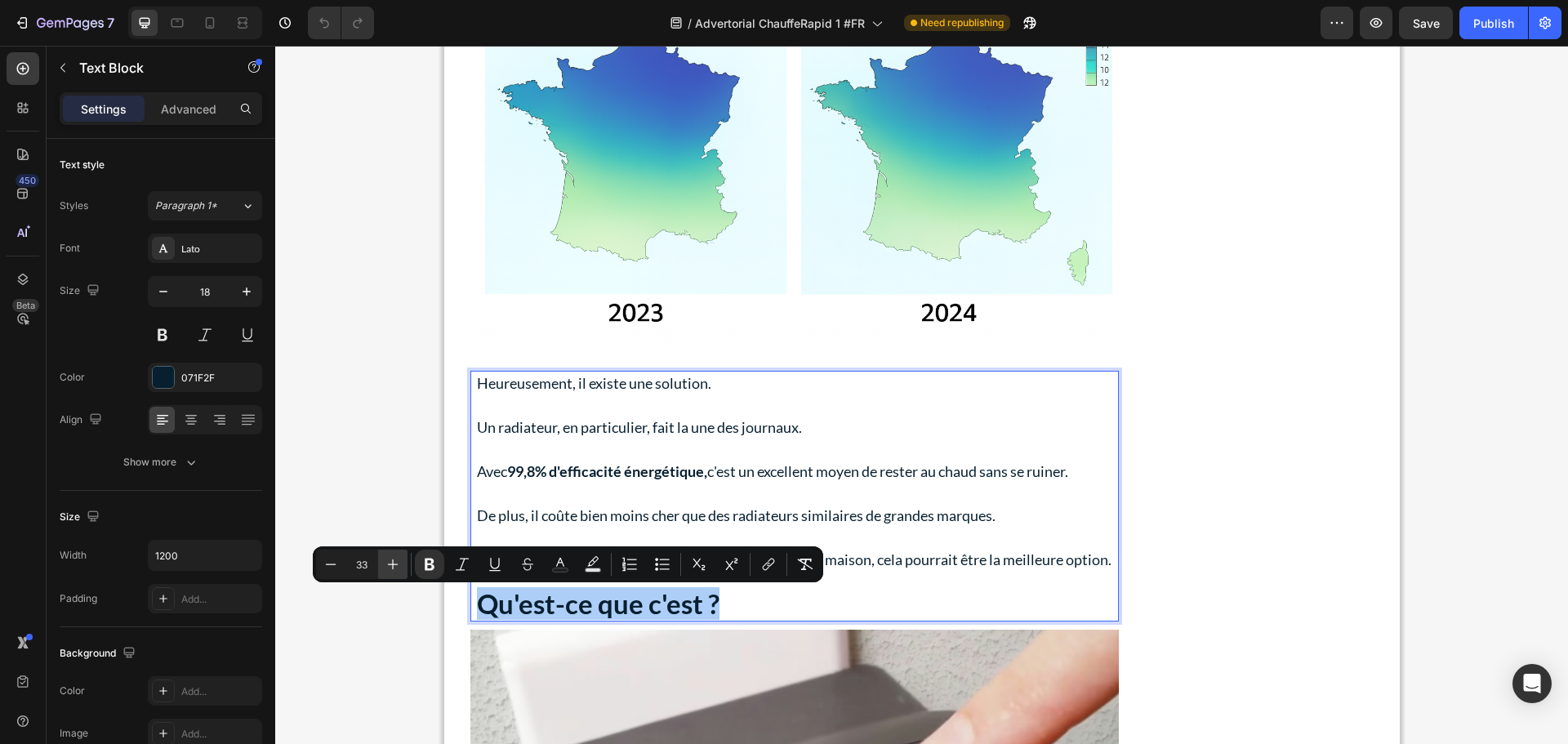
click at [397, 559] on icon "Editor contextual toolbar" at bounding box center [392, 564] width 16 height 16
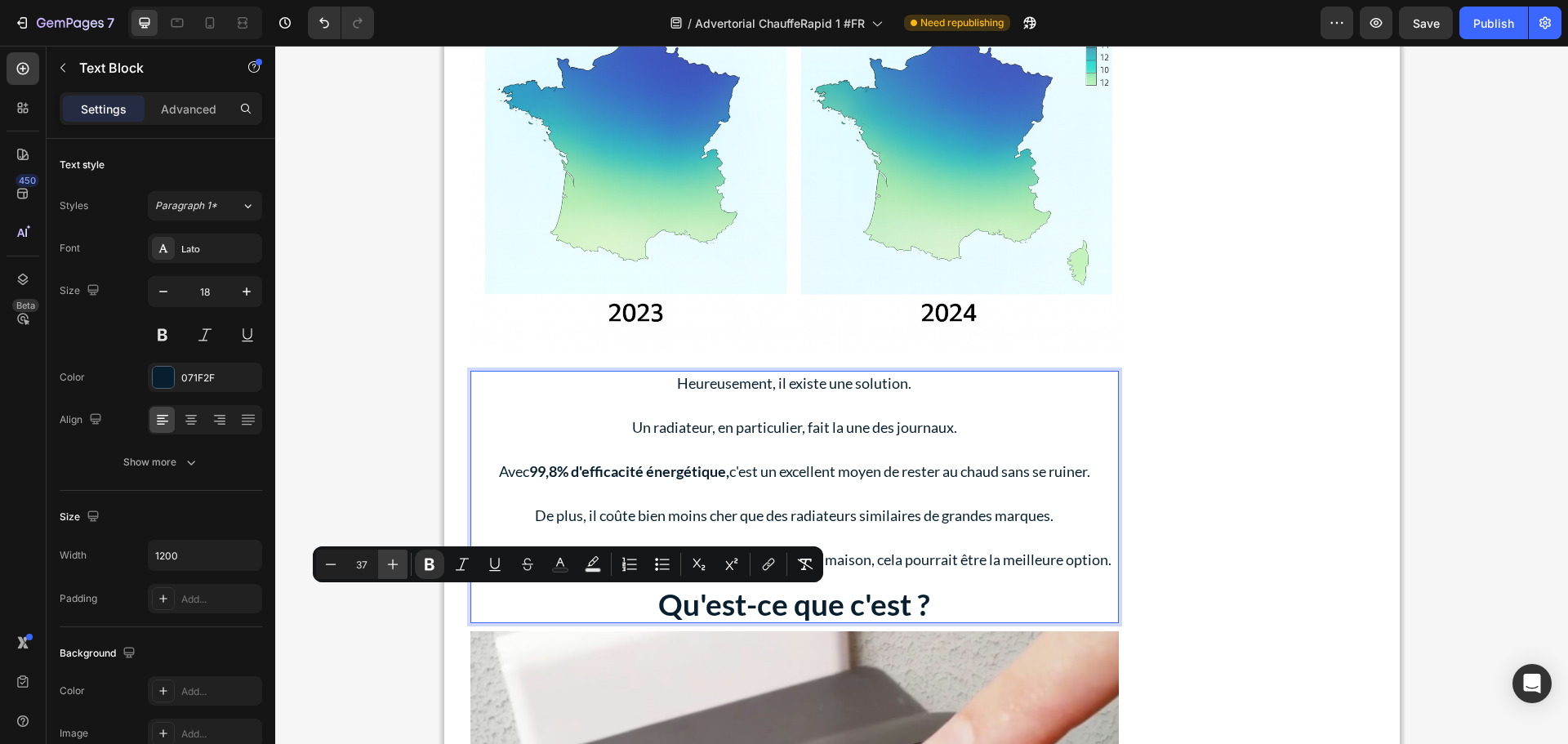
click at [397, 559] on icon "Editor contextual toolbar" at bounding box center [392, 564] width 16 height 16
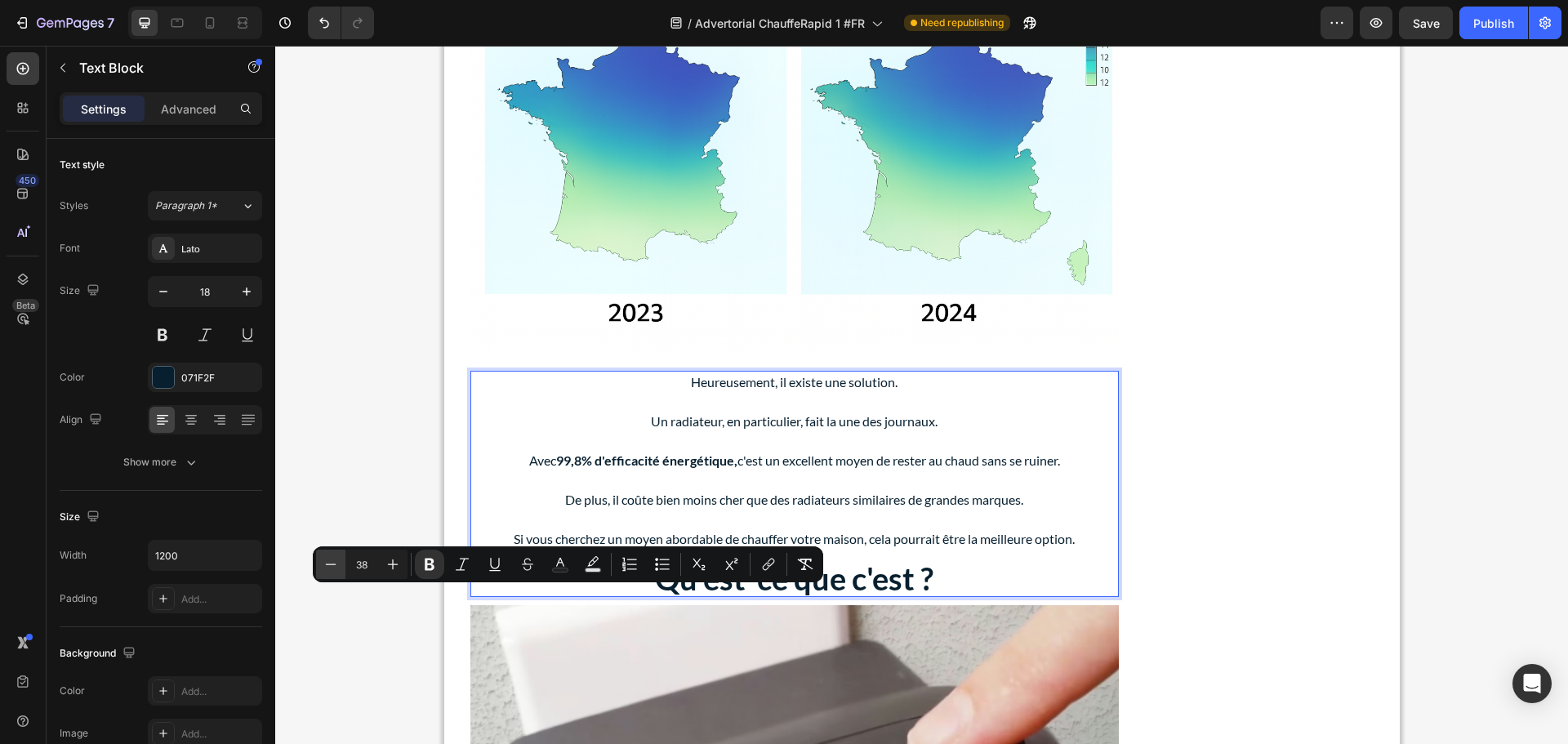
click at [326, 563] on icon "Editor contextual toolbar" at bounding box center [330, 564] width 16 height 16
type input "37"
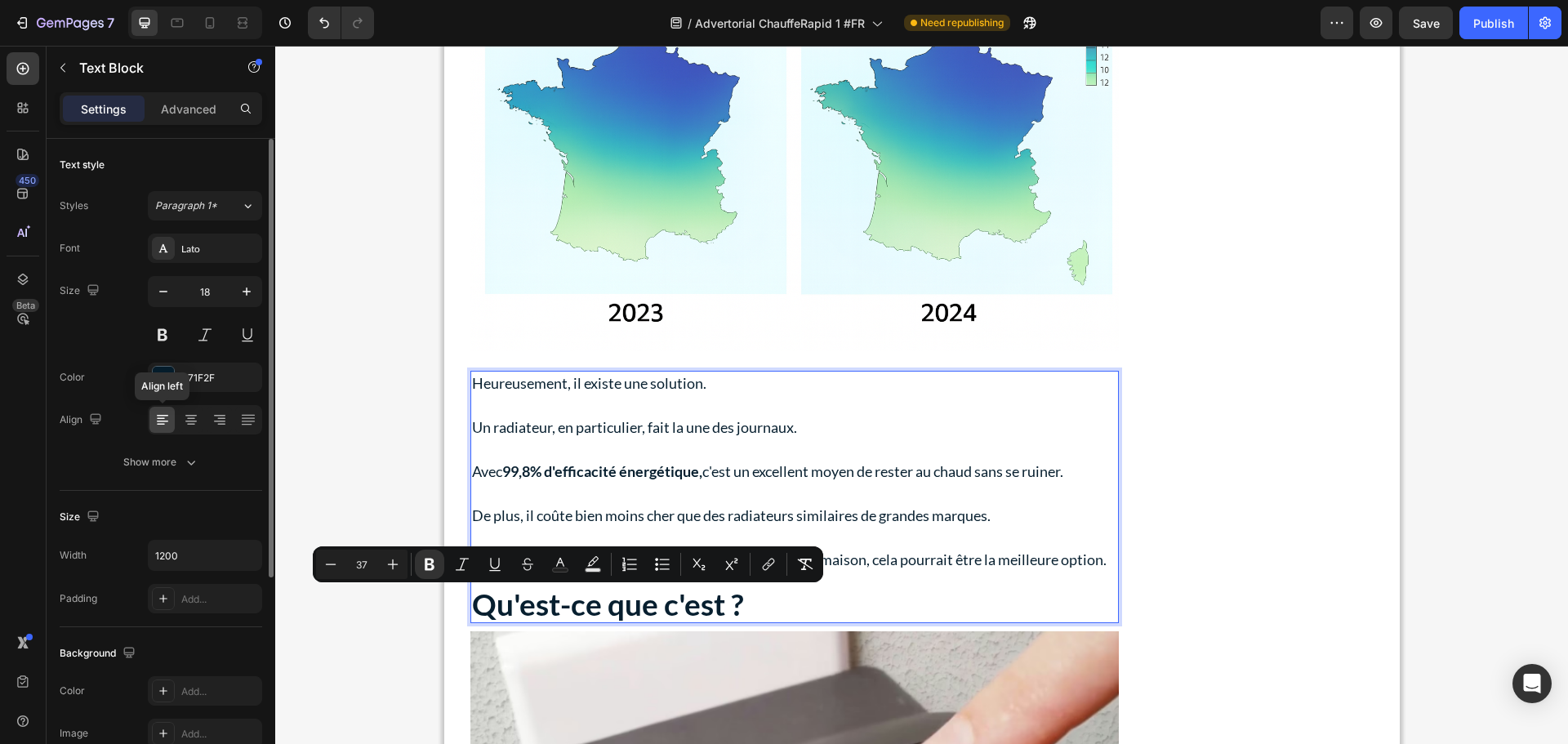
click at [165, 416] on icon at bounding box center [163, 416] width 11 height 2
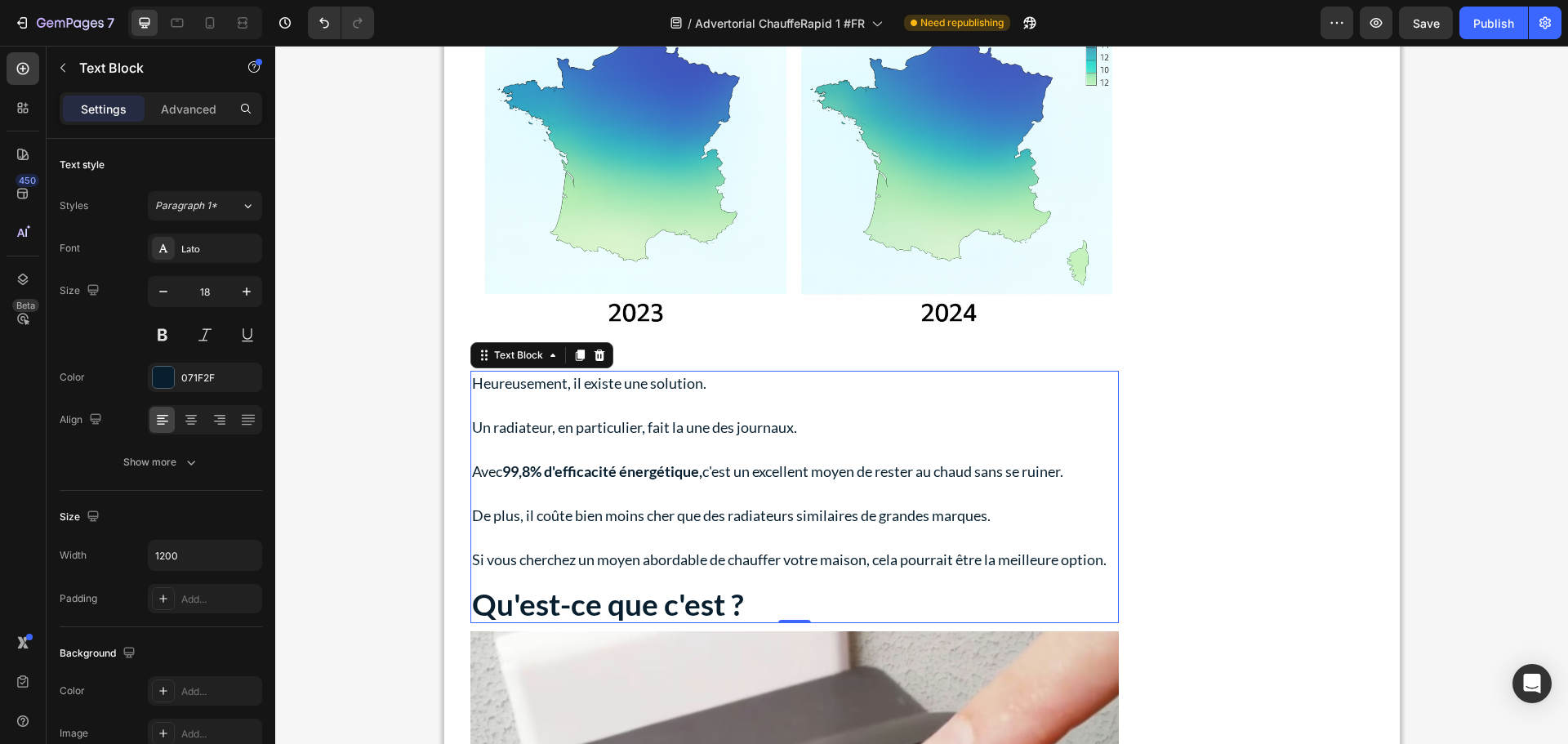
click at [543, 602] on strong "Qu'est-ce que c'est ?" at bounding box center [609, 603] width 272 height 37
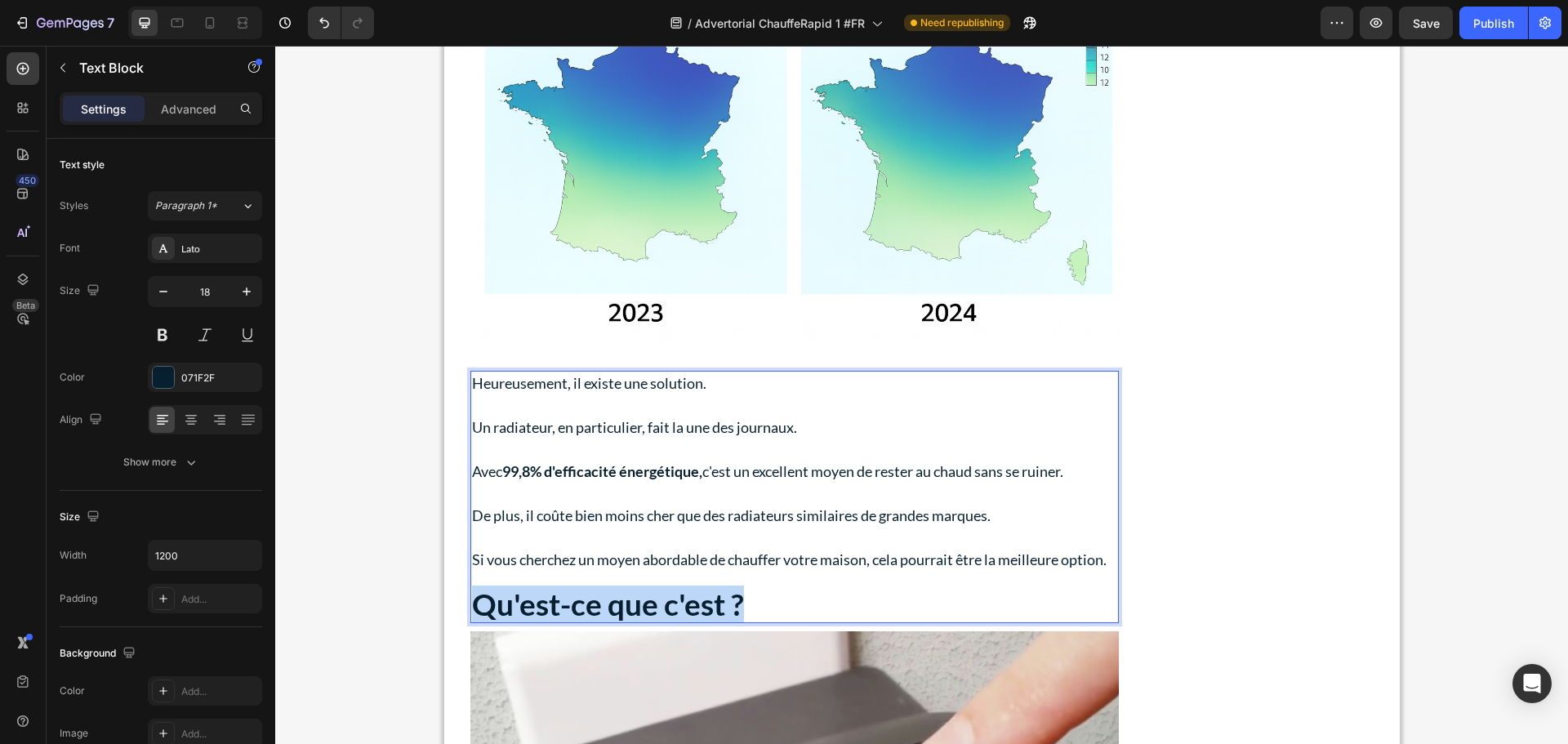
click at [543, 602] on strong "Qu'est-ce que c'est ?" at bounding box center [609, 603] width 272 height 37
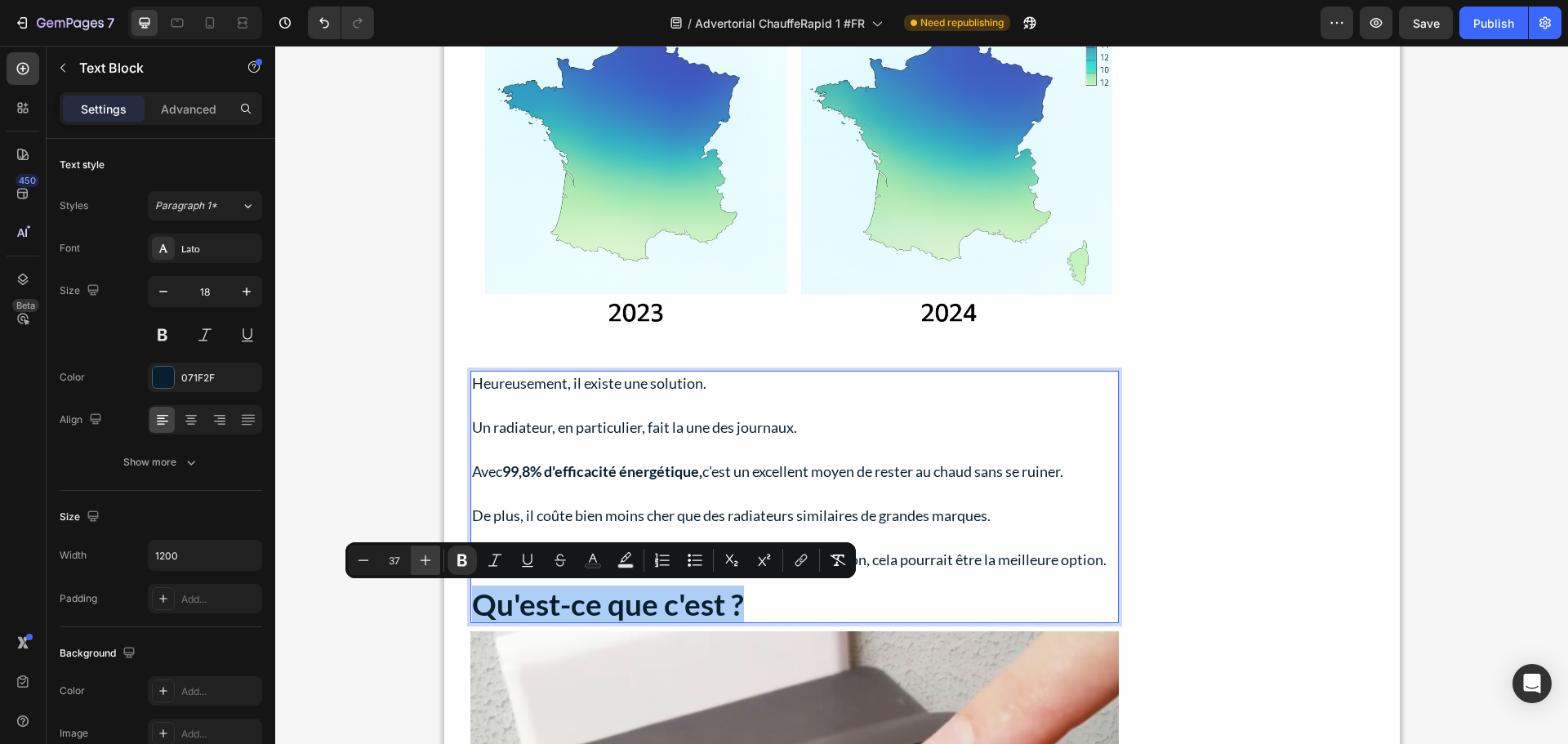
click at [424, 561] on icon "Editor contextual toolbar" at bounding box center [425, 560] width 16 height 16
type input "40"
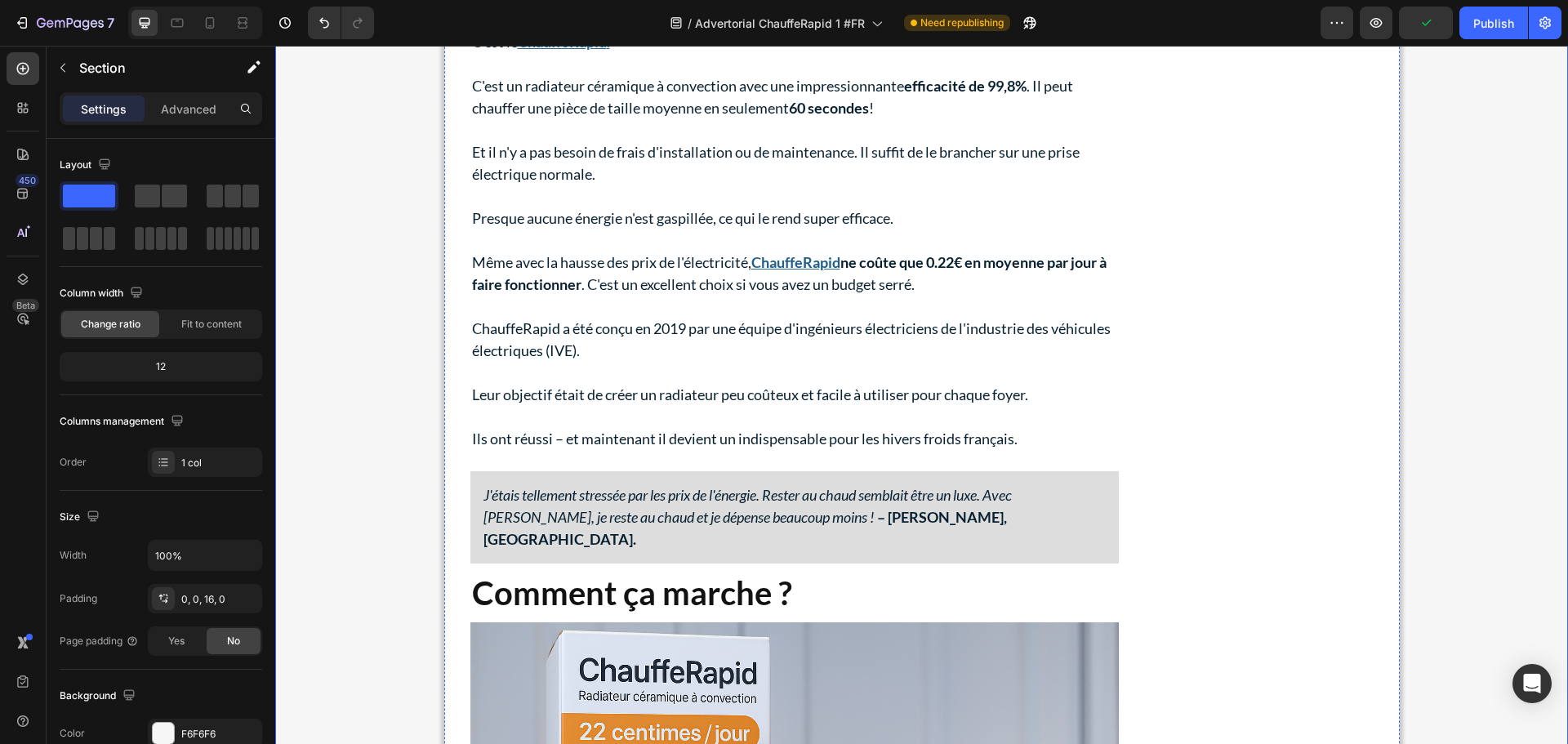
scroll to position [2205, 0]
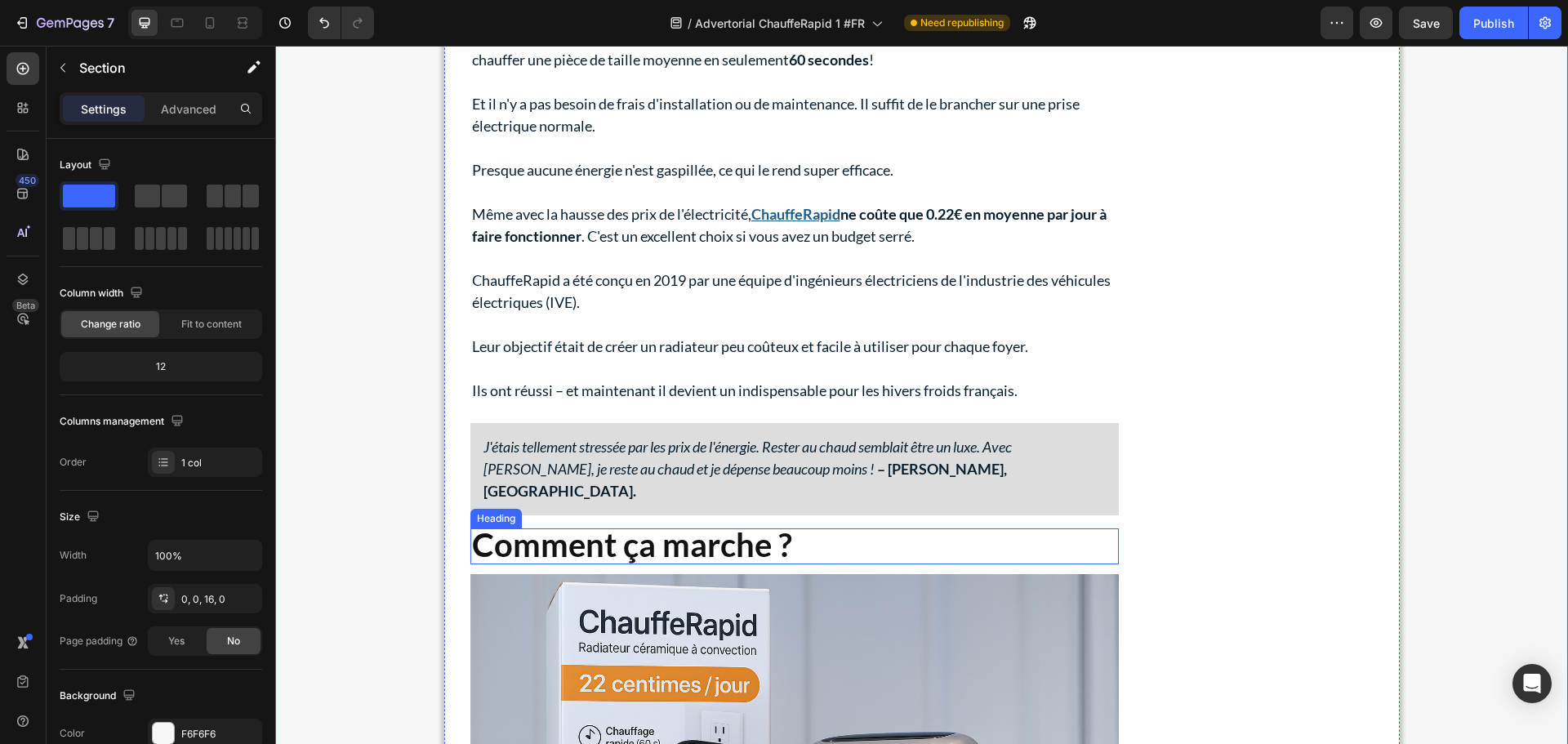
click at [697, 527] on strong "Comment ça marche ?" at bounding box center [632, 545] width 320 height 39
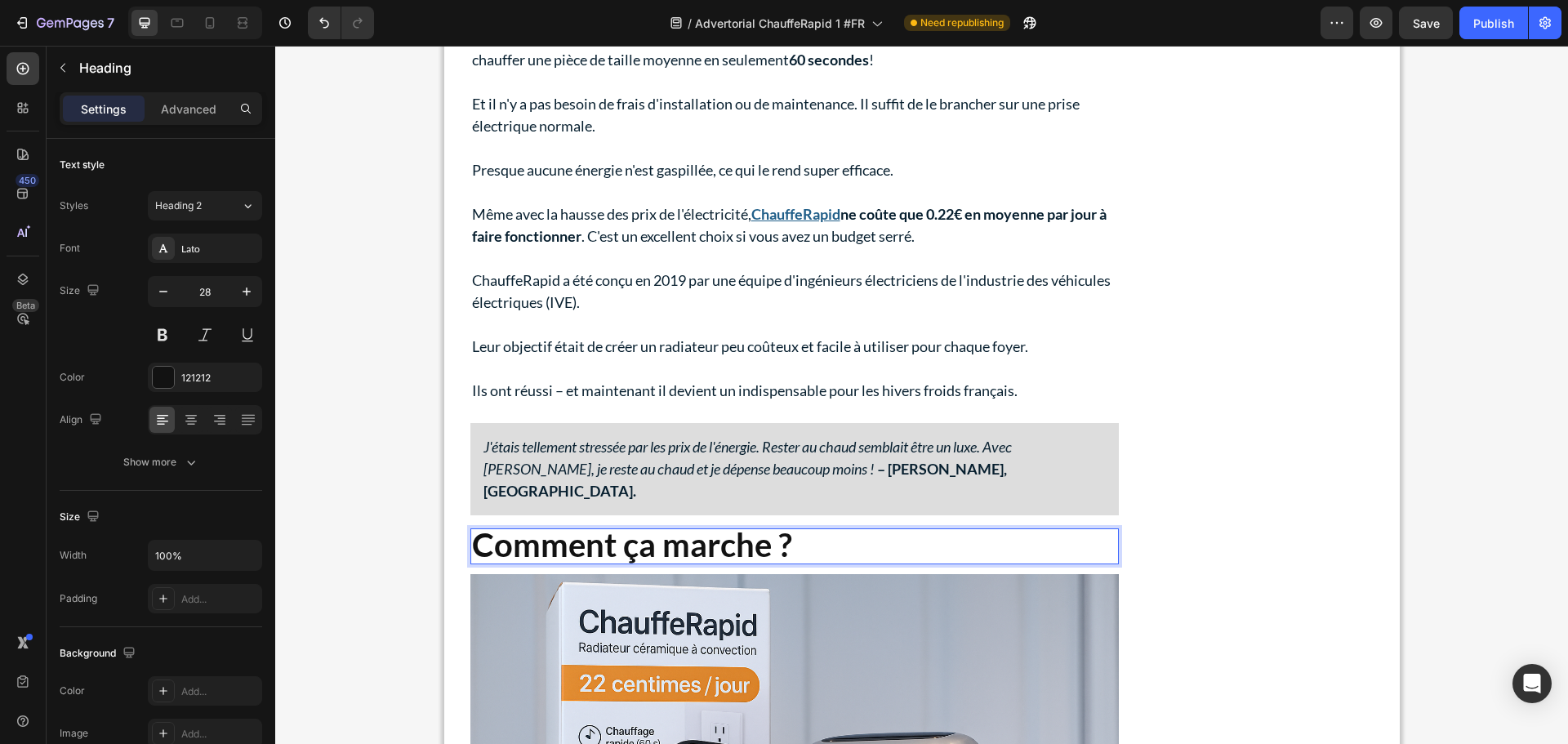
click at [697, 527] on strong "Comment ça marche ?" at bounding box center [632, 545] width 320 height 39
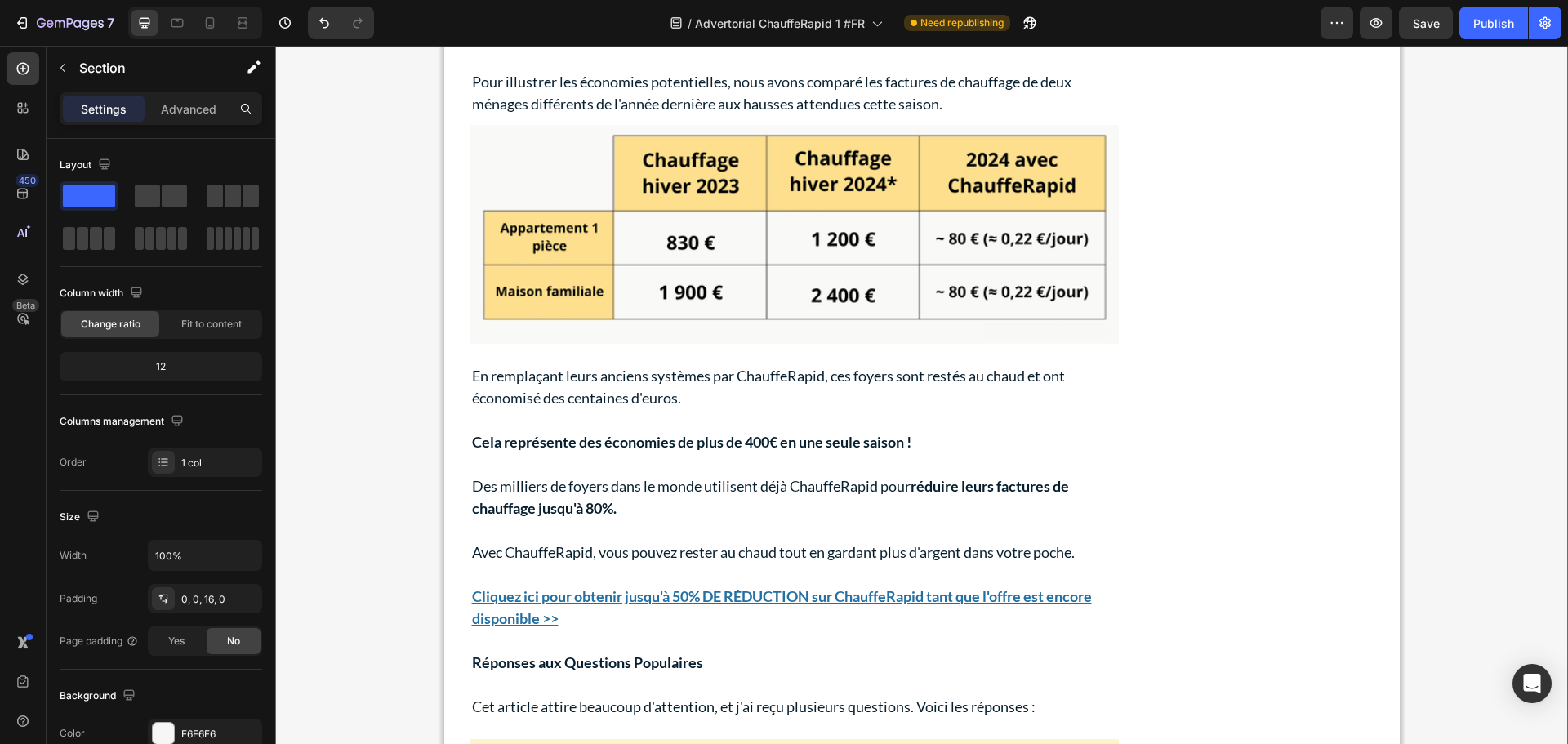
scroll to position [5472, 0]
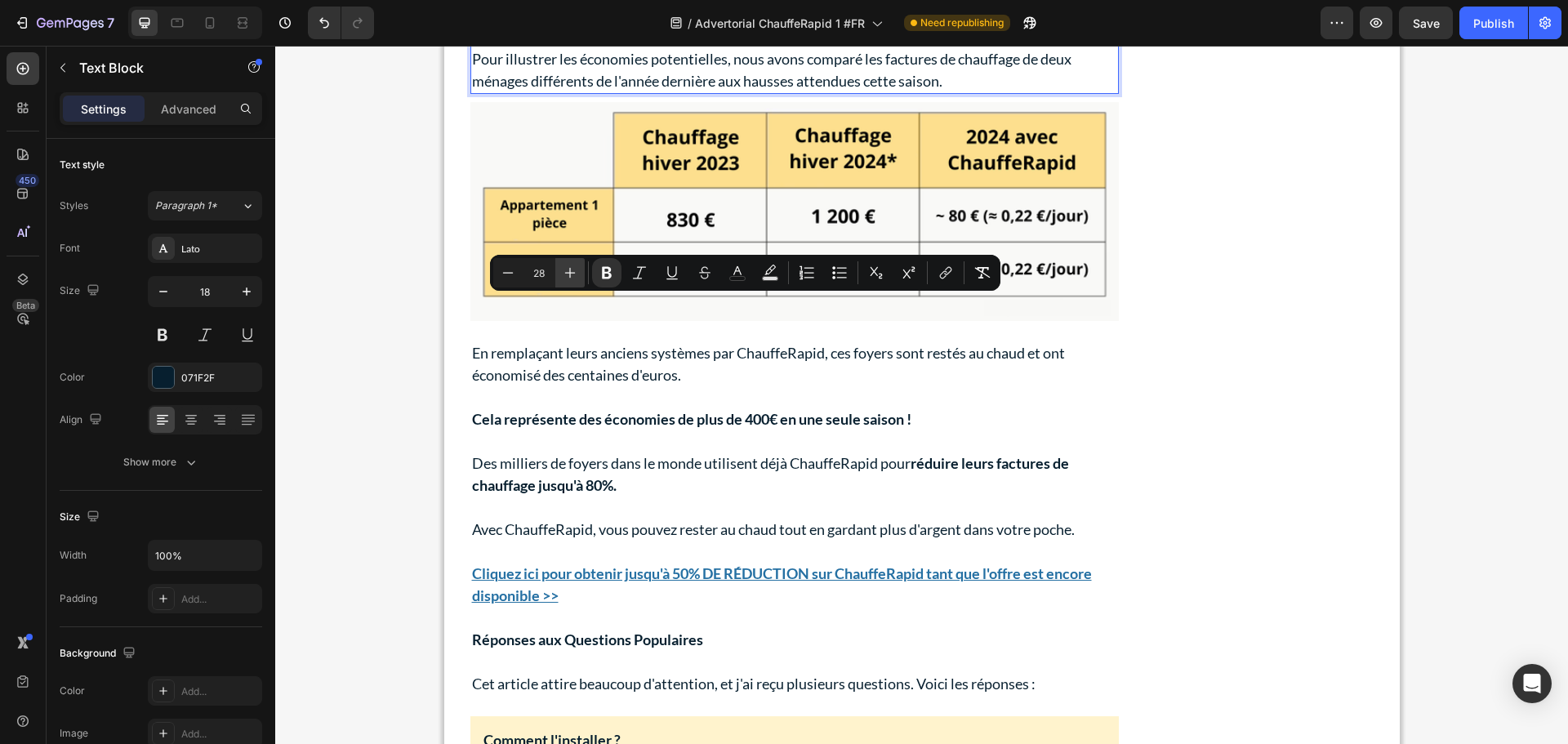
click at [569, 268] on icon "Editor contextual toolbar" at bounding box center [569, 272] width 16 height 16
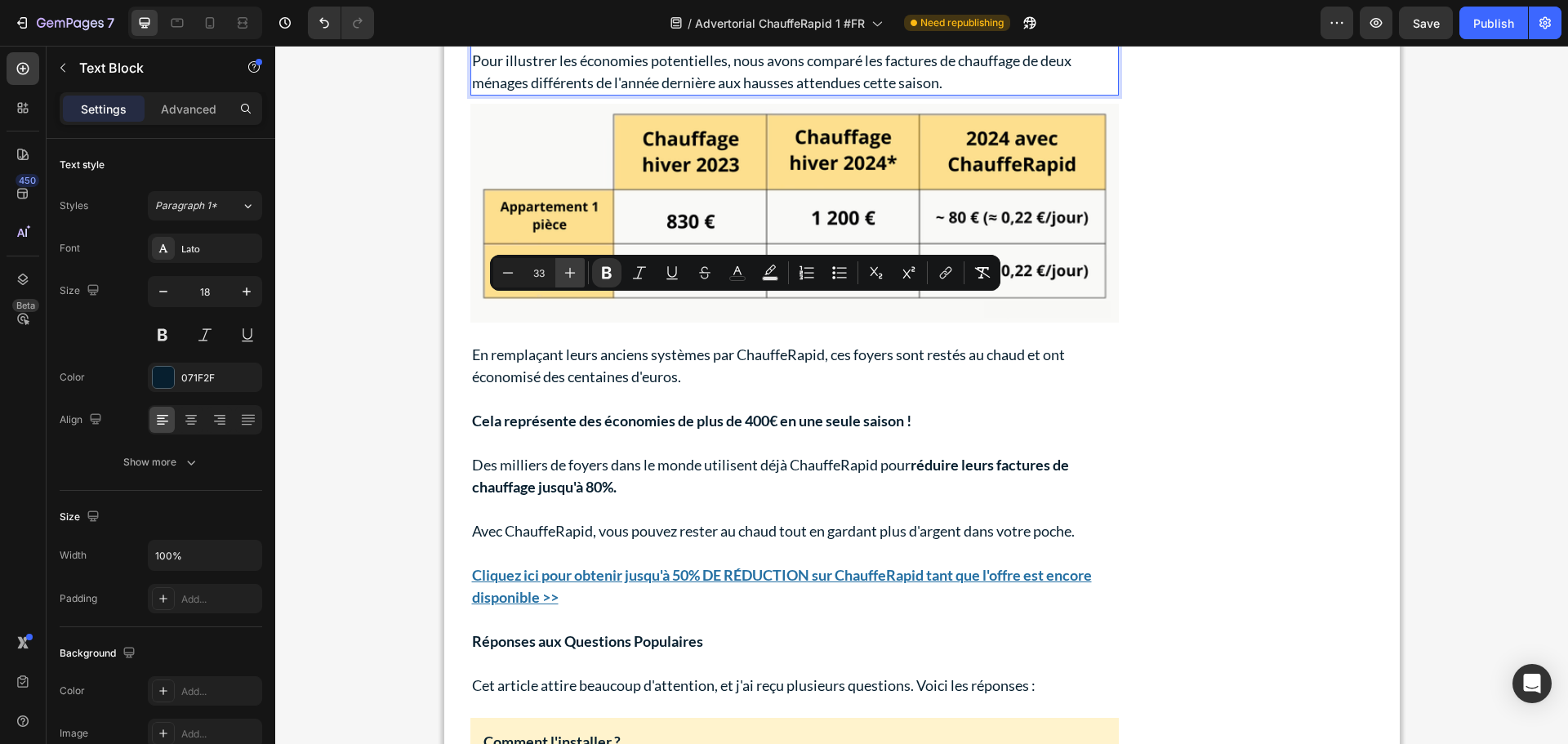
click at [569, 268] on icon "Editor contextual toolbar" at bounding box center [569, 272] width 16 height 16
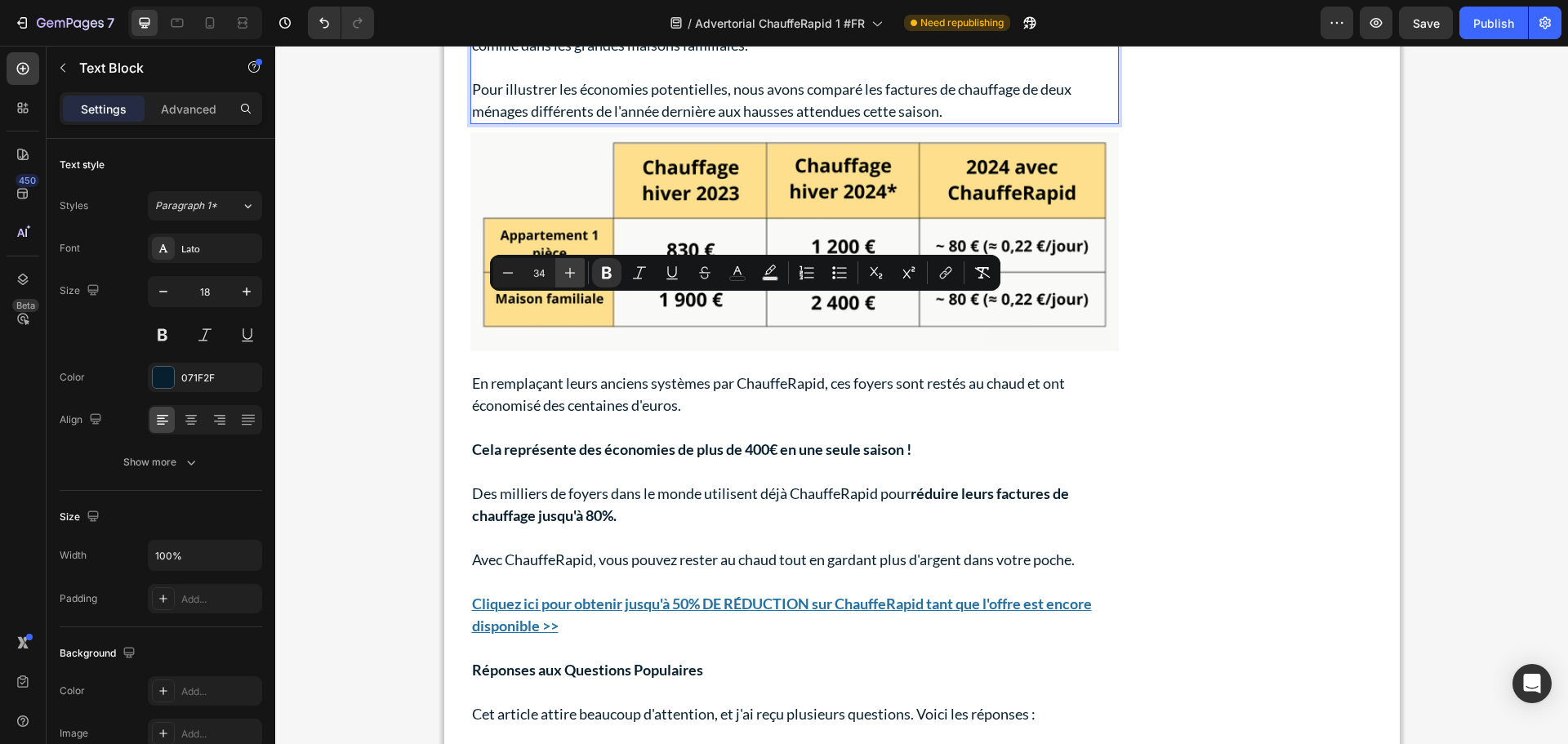
click at [569, 268] on icon "Editor contextual toolbar" at bounding box center [569, 272] width 16 height 16
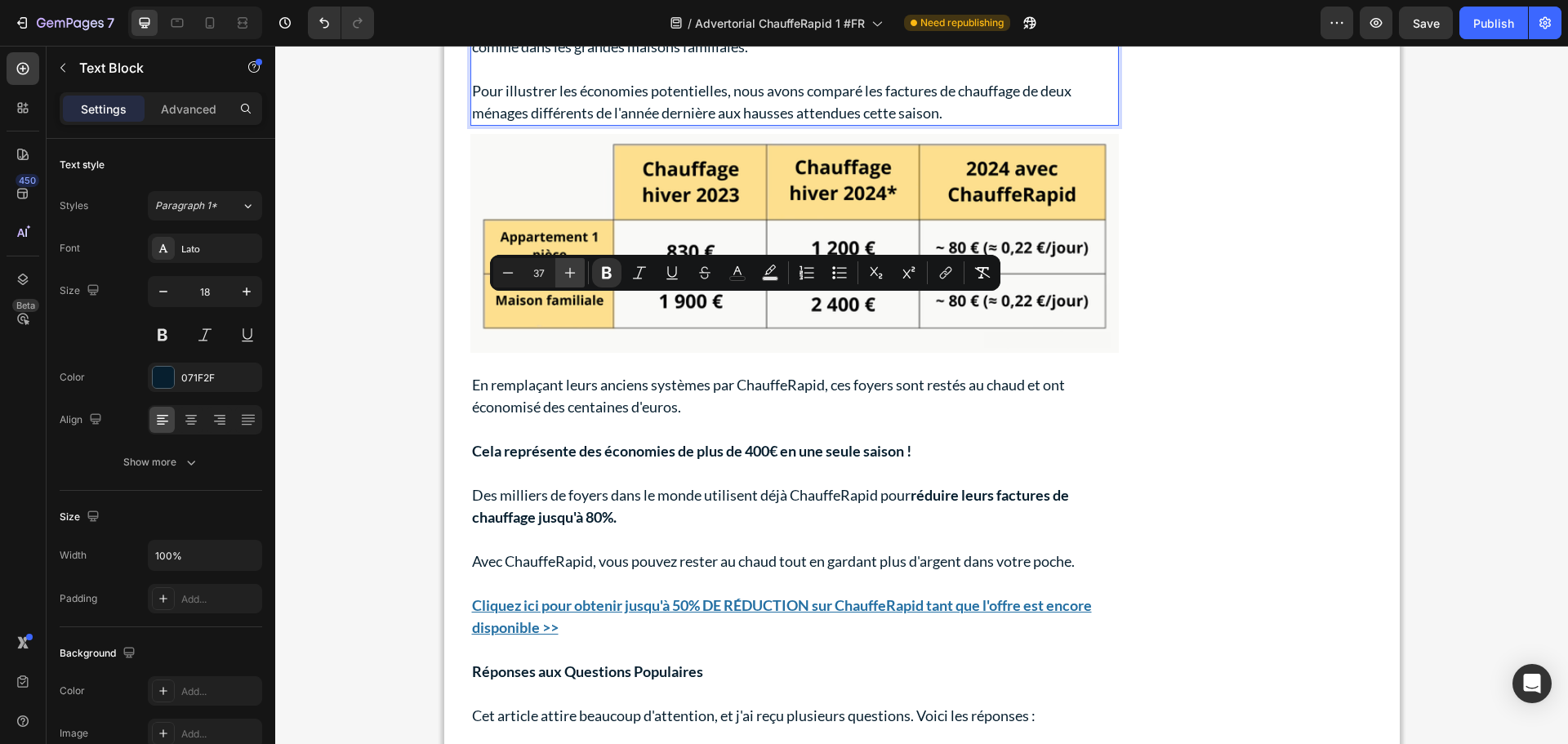
click at [569, 268] on icon "Editor contextual toolbar" at bounding box center [569, 272] width 16 height 16
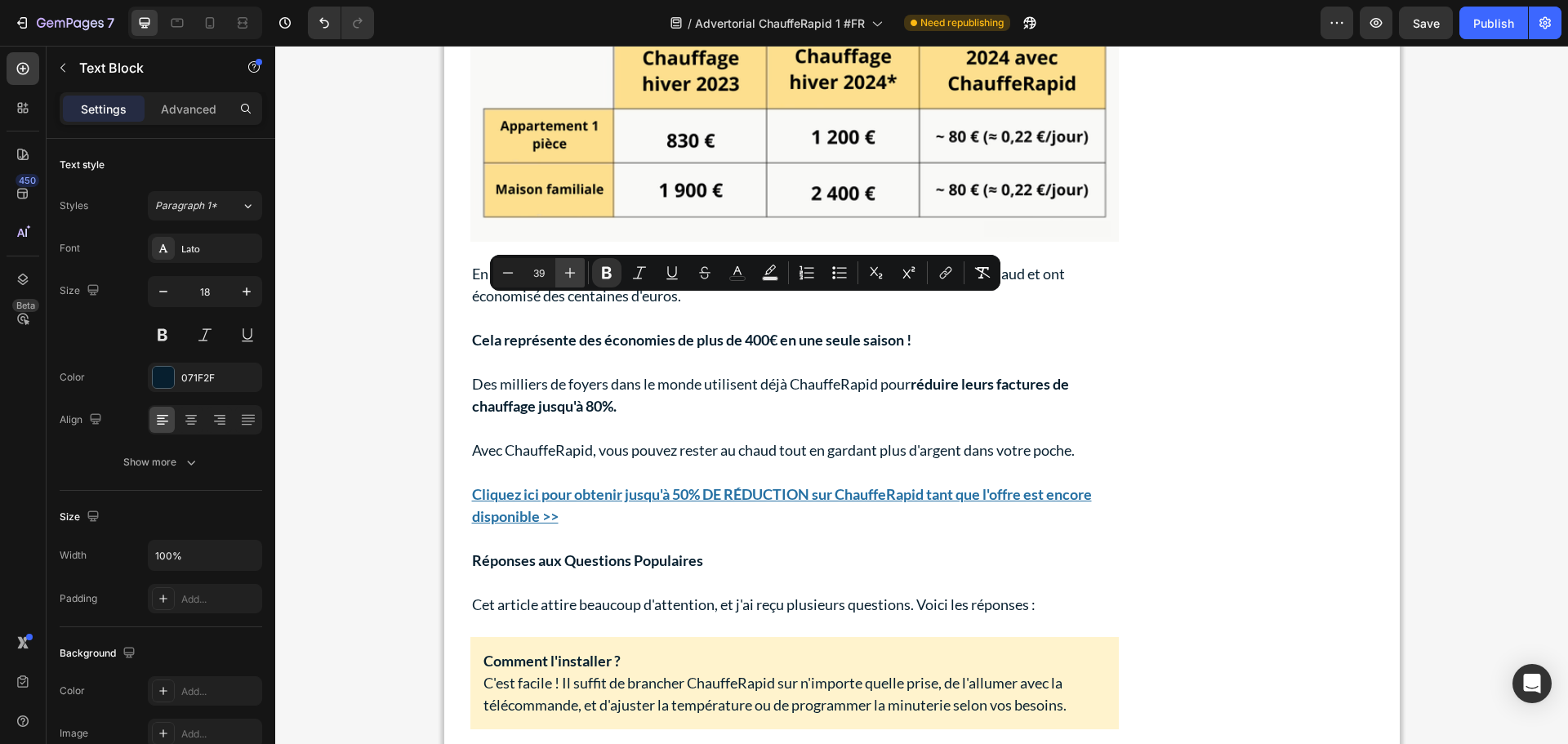
click at [569, 268] on icon "Editor contextual toolbar" at bounding box center [569, 272] width 16 height 16
type input "40"
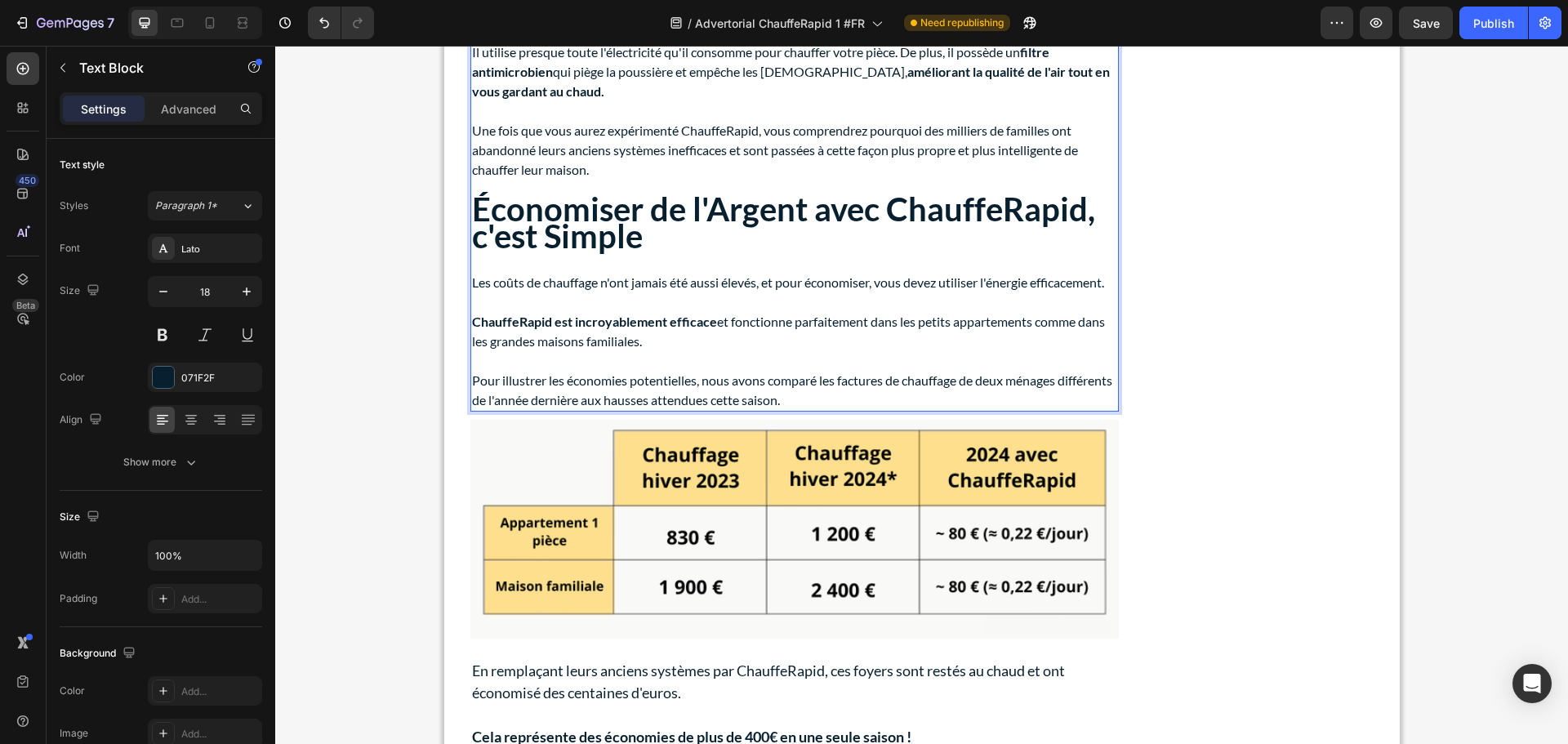
click at [568, 369] on div "ChauffeRapid n'est pas seulement un excellent radiateur d'appoint. C'est aussi …" at bounding box center [795, 128] width 648 height 566
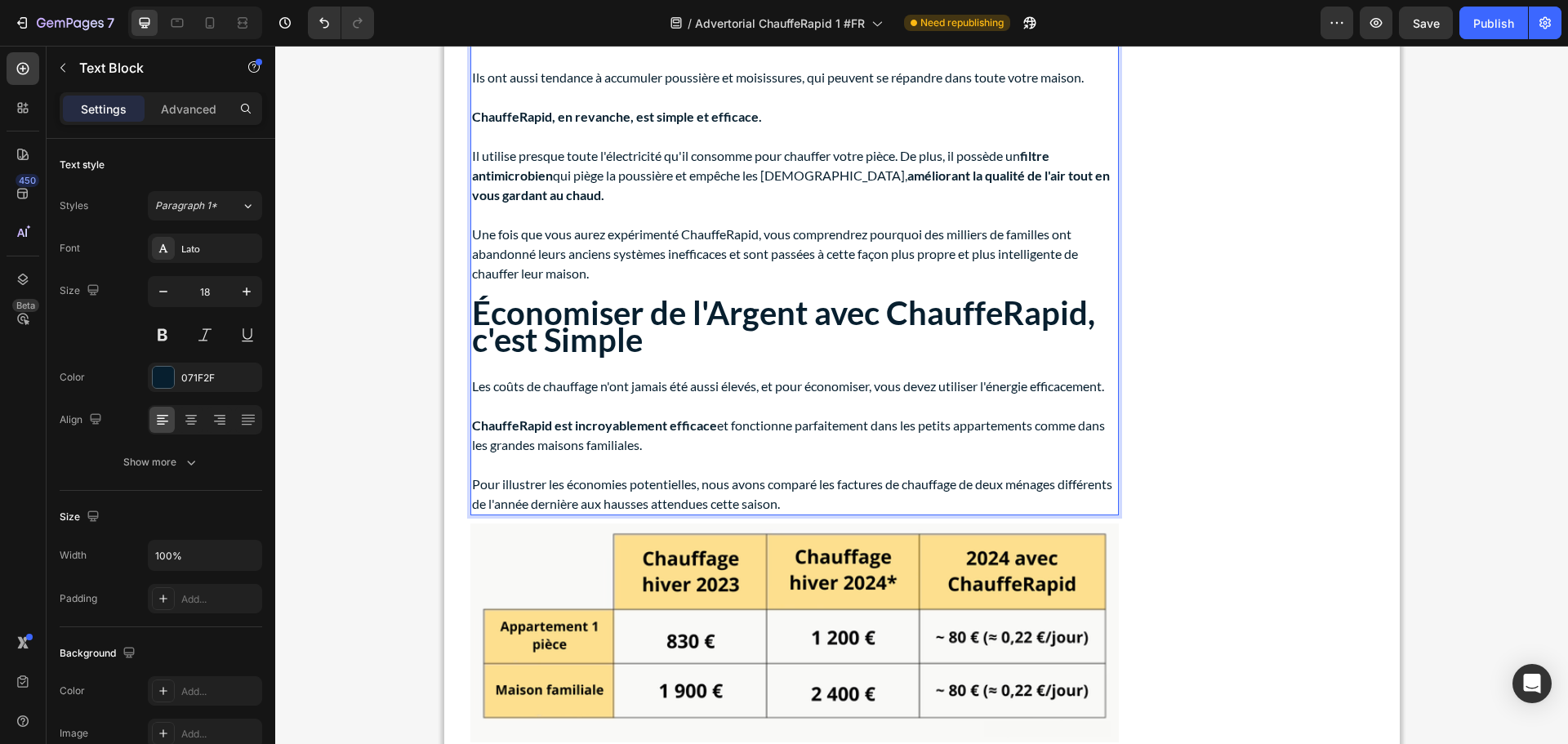
scroll to position [4968, 0]
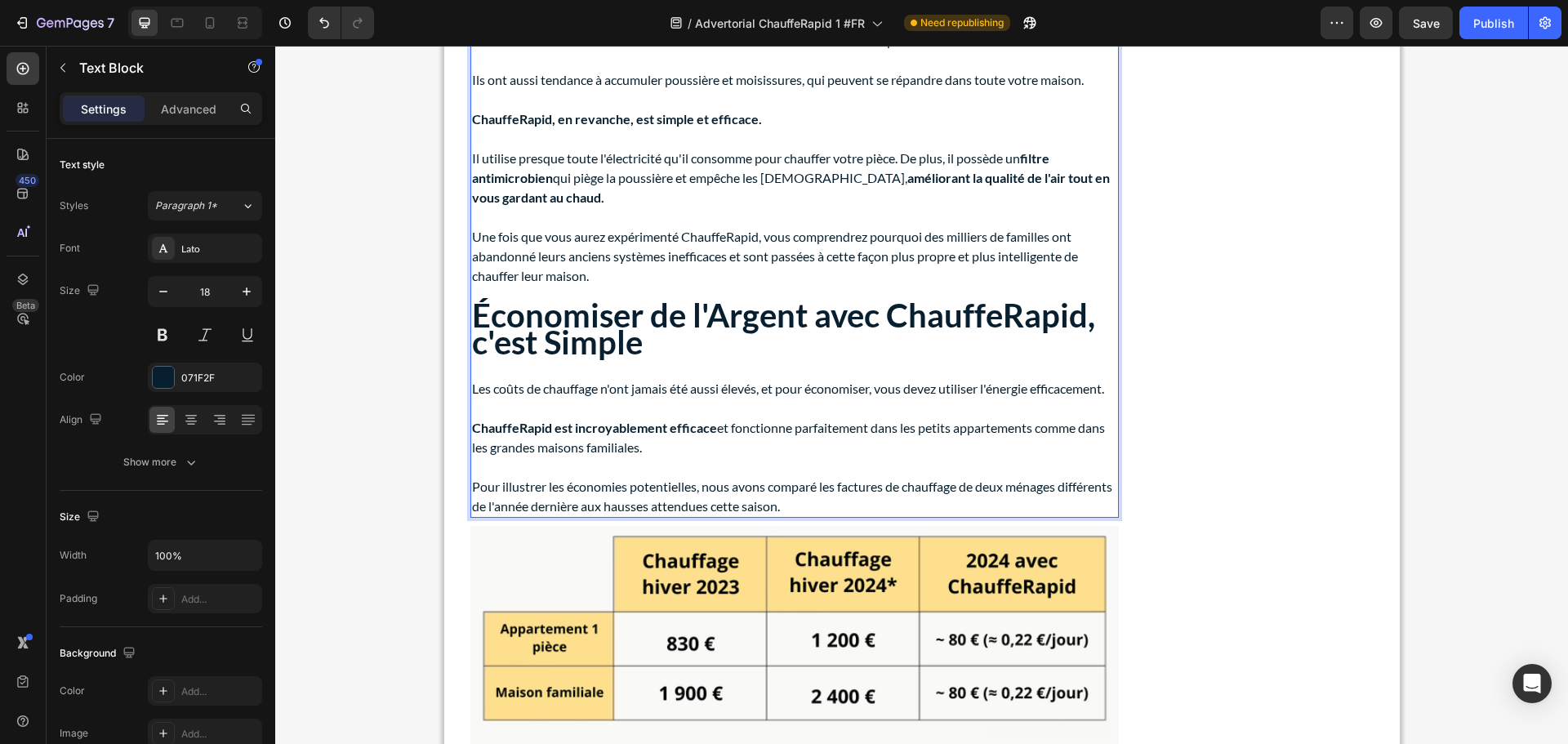
click at [609, 51] on p "Beaucoup de systèmes de chauffage domestique sont anciens et inefficaces, gaspi…" at bounding box center [795, 31] width 645 height 39
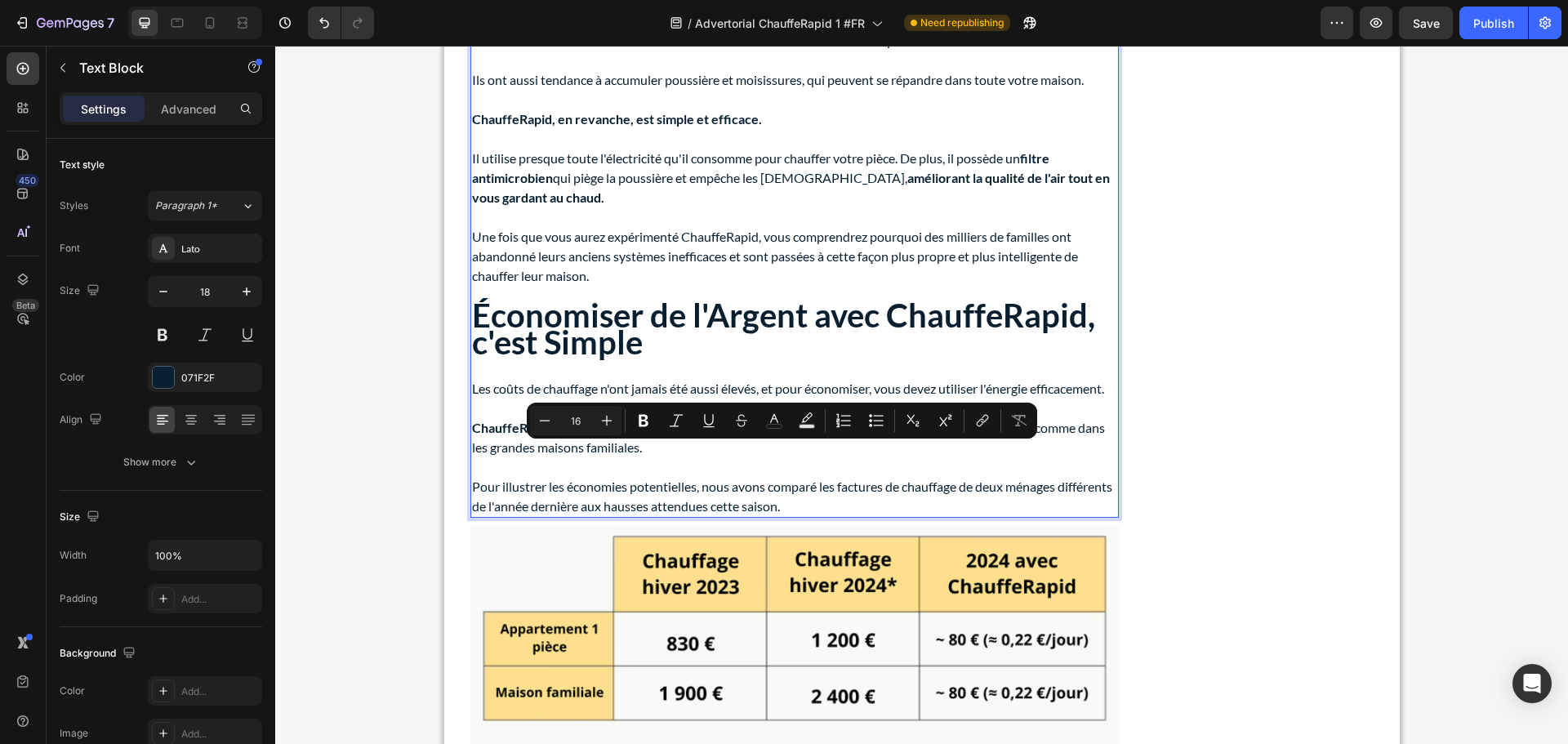
click at [685, 148] on p "Rich Text Editor. Editing area: main" at bounding box center [795, 138] width 645 height 20
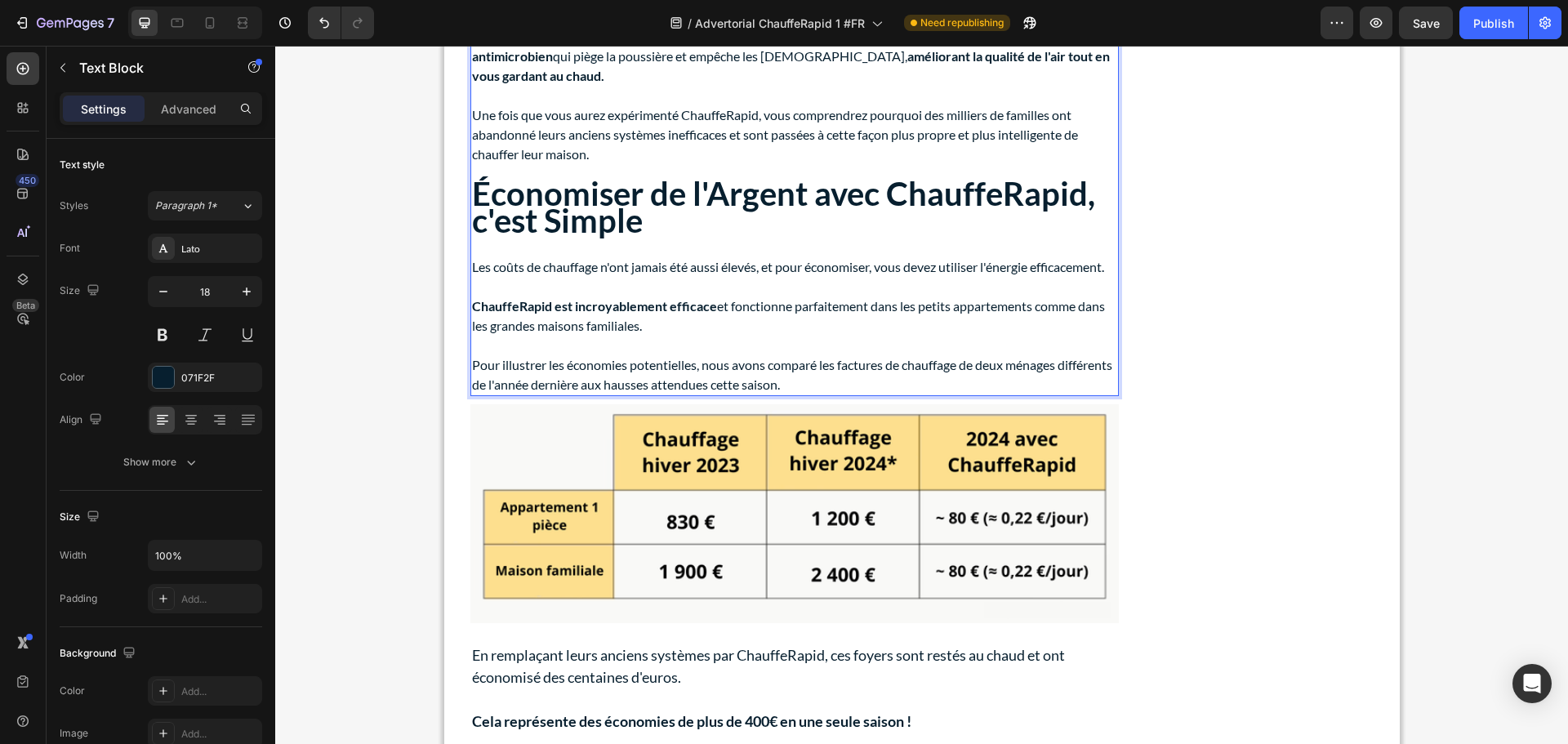
scroll to position [5132, 0]
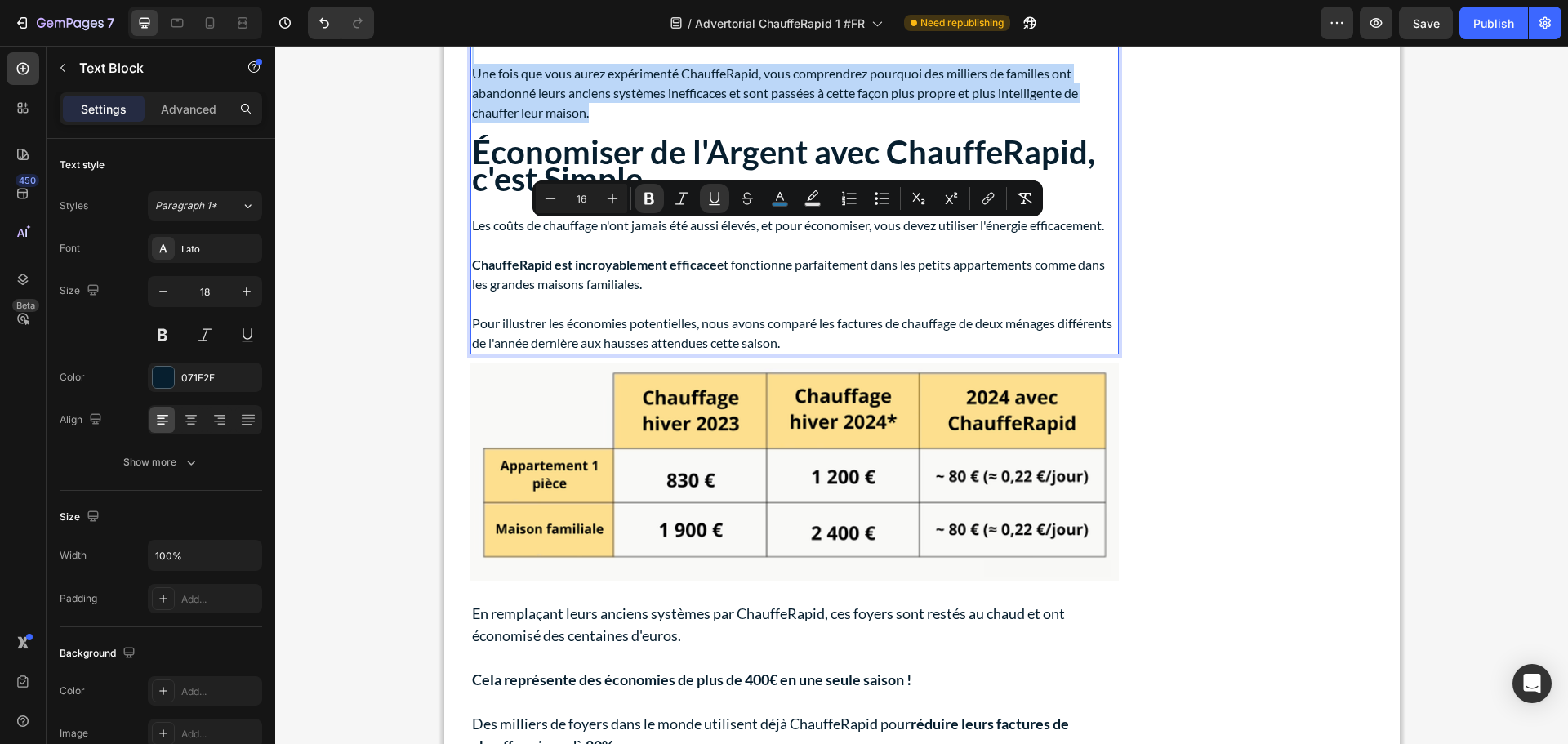
drag, startPoint x: 573, startPoint y: 532, endPoint x: 470, endPoint y: 236, distance: 313.4
click at [471, 236] on div "ChauffeRapid n'est pas seulement un excellent radiateur d'appoint. C'est aussi …" at bounding box center [795, 70] width 648 height 566
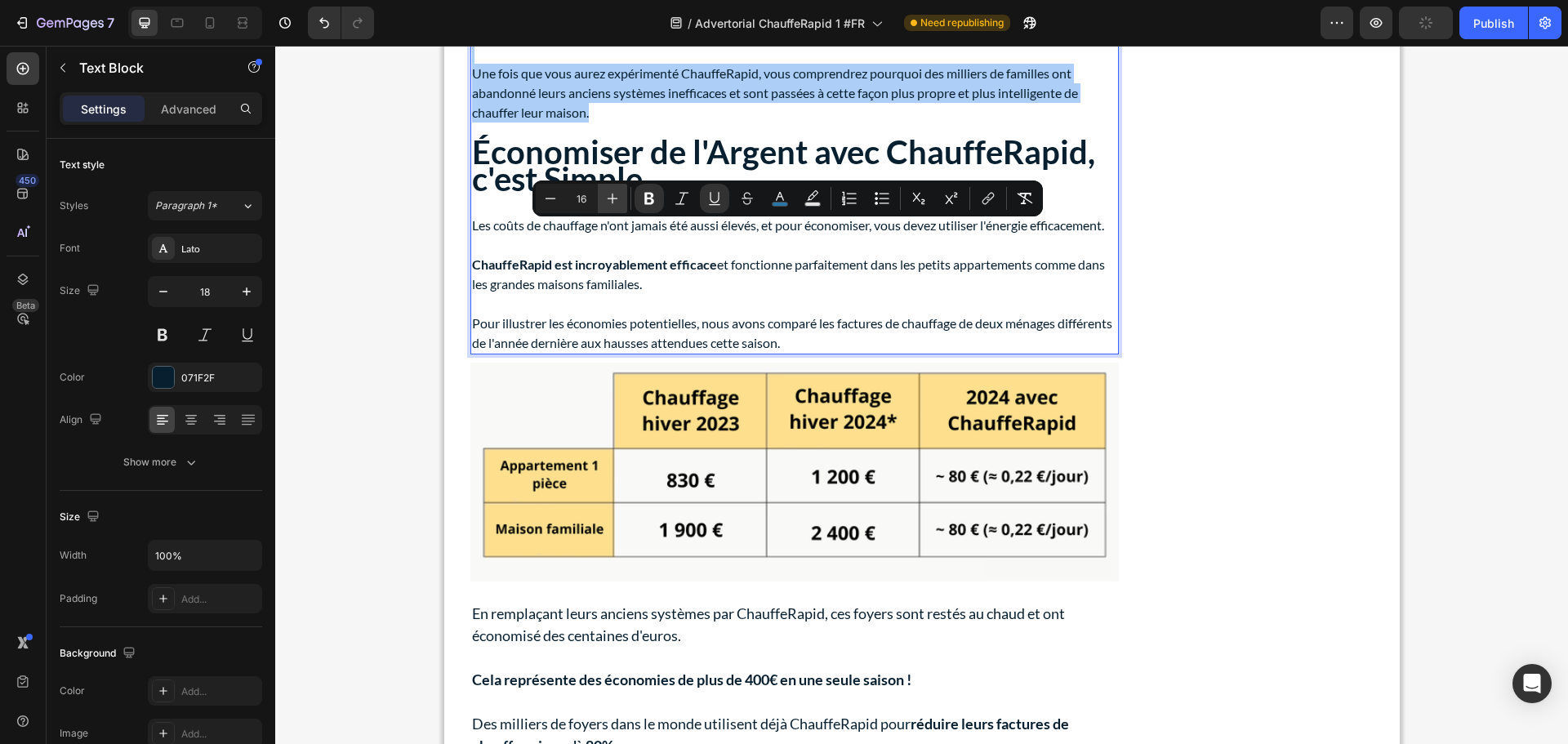
click at [604, 196] on icon "Editor contextual toolbar" at bounding box center [612, 198] width 16 height 16
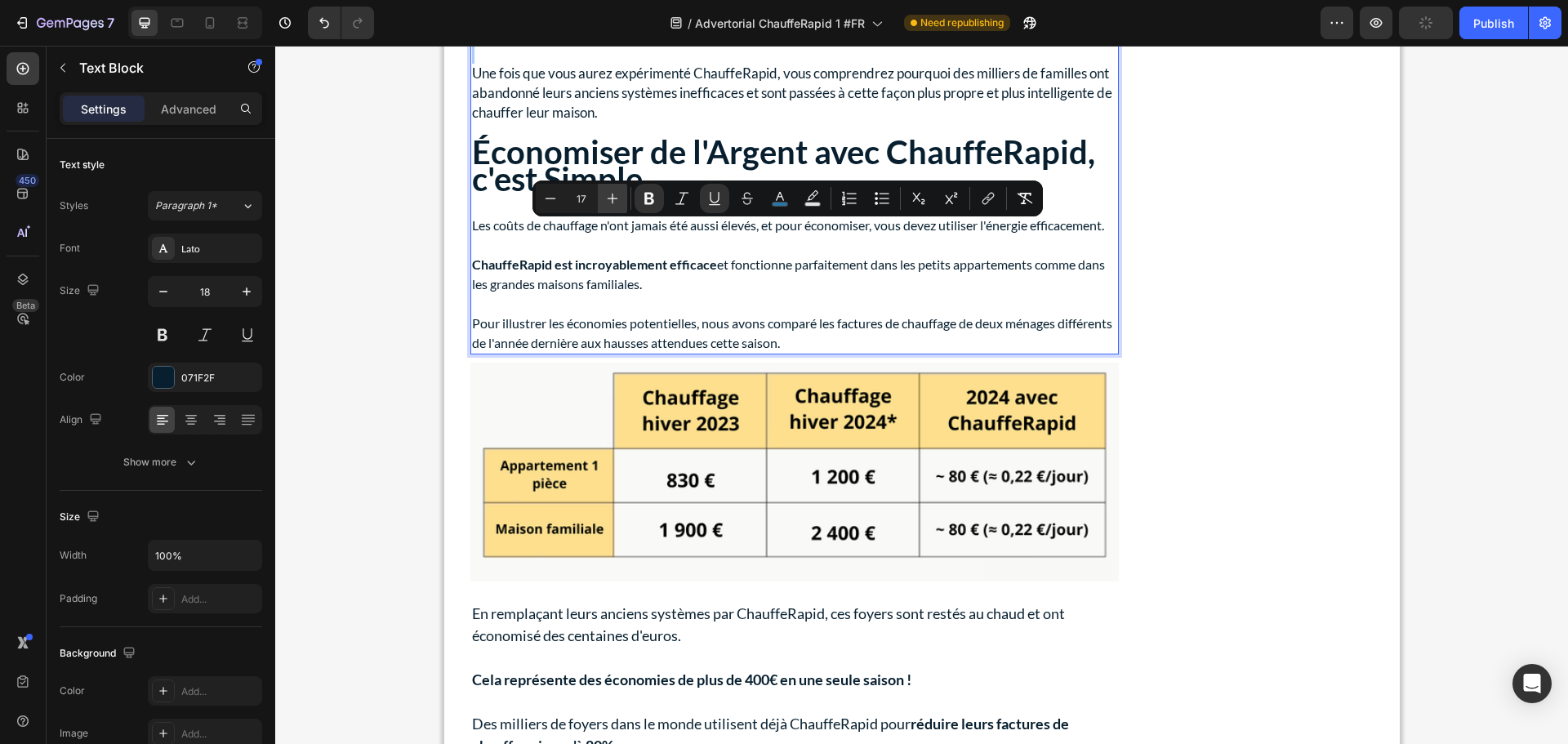
click at [606, 196] on icon "Editor contextual toolbar" at bounding box center [612, 198] width 16 height 16
type input "18"
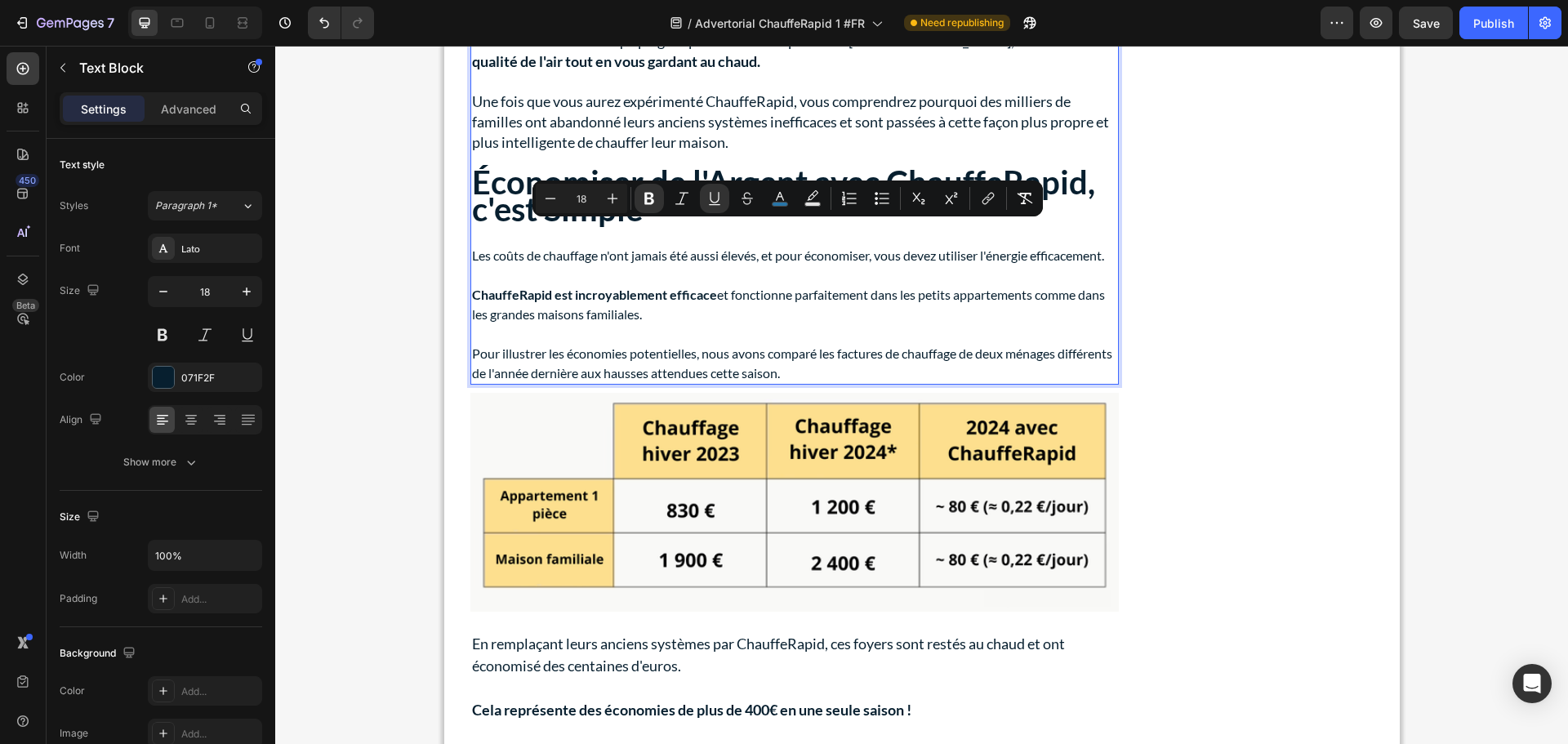
click at [579, 151] on span "Une fois que vous aurez expérimenté ChauffeRapid, vous comprendrez pourquoi des…" at bounding box center [791, 121] width 637 height 59
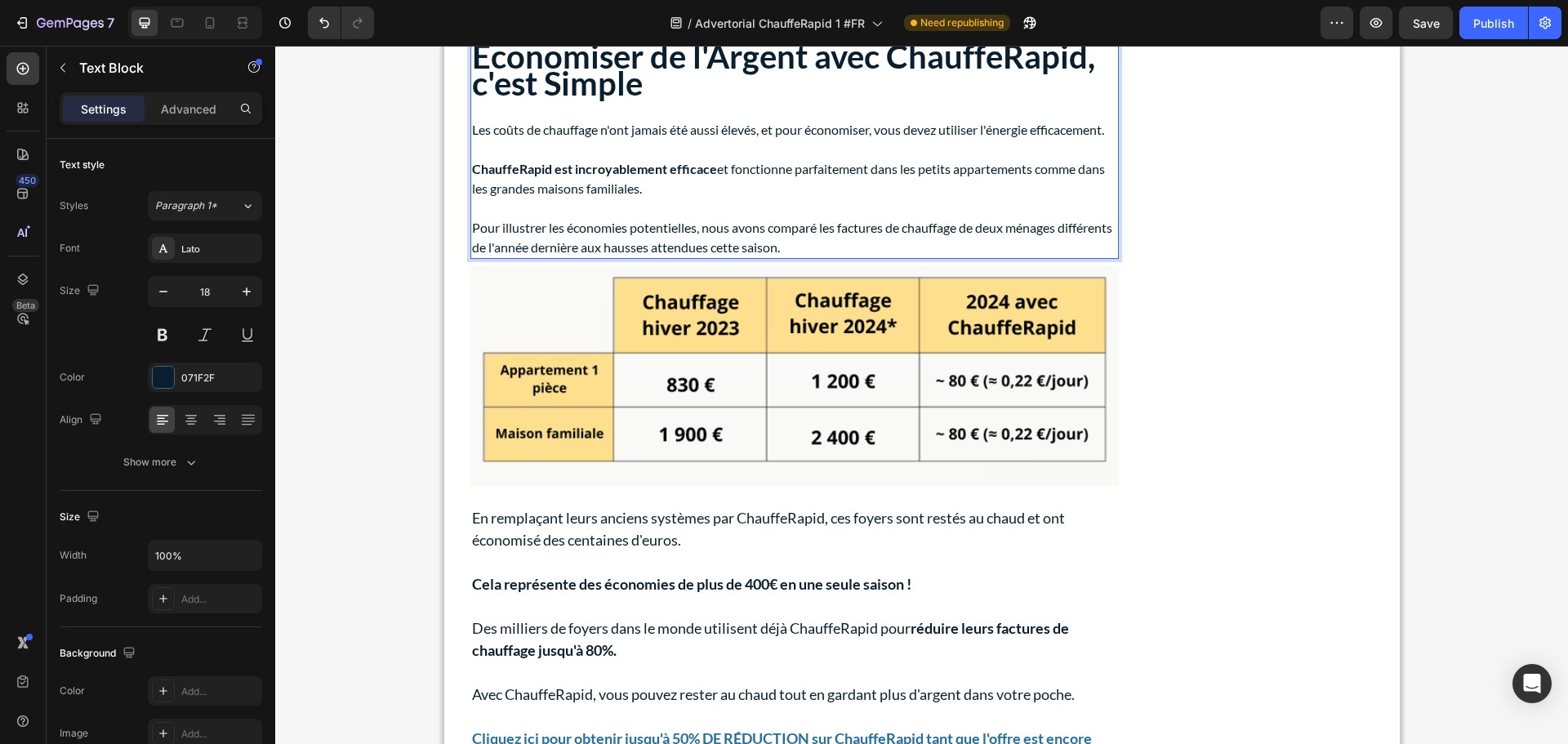
scroll to position [5295, 0]
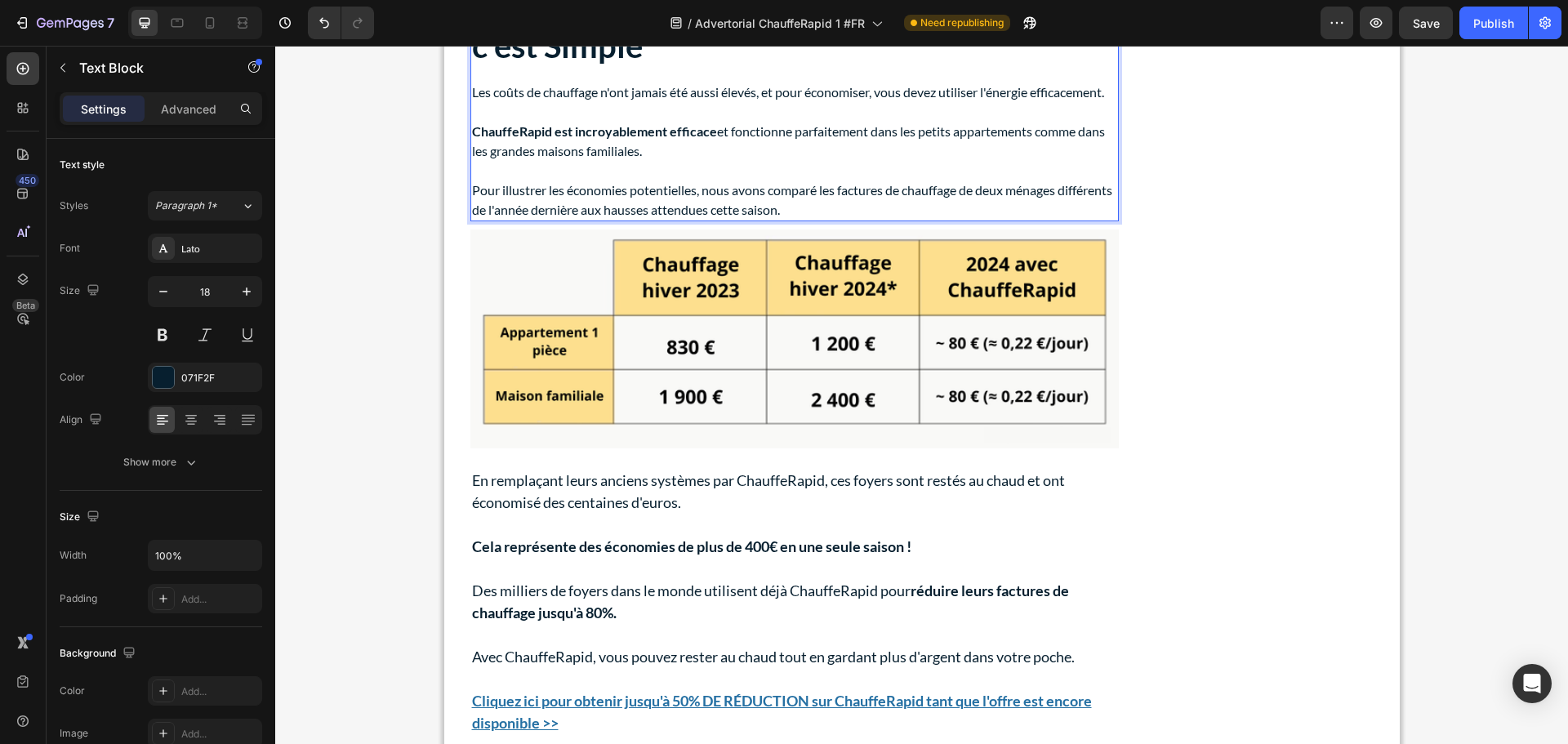
click at [593, 139] on strong "ChauffeRapid est incroyablement efficace" at bounding box center [595, 131] width 245 height 16
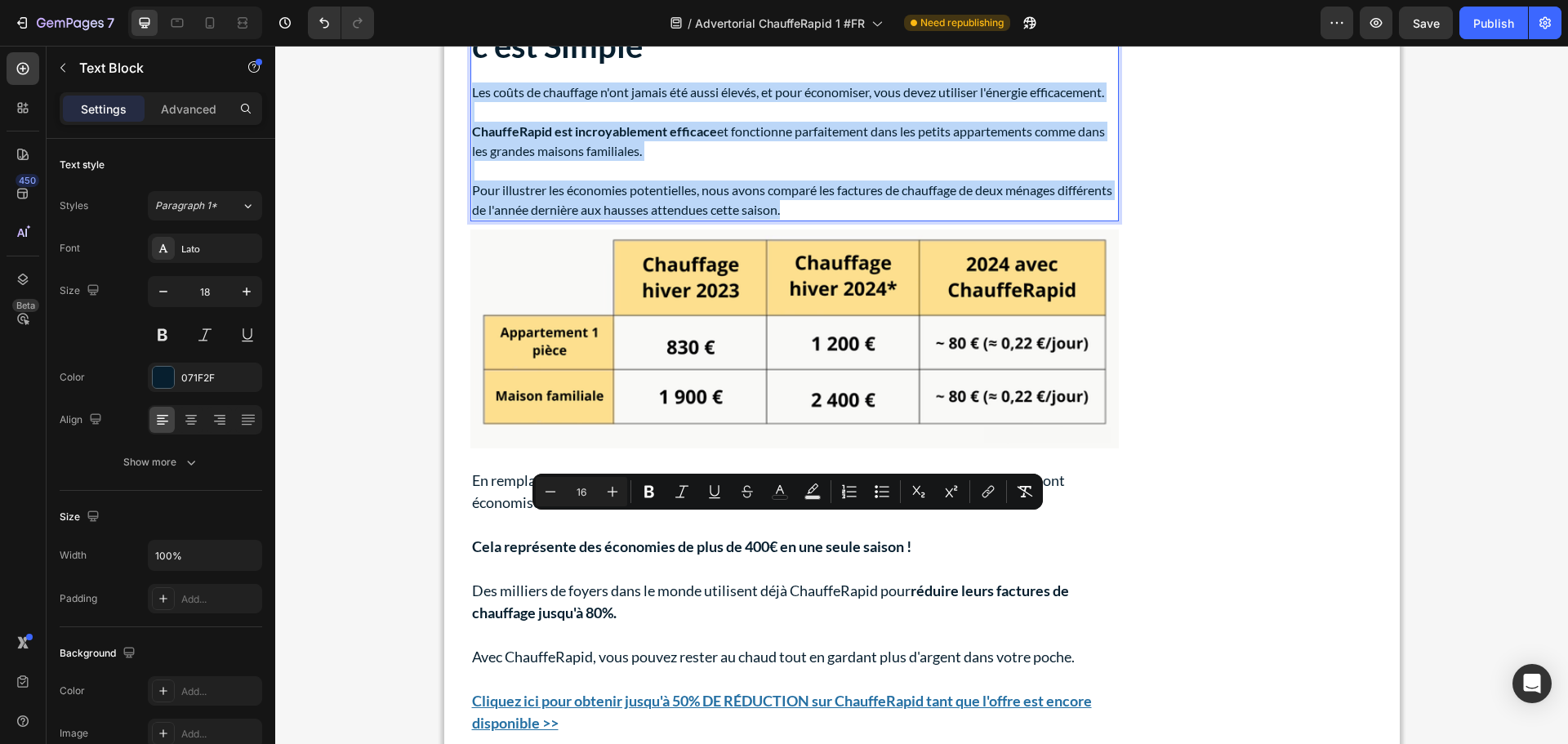
drag, startPoint x: 853, startPoint y: 643, endPoint x: 466, endPoint y: 524, distance: 404.9
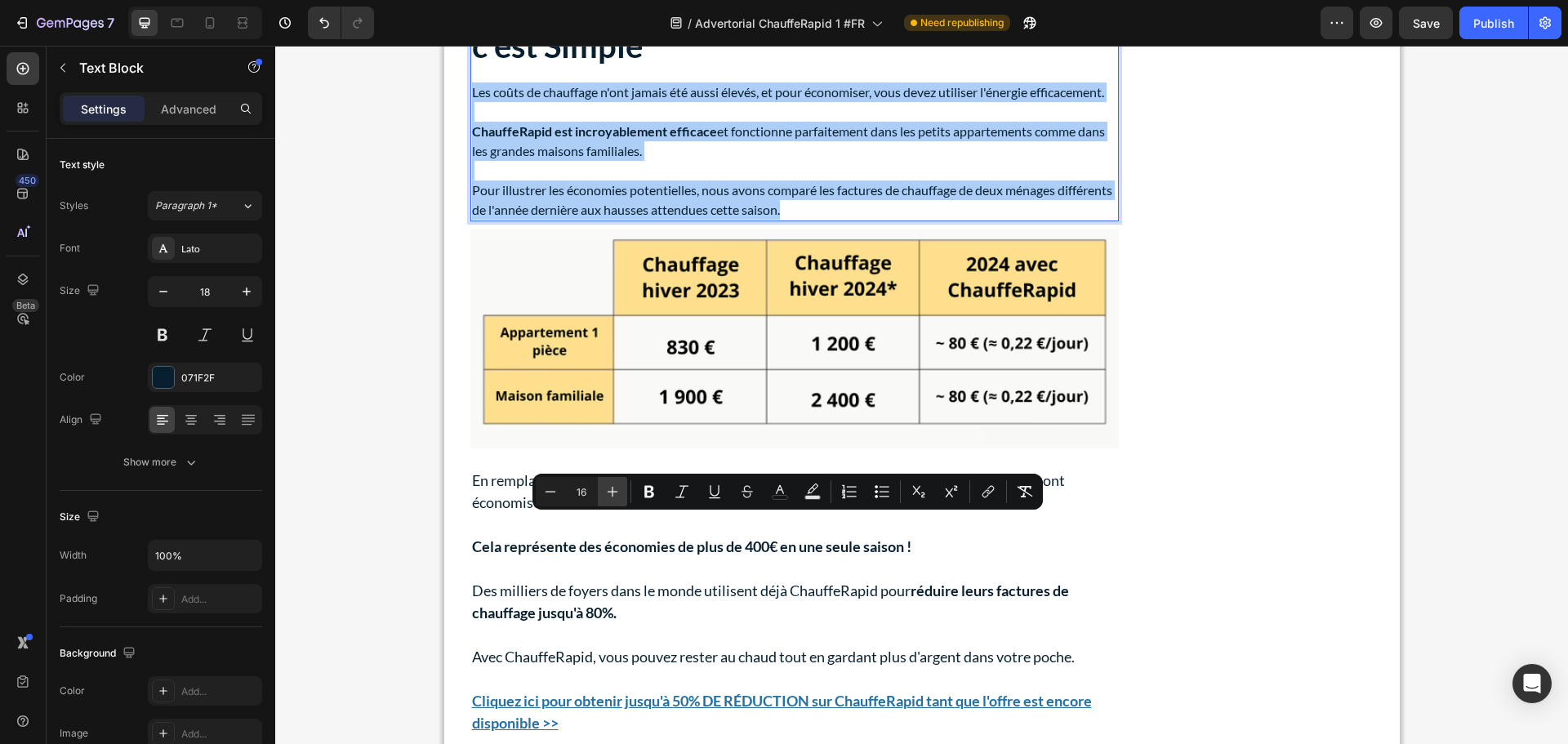
click at [619, 489] on icon "Editor contextual toolbar" at bounding box center [612, 491] width 16 height 16
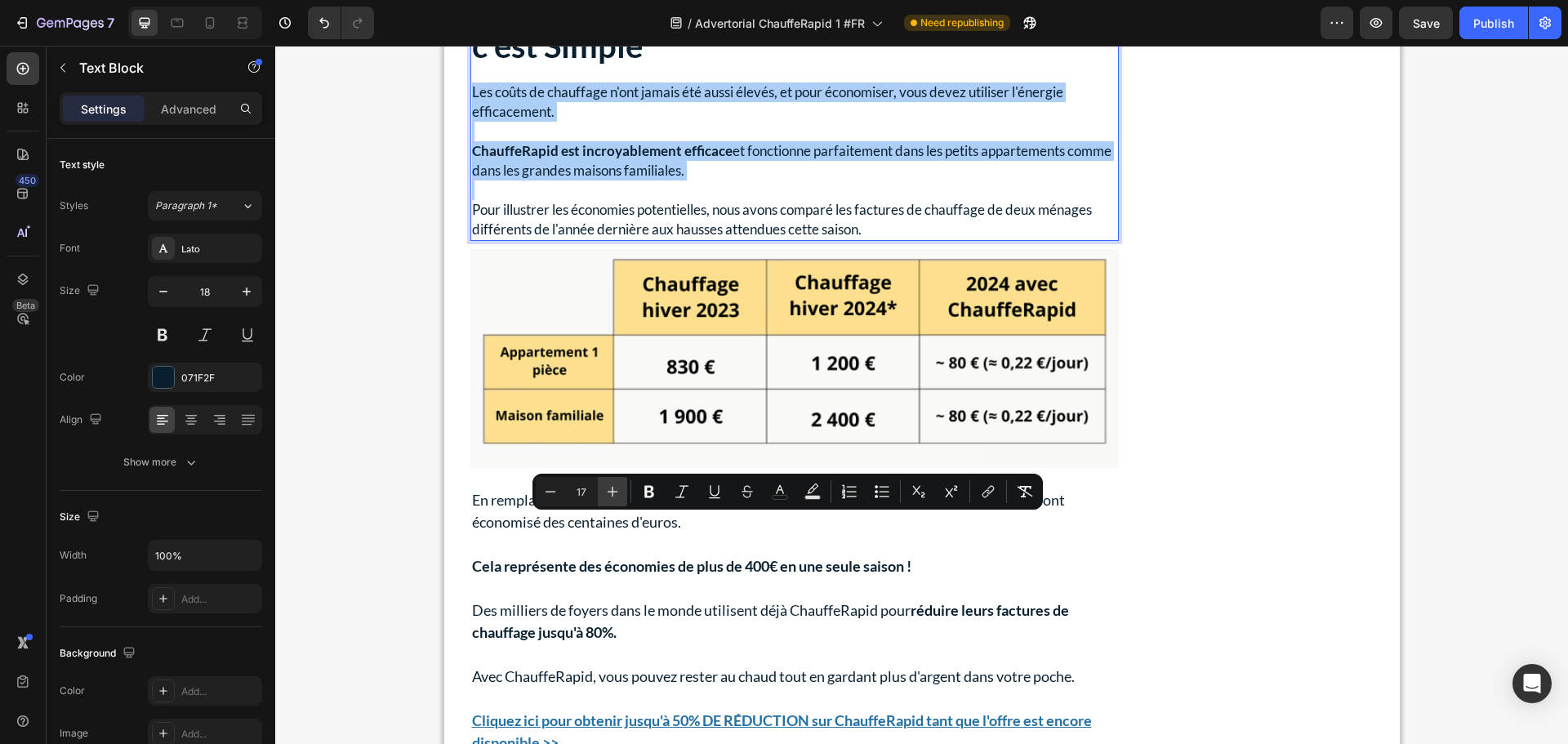
click at [619, 489] on icon "Editor contextual toolbar" at bounding box center [612, 491] width 16 height 16
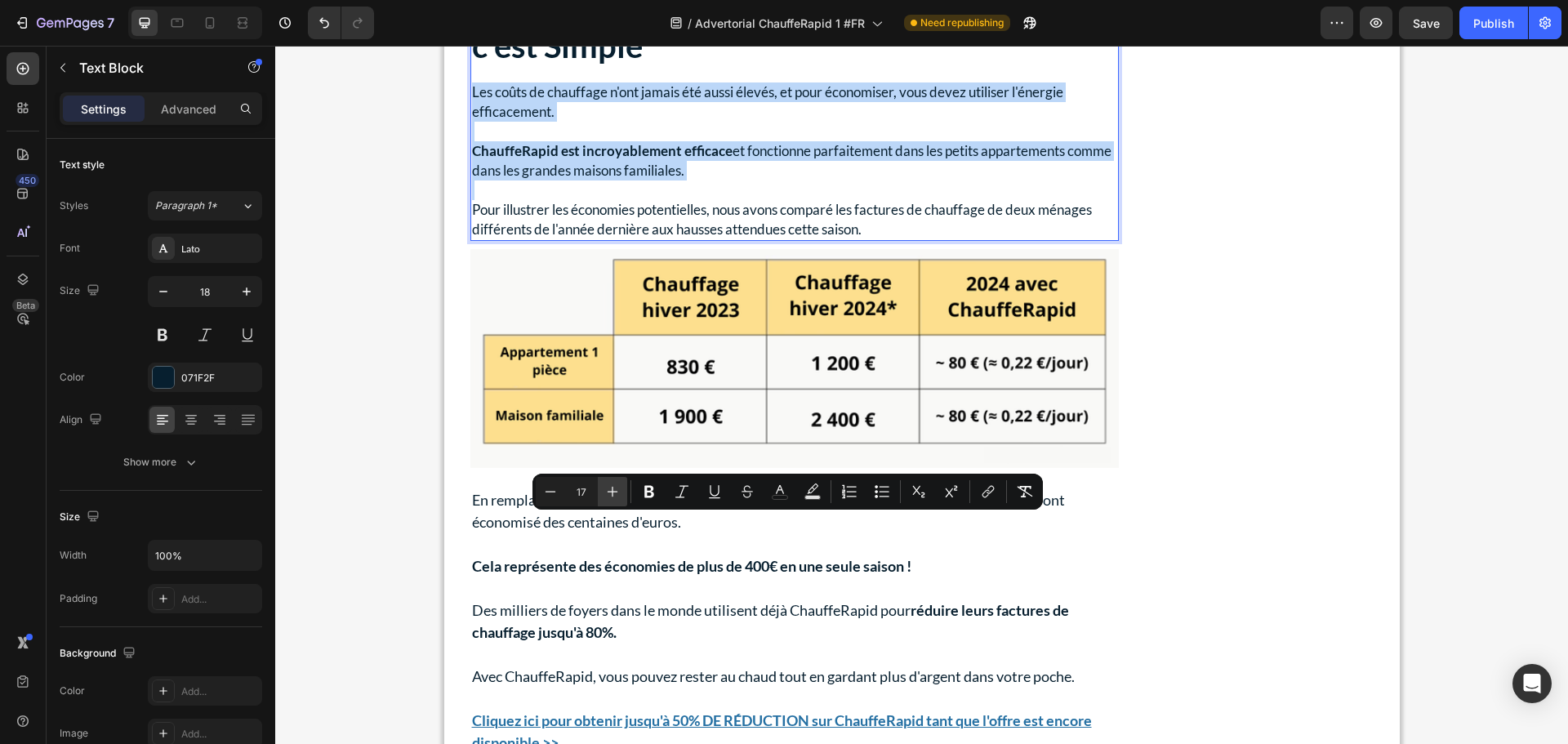
type input "18"
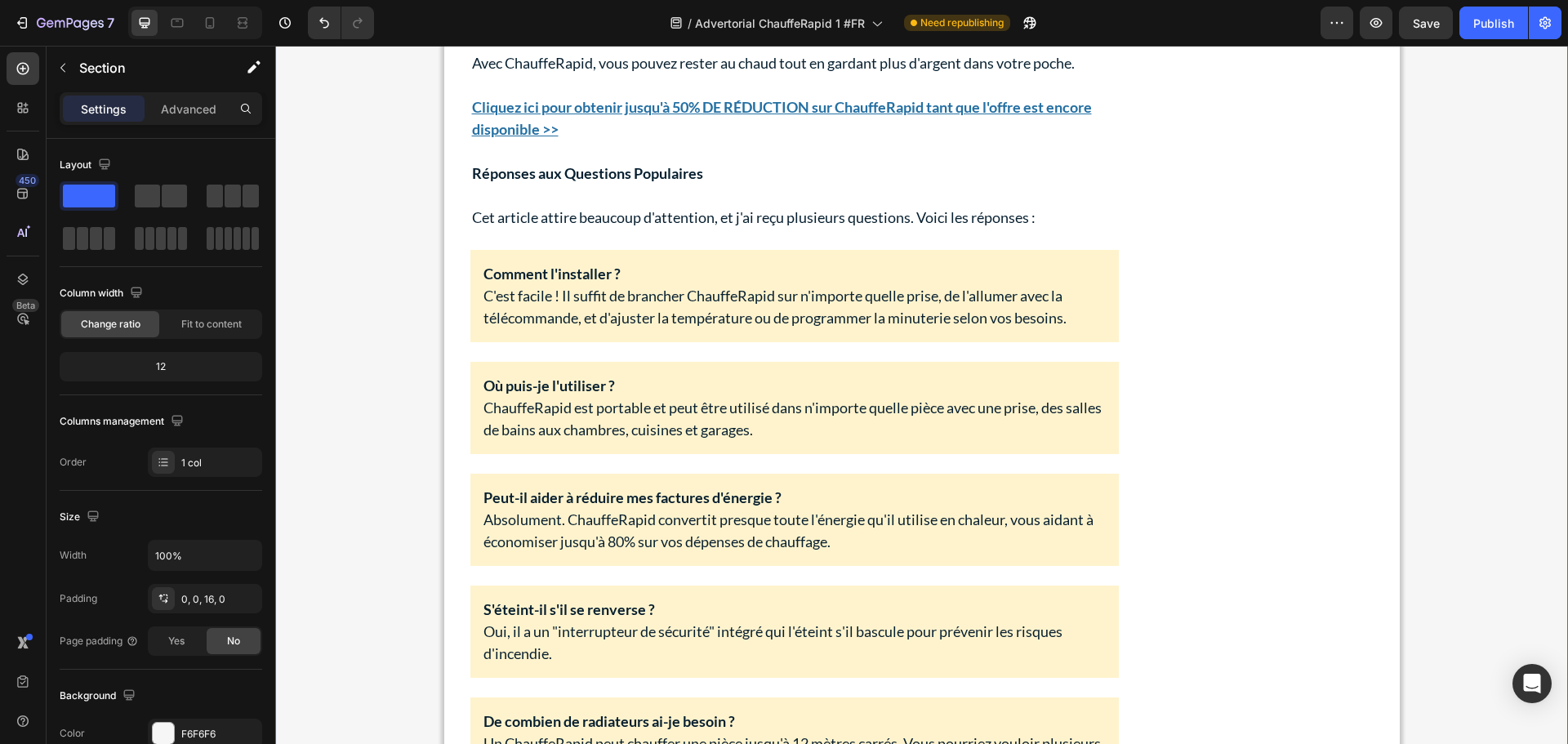
scroll to position [5949, 0]
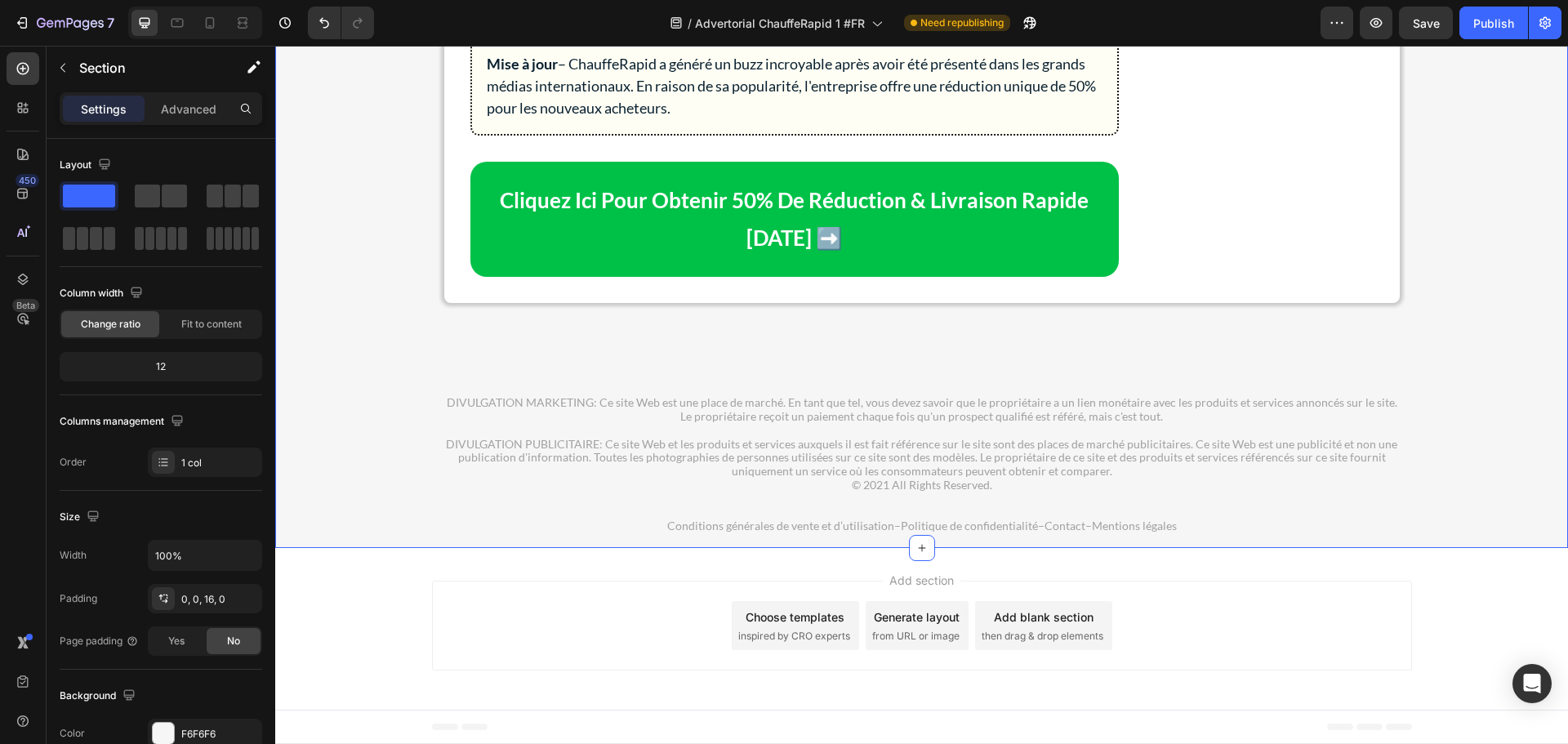
scroll to position [10107, 0]
click at [1435, 18] on span "Save" at bounding box center [1426, 23] width 27 height 14
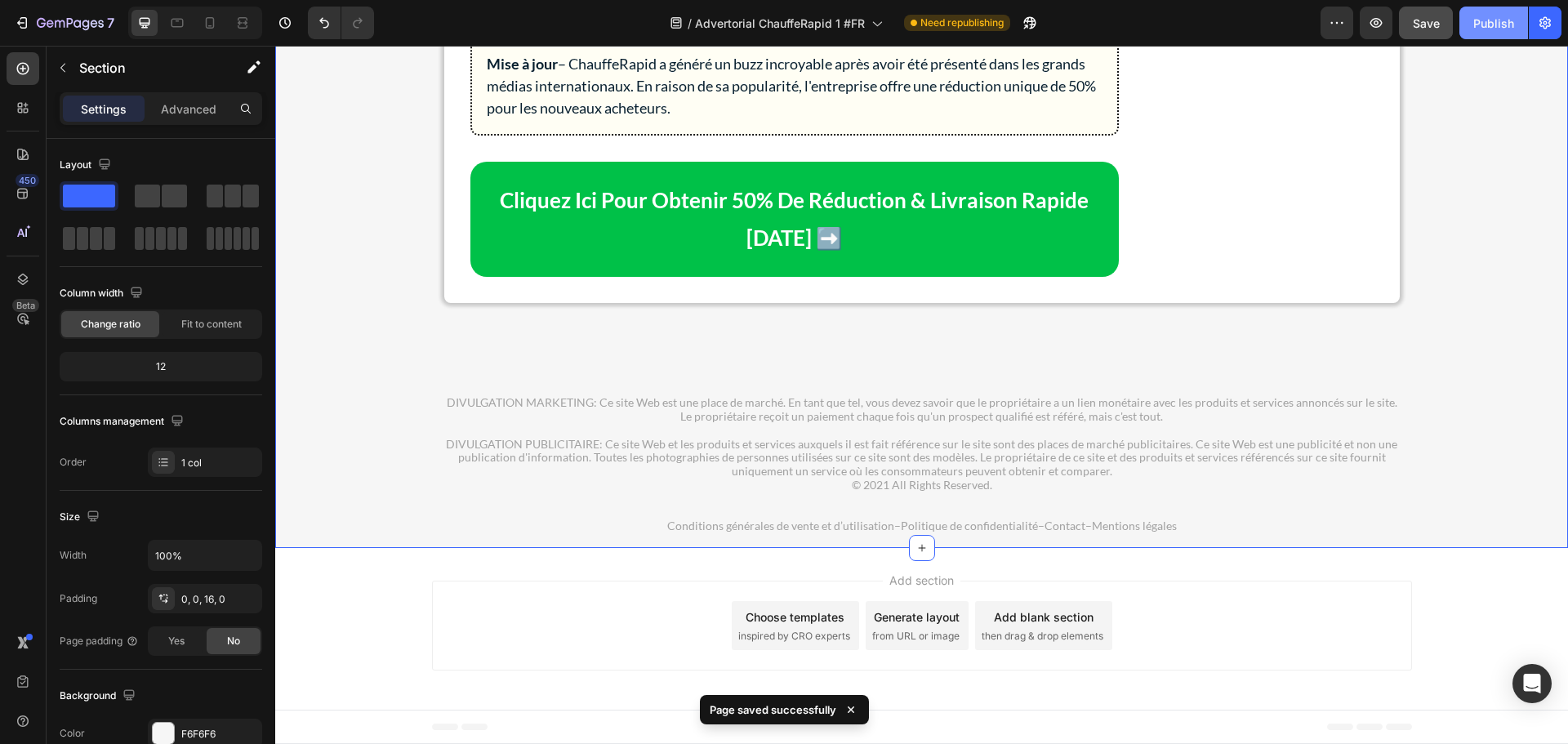
click at [1489, 23] on div "Publish" at bounding box center [1493, 23] width 40 height 17
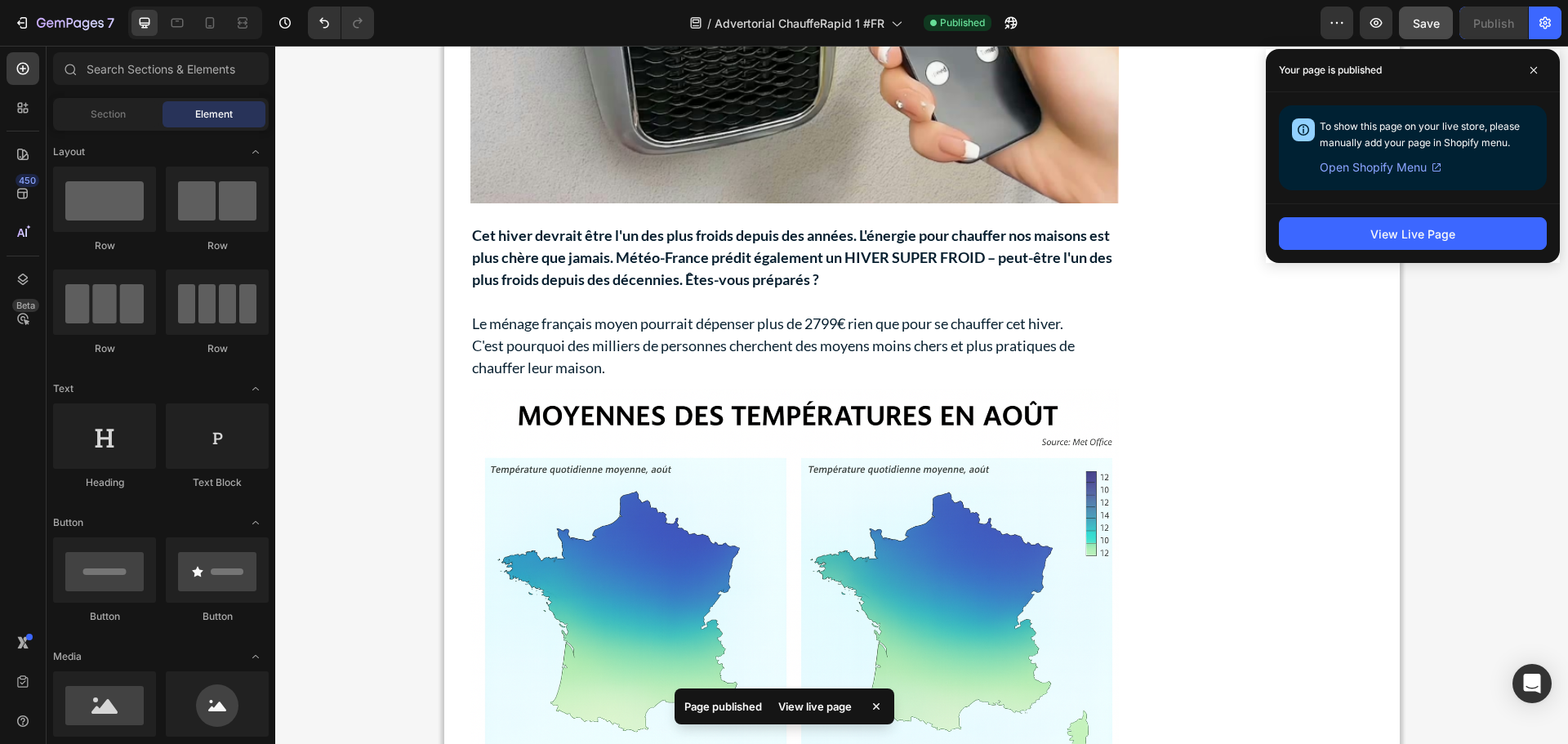
scroll to position [818, 0]
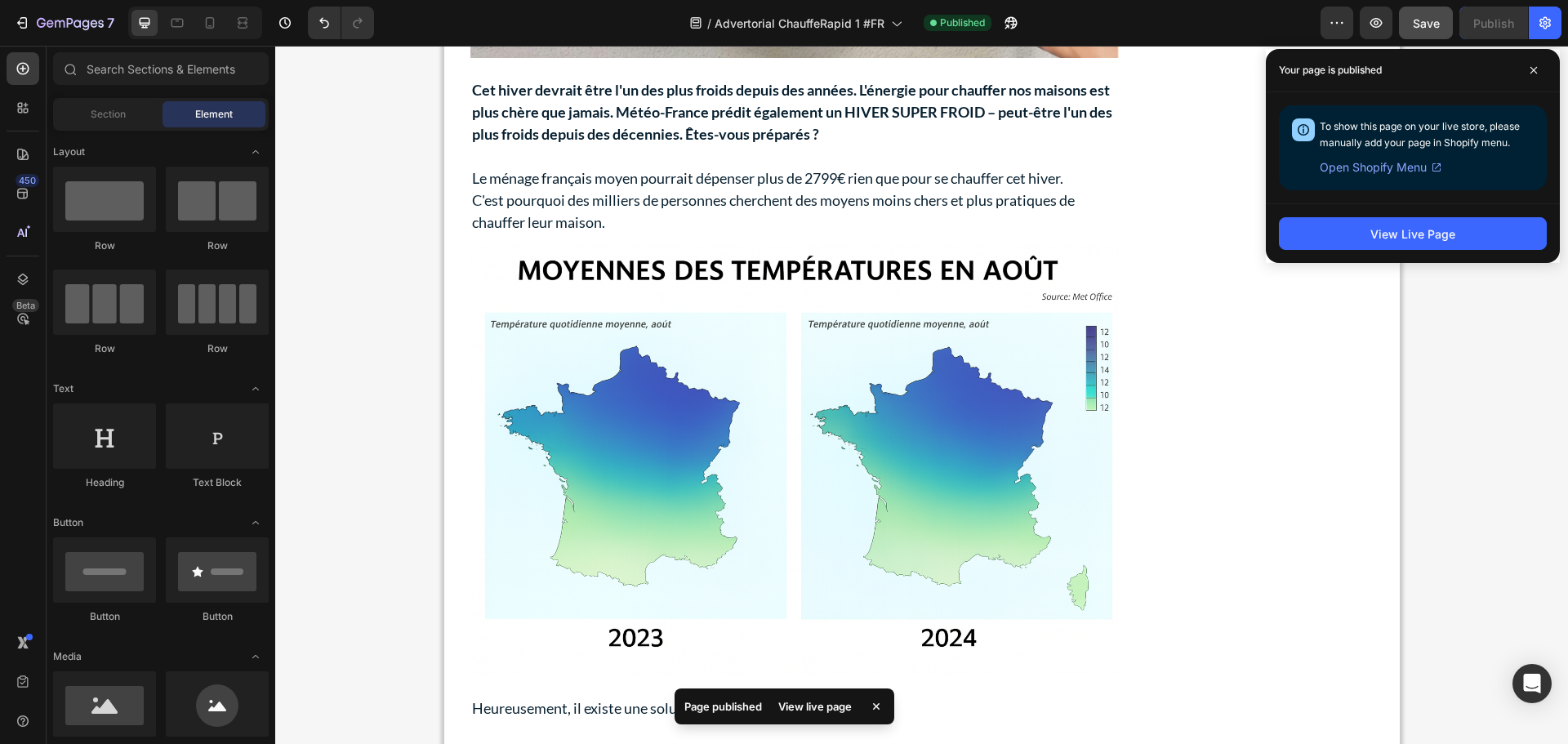
drag, startPoint x: 1560, startPoint y: 699, endPoint x: 1778, endPoint y: 171, distance: 571.2
click at [754, 168] on p "Le ménage français moyen pourrait dépenser plus de 2799€ rien que pour se chauf…" at bounding box center [795, 178] width 645 height 22
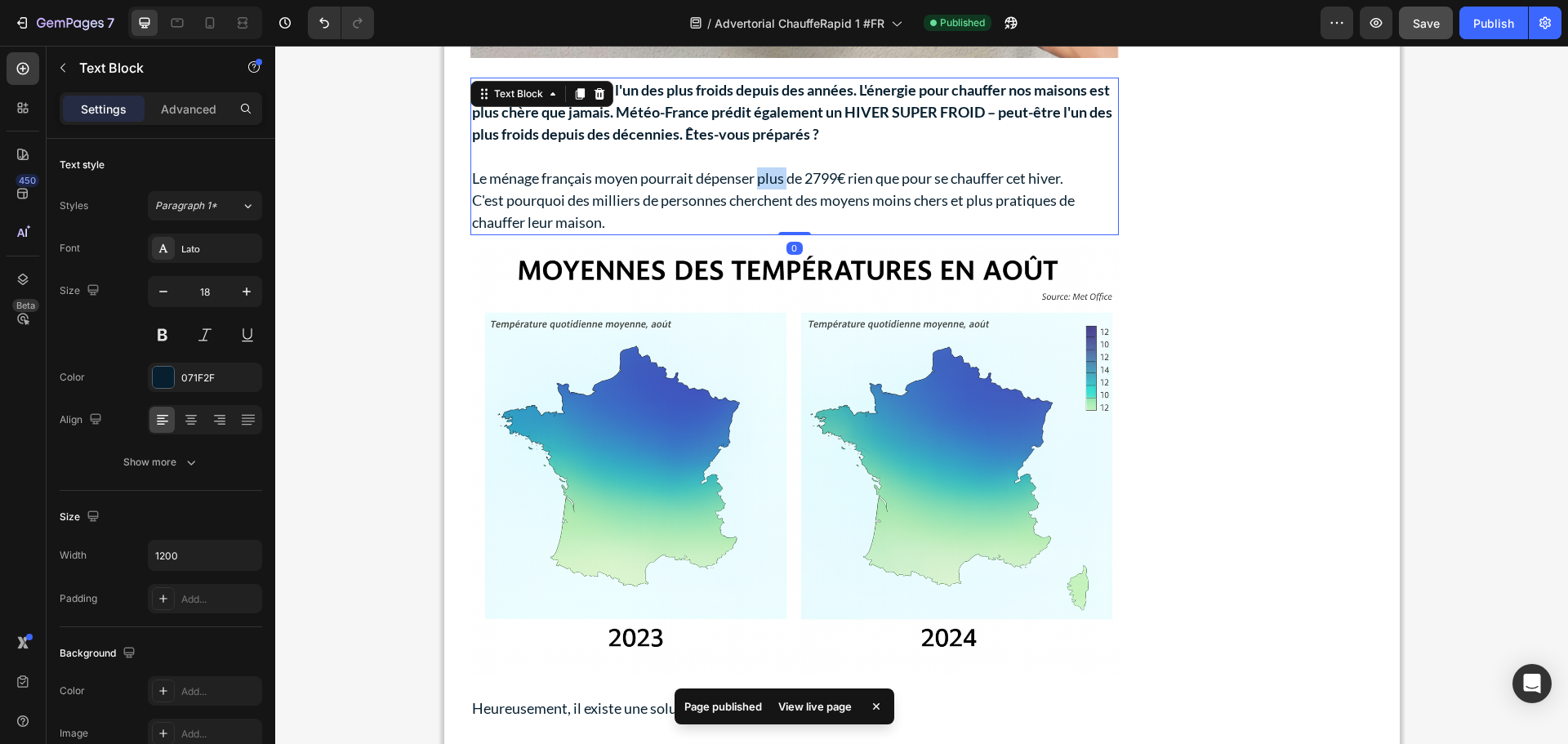
click at [754, 168] on p "Le ménage français moyen pourrait dépenser plus de 2799€ rien que pour se chauf…" at bounding box center [795, 178] width 645 height 22
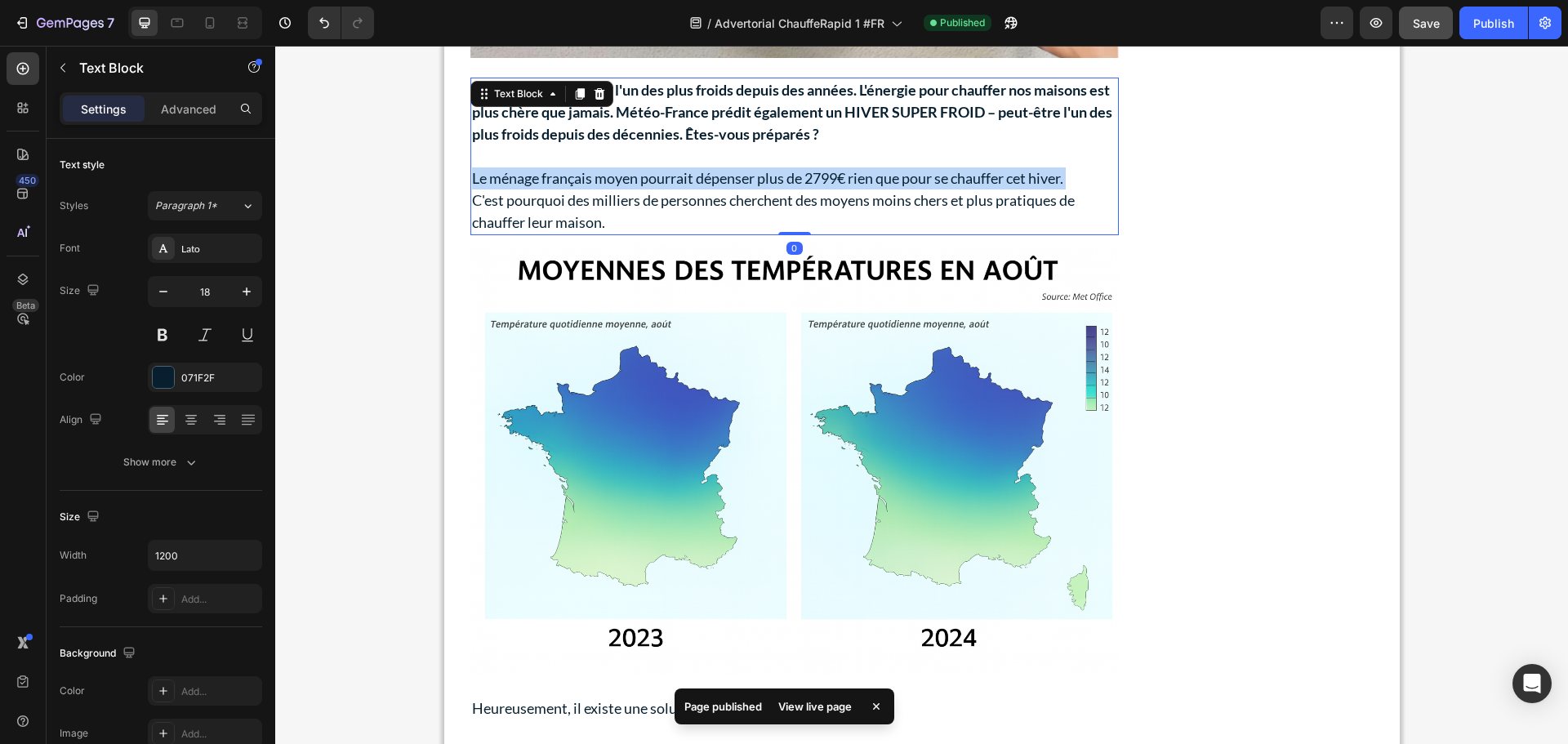
click at [754, 168] on p "Le ménage français moyen pourrait dépenser plus de 2799€ rien que pour se chauf…" at bounding box center [795, 178] width 645 height 22
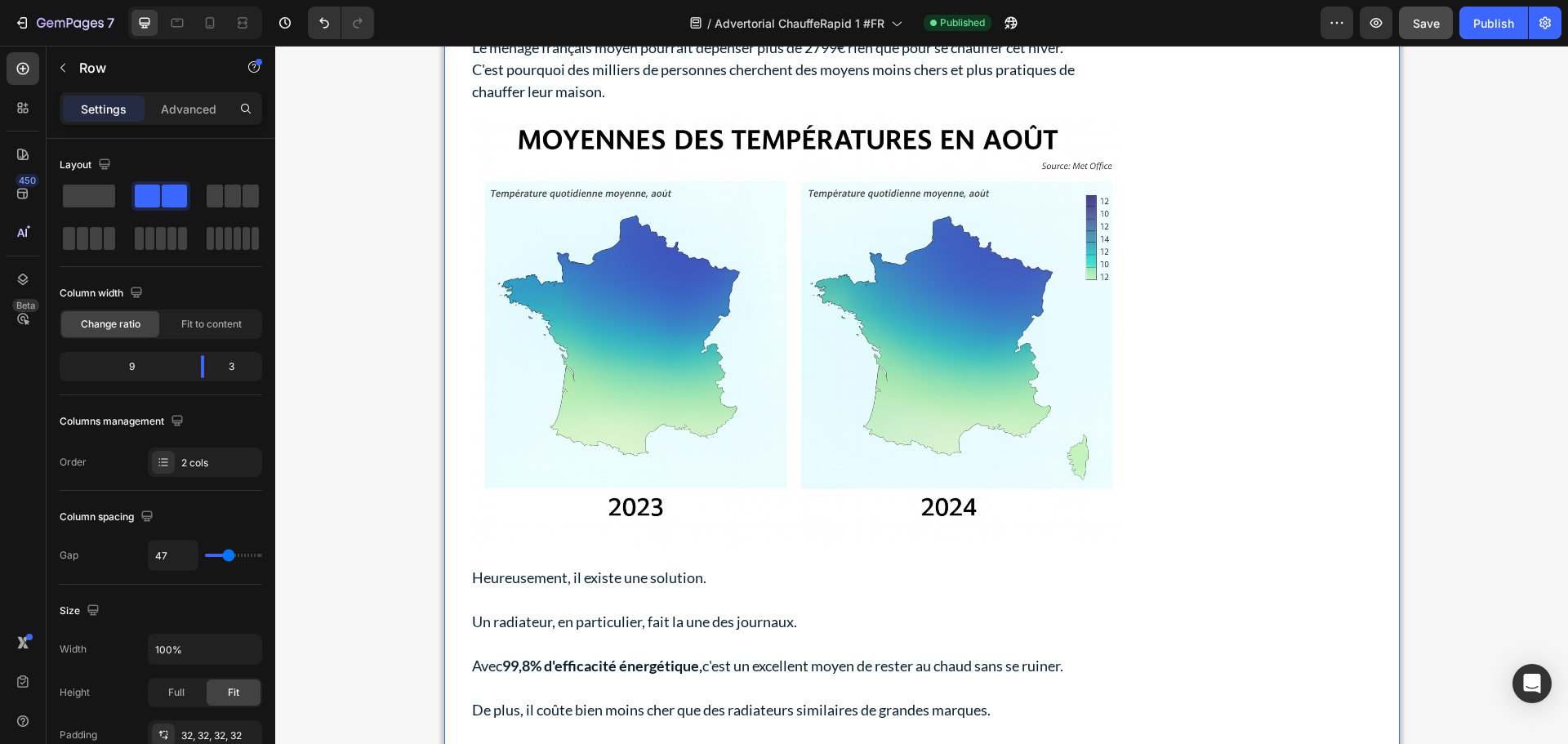
scroll to position [1227, 0]
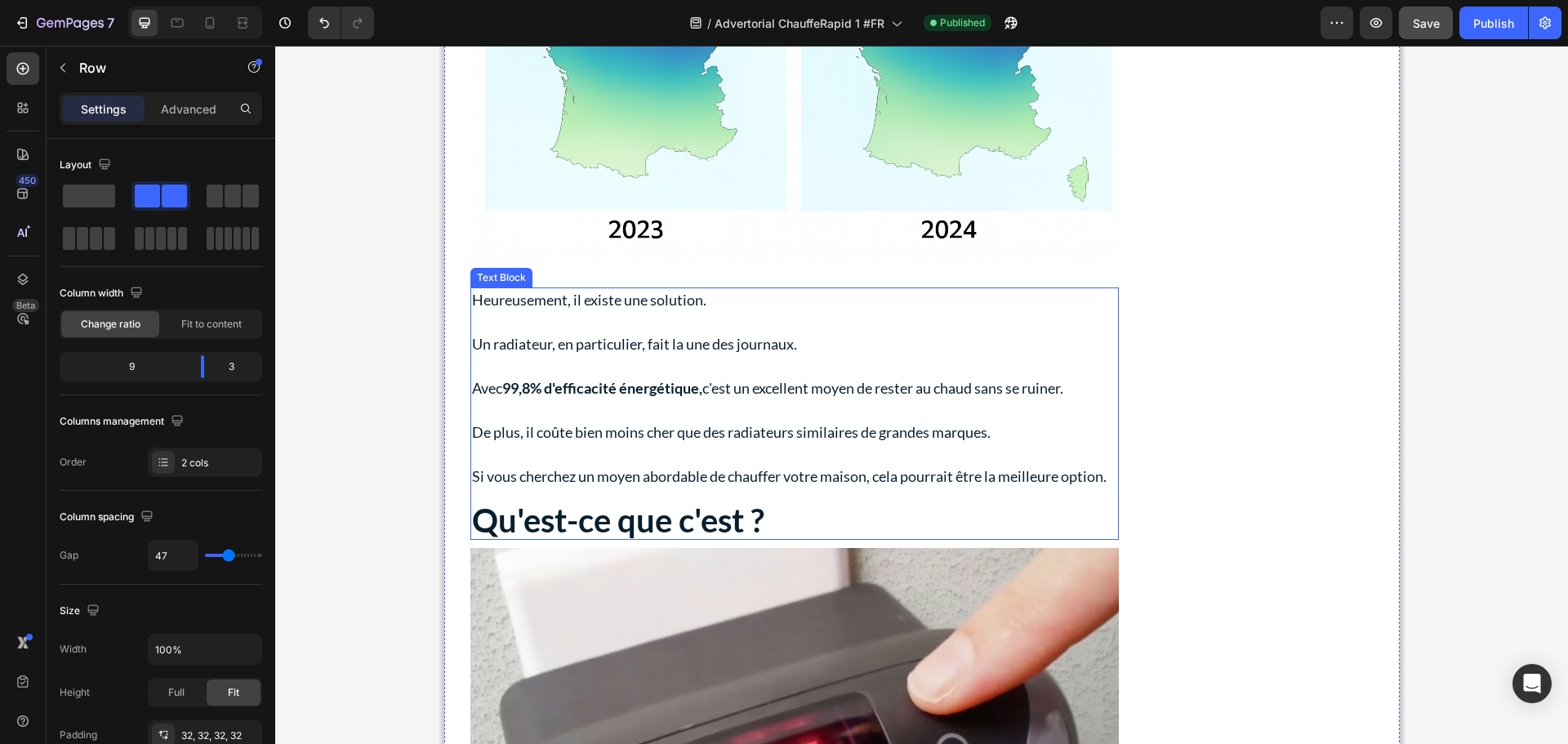
click at [771, 389] on p "Avec 99,8% d'efficacité énergétique, c'est un excellent moyen de rester au chau…" at bounding box center [795, 388] width 645 height 22
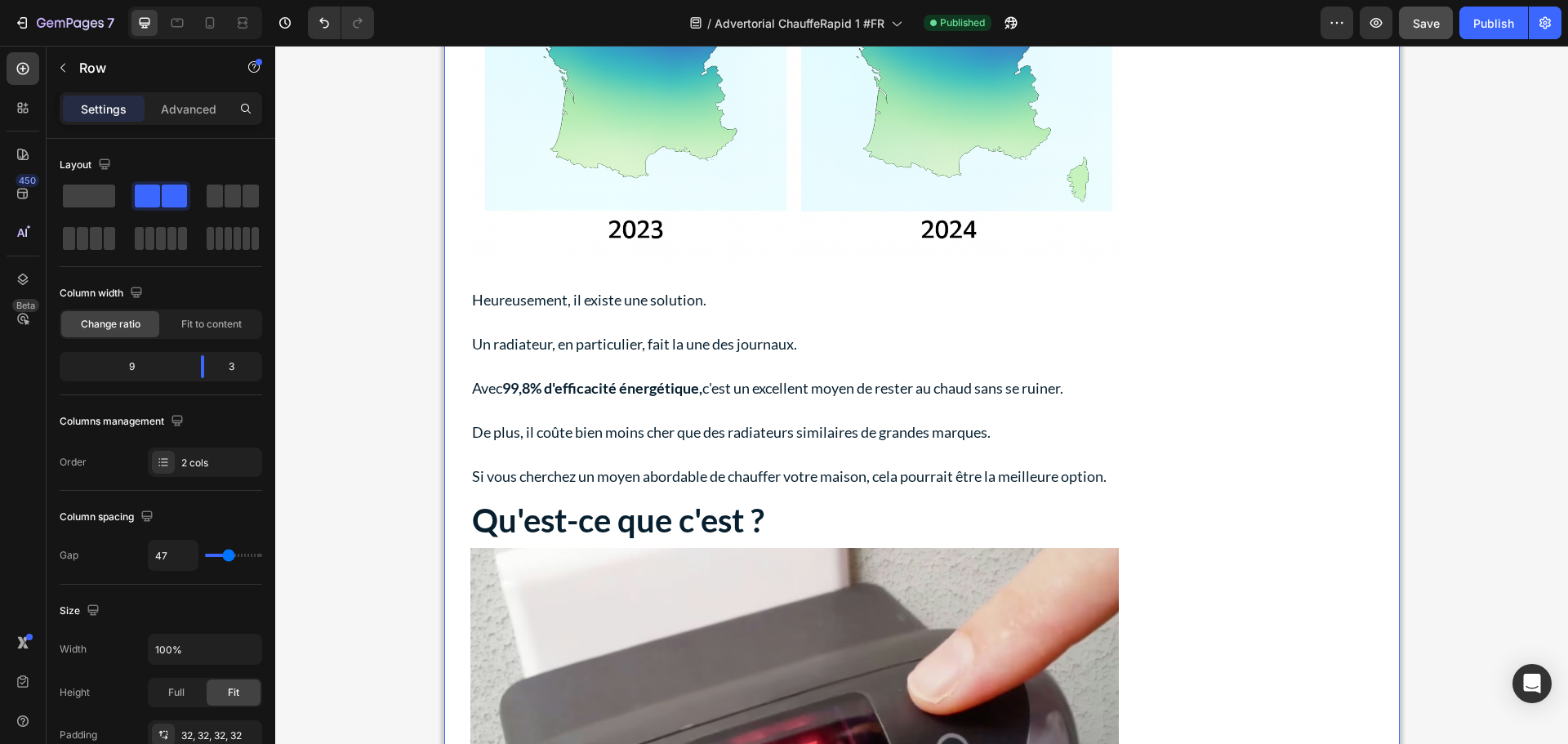
click at [1440, 9] on button "Save" at bounding box center [1425, 23] width 54 height 33
click at [1478, 17] on div "Publish" at bounding box center [1493, 23] width 40 height 17
